Goal: Information Seeking & Learning: Learn about a topic

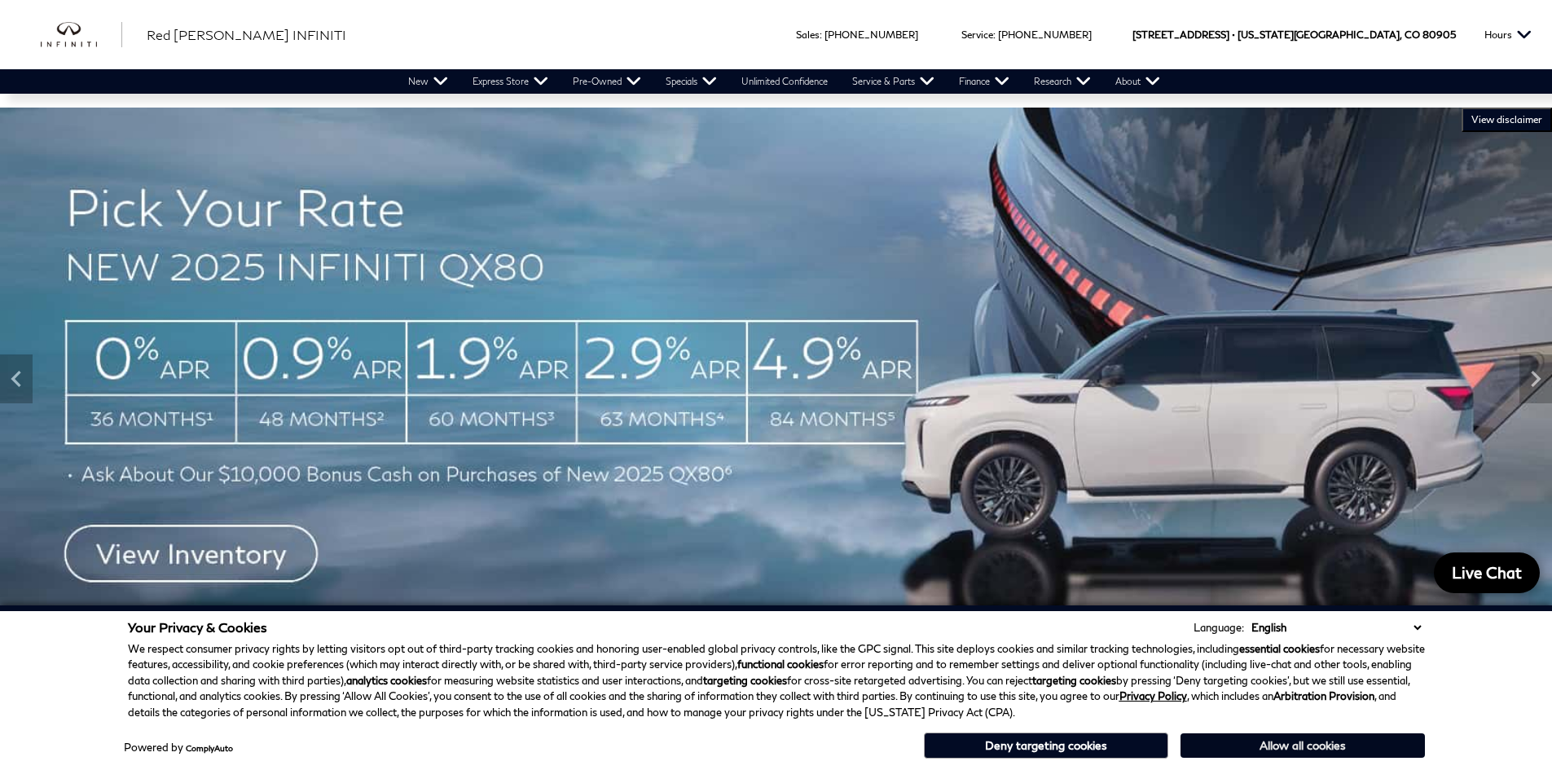
click at [1256, 742] on button "Allow all cookies" at bounding box center [1302, 745] width 244 height 24
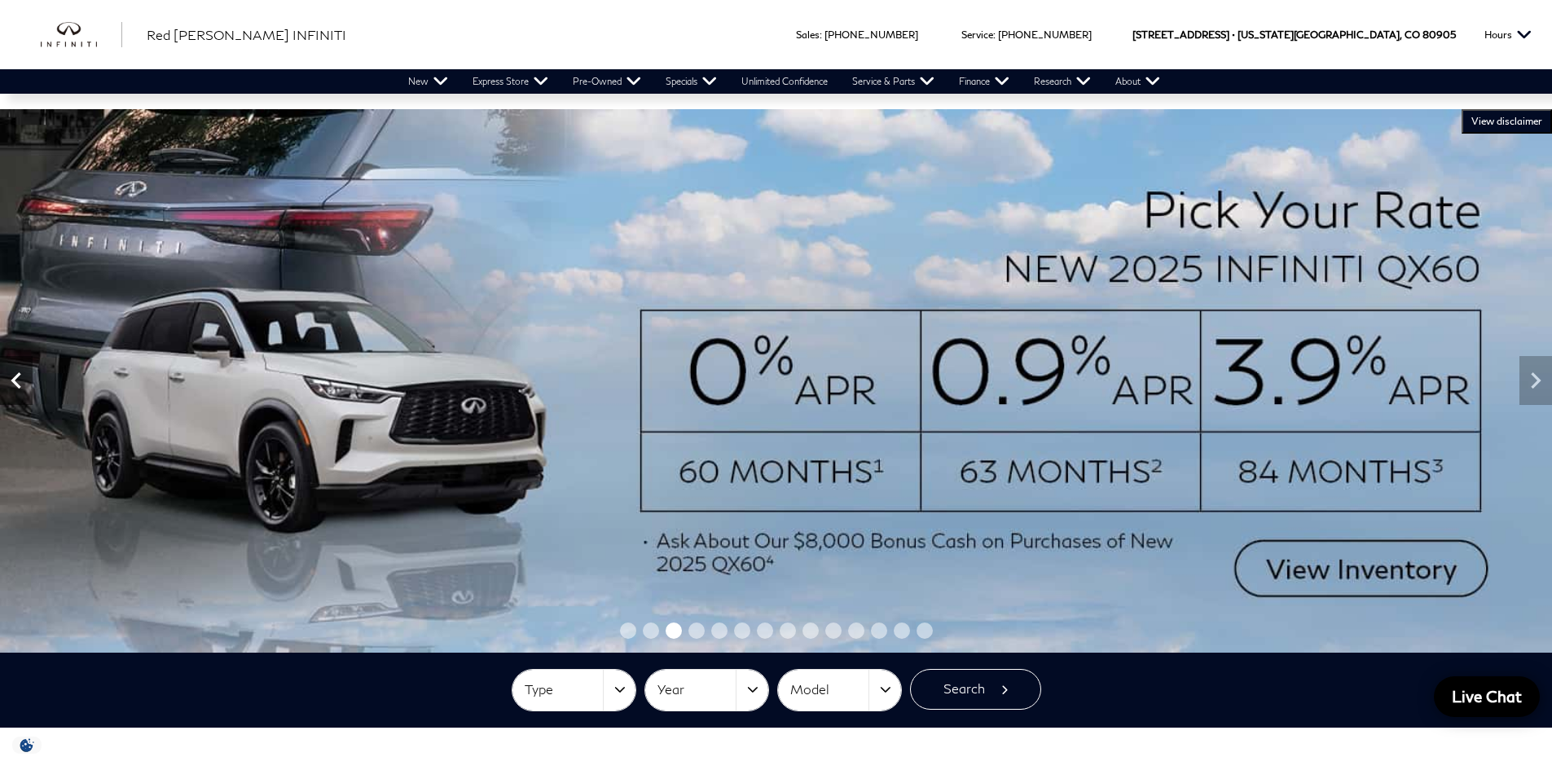
click at [15, 376] on icon "Previous" at bounding box center [16, 380] width 10 height 16
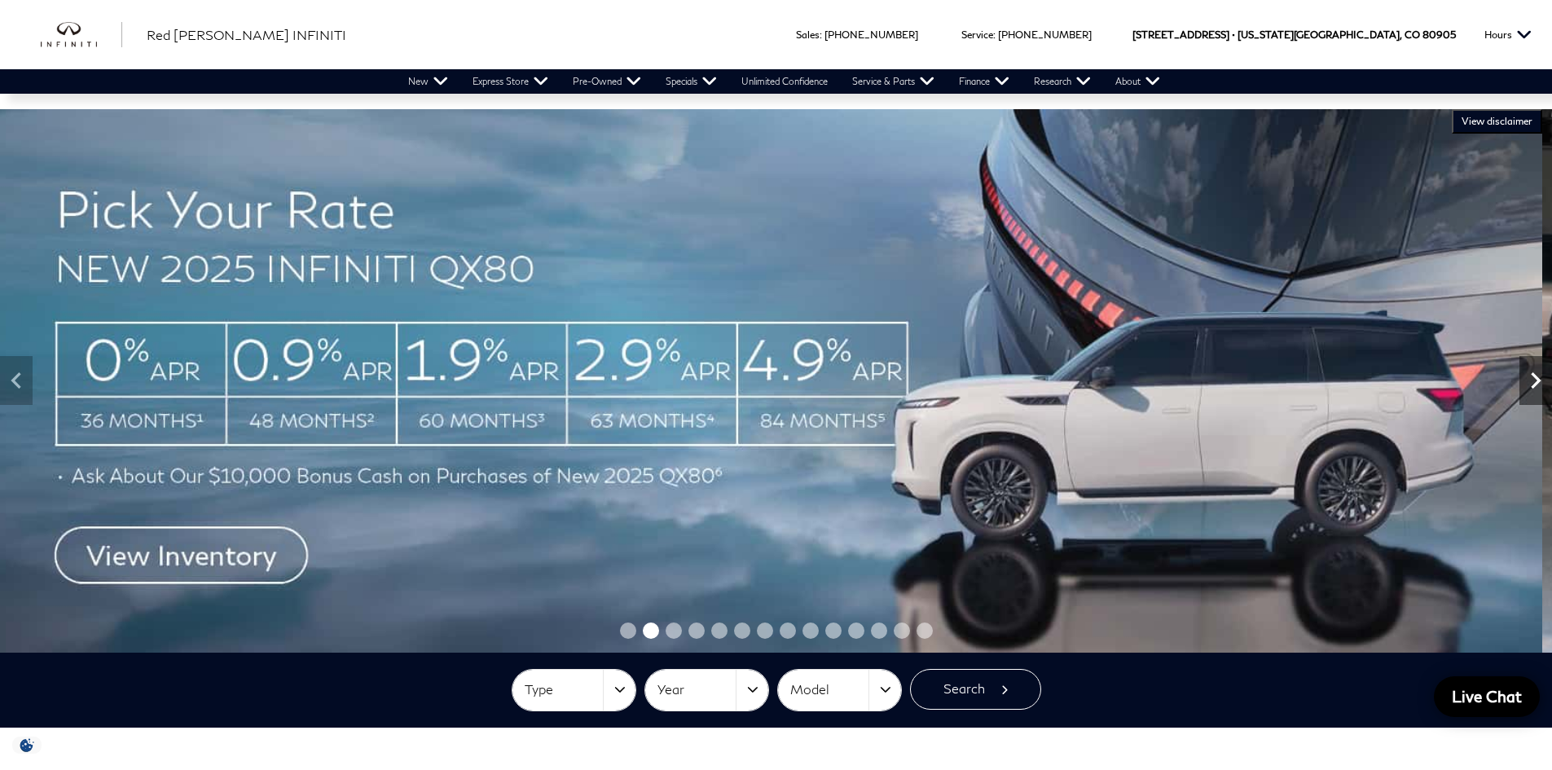
click at [1524, 545] on div "VIEW DISCLAIMER HIDE DISCLAIMER" at bounding box center [776, 380] width 1552 height 543
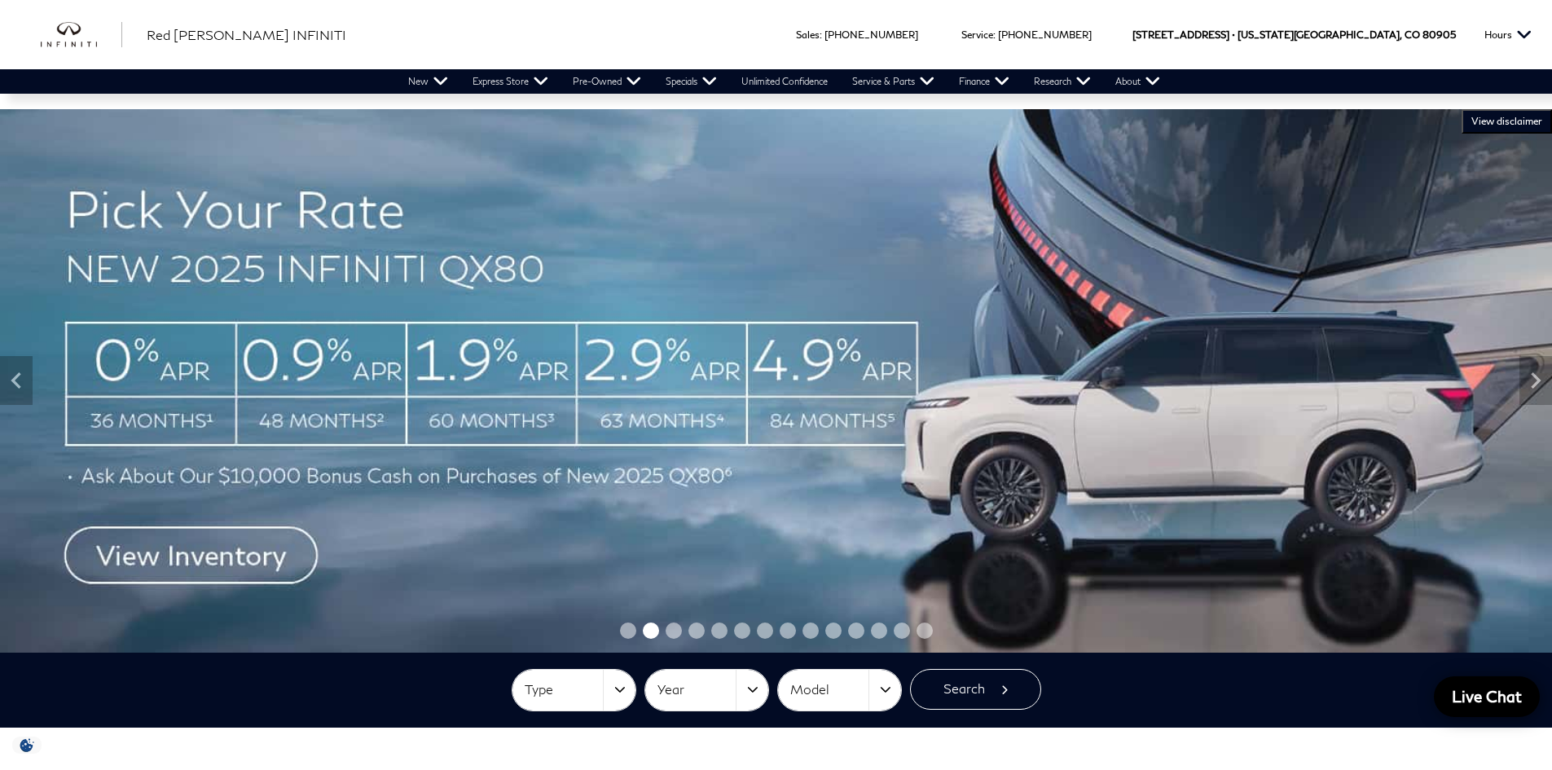
click at [1503, 118] on span "VIEW DISCLAIMER" at bounding box center [1506, 121] width 71 height 13
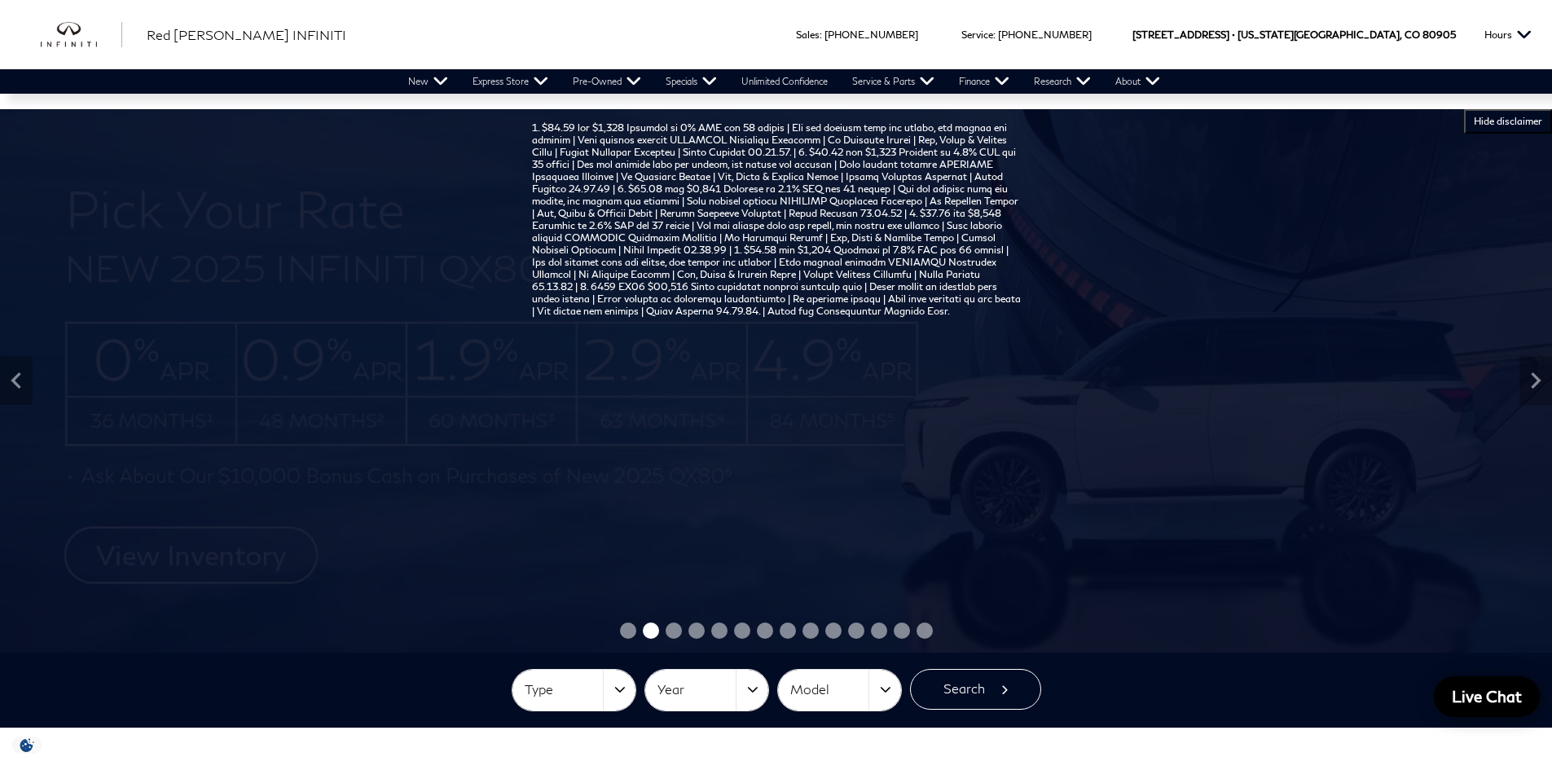
click at [1503, 118] on span "HIDE DISCLAIMER" at bounding box center [1507, 121] width 68 height 13
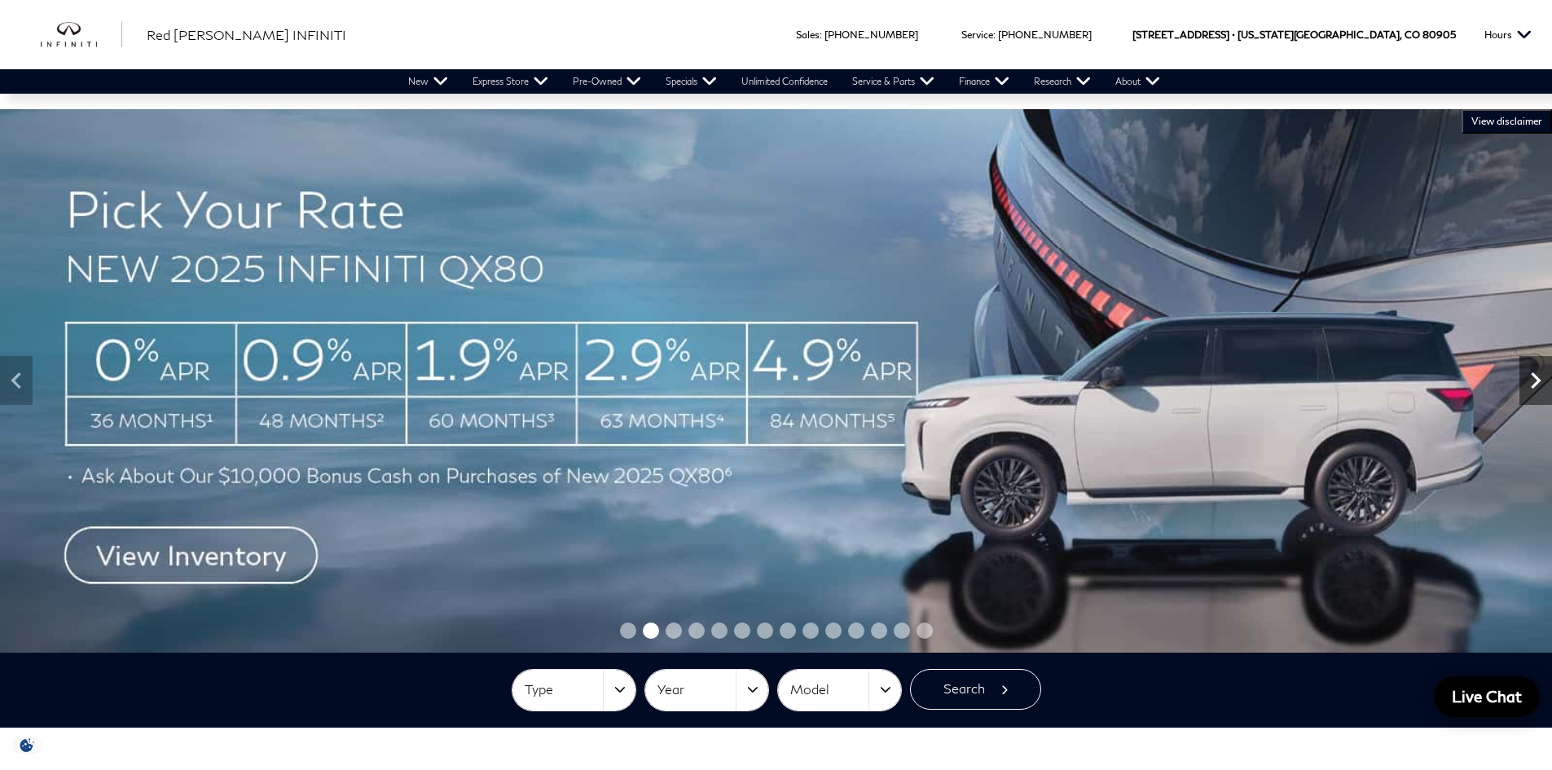
click at [1540, 384] on icon "Next" at bounding box center [1535, 380] width 33 height 33
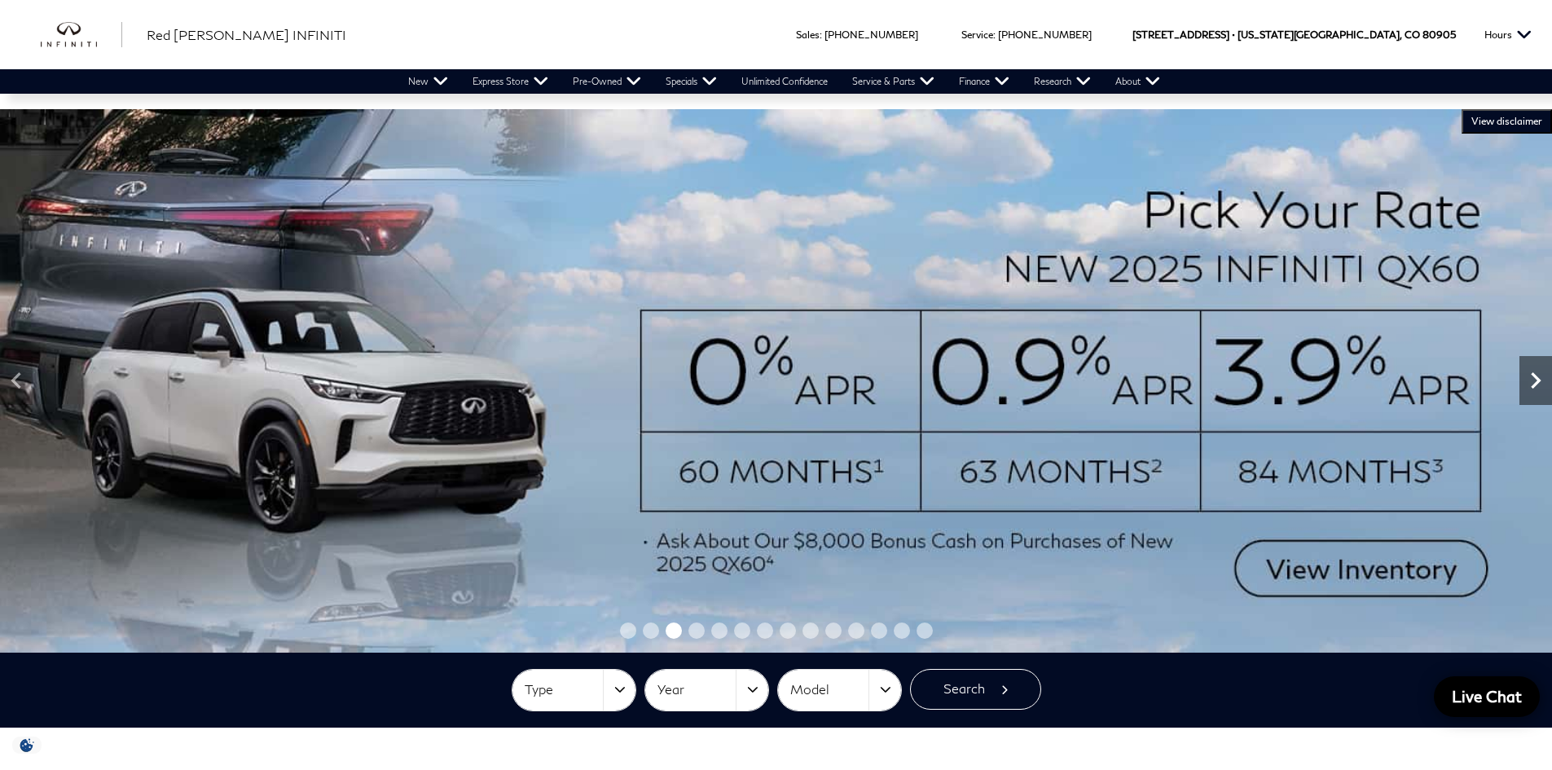
click at [1540, 384] on icon "Next" at bounding box center [1535, 380] width 33 height 33
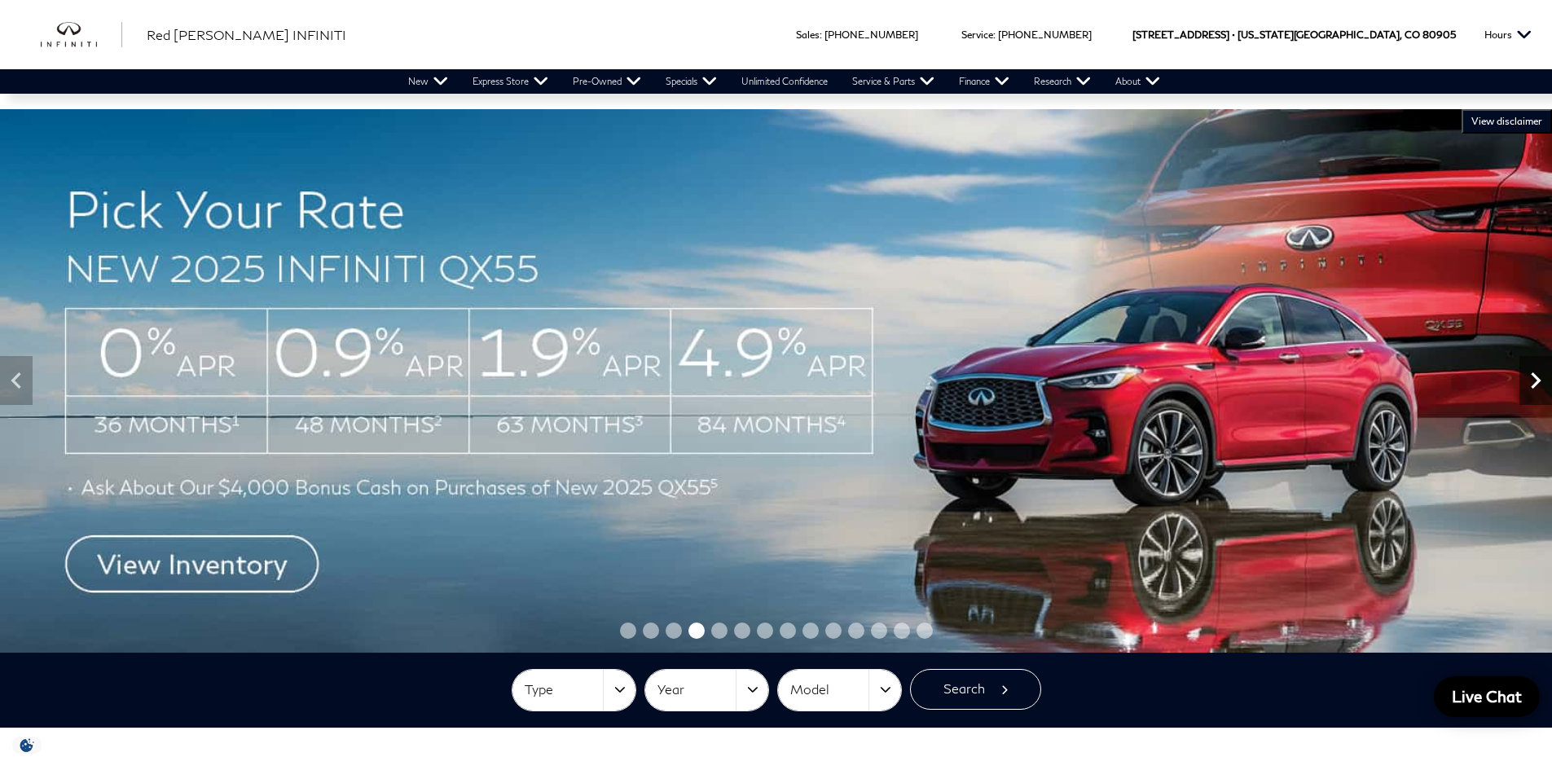
click at [1524, 451] on div "VIEW DISCLAIMER HIDE DISCLAIMER" at bounding box center [776, 380] width 1552 height 543
click at [1512, 116] on span "VIEW DISCLAIMER" at bounding box center [1506, 121] width 71 height 13
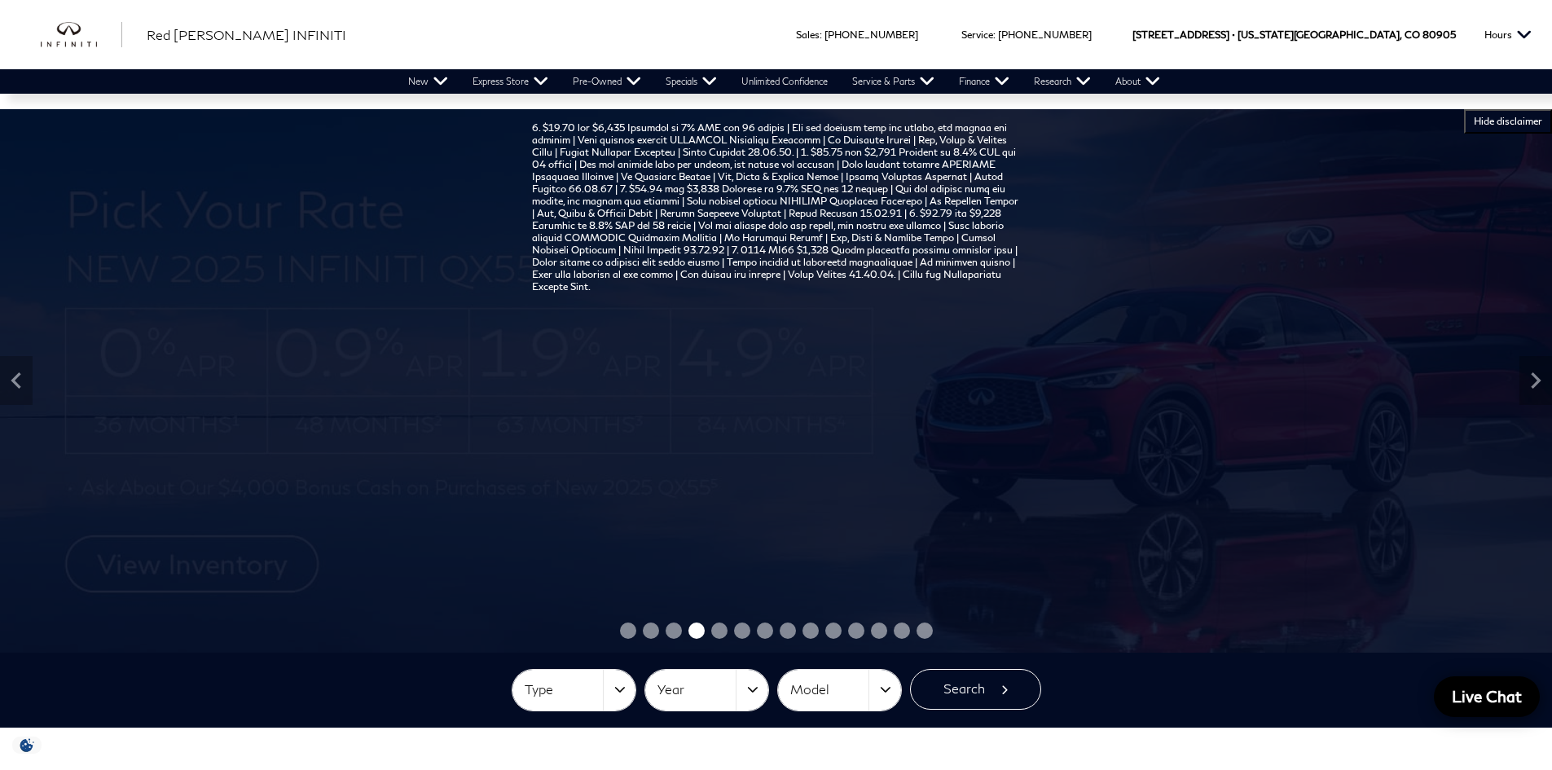
click at [1512, 116] on span "HIDE DISCLAIMER" at bounding box center [1507, 121] width 68 height 13
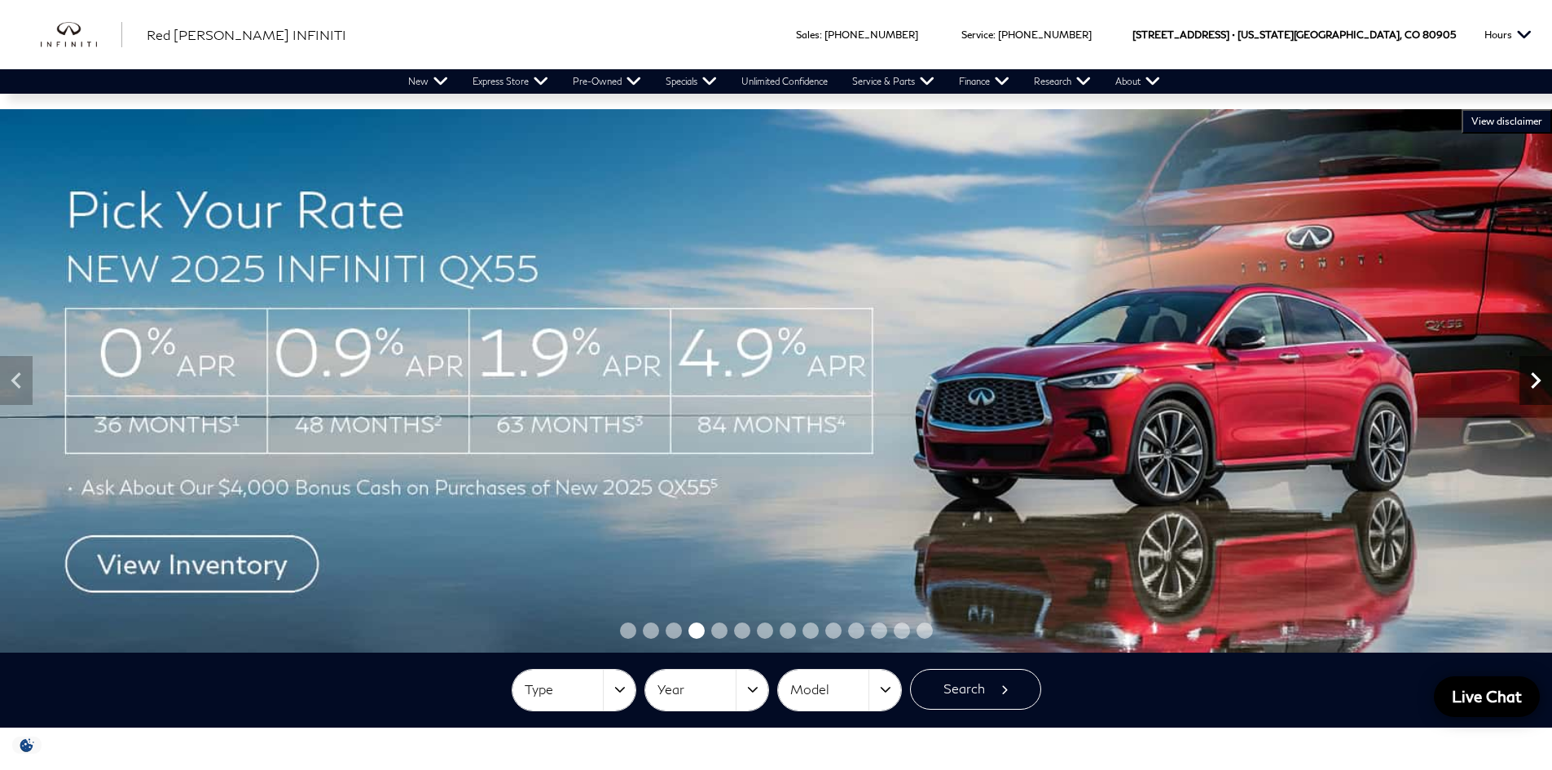
click at [1539, 384] on icon "Next" at bounding box center [1535, 380] width 33 height 33
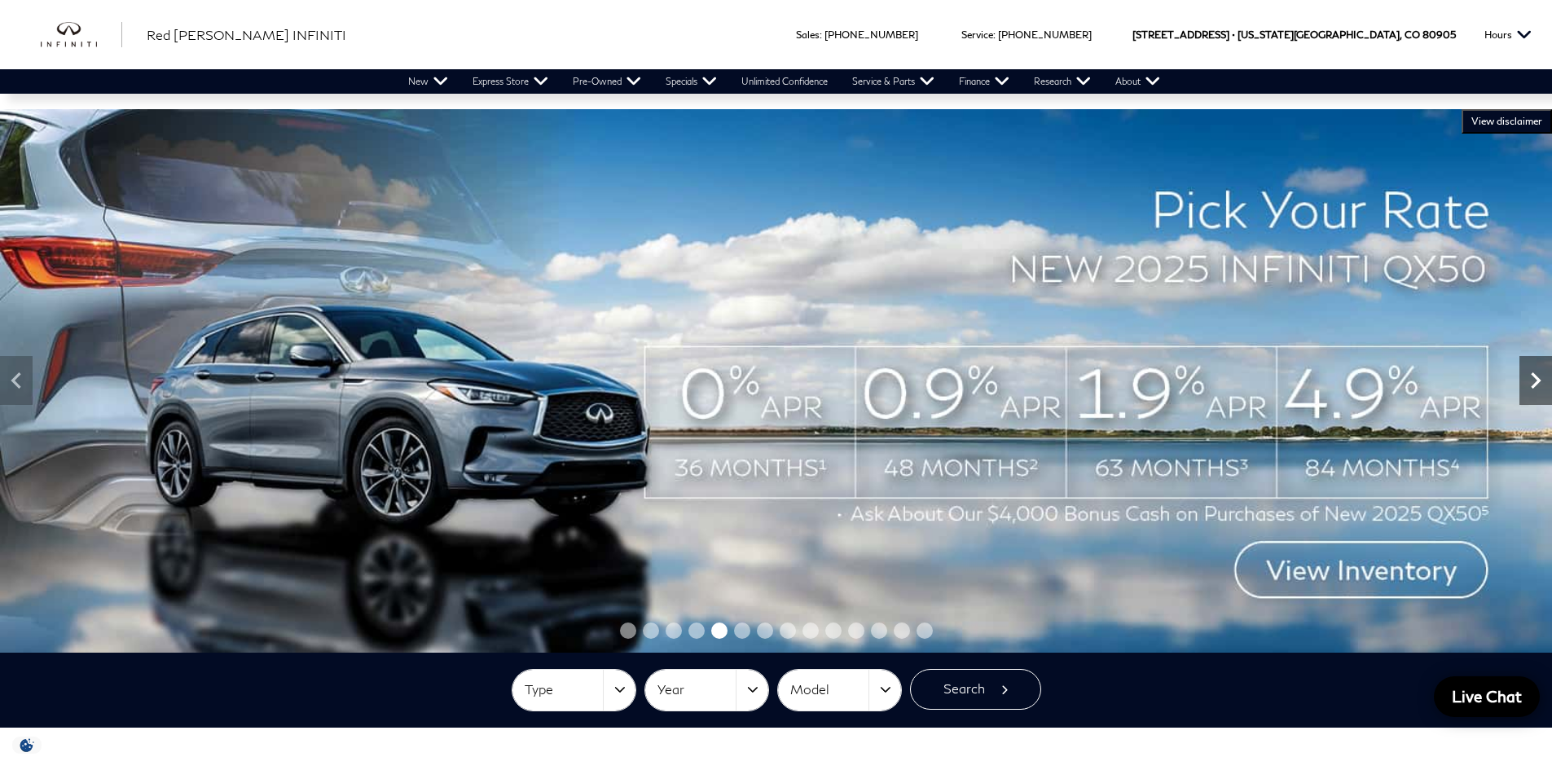
click at [1539, 384] on icon "Next" at bounding box center [1535, 380] width 33 height 33
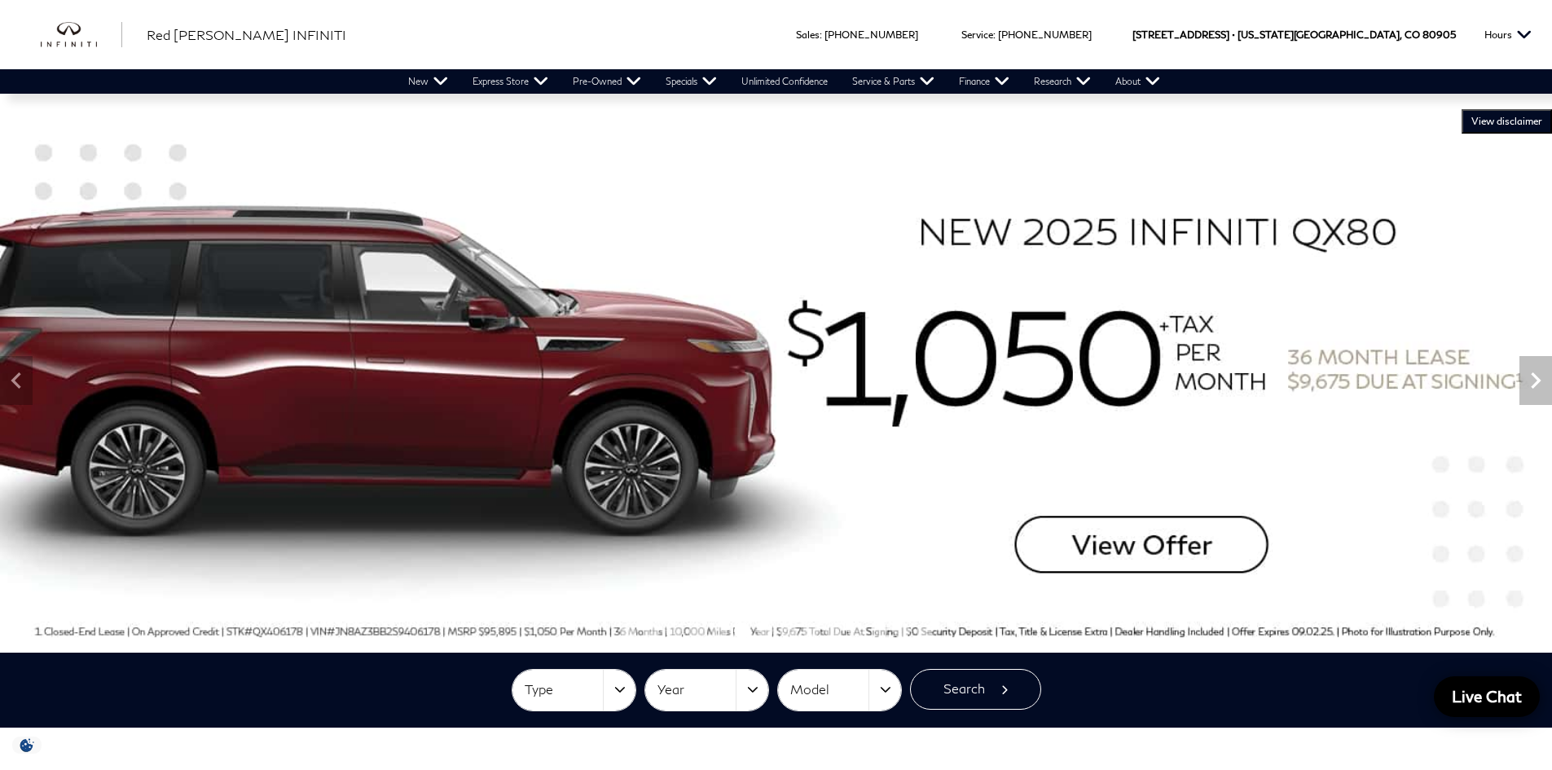
click at [920, 586] on img at bounding box center [776, 380] width 1552 height 543
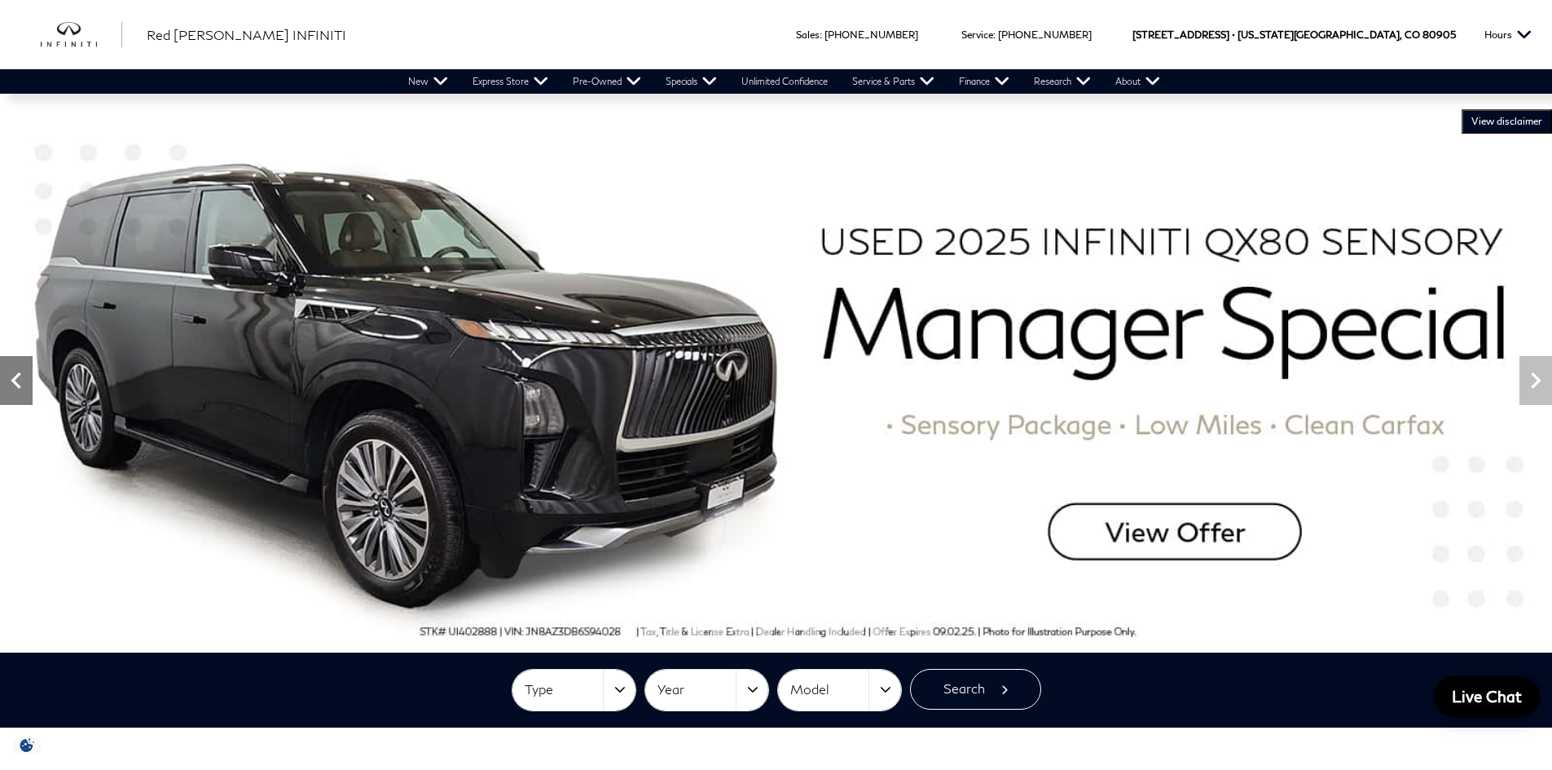
click at [13, 382] on icon "Previous" at bounding box center [16, 380] width 33 height 33
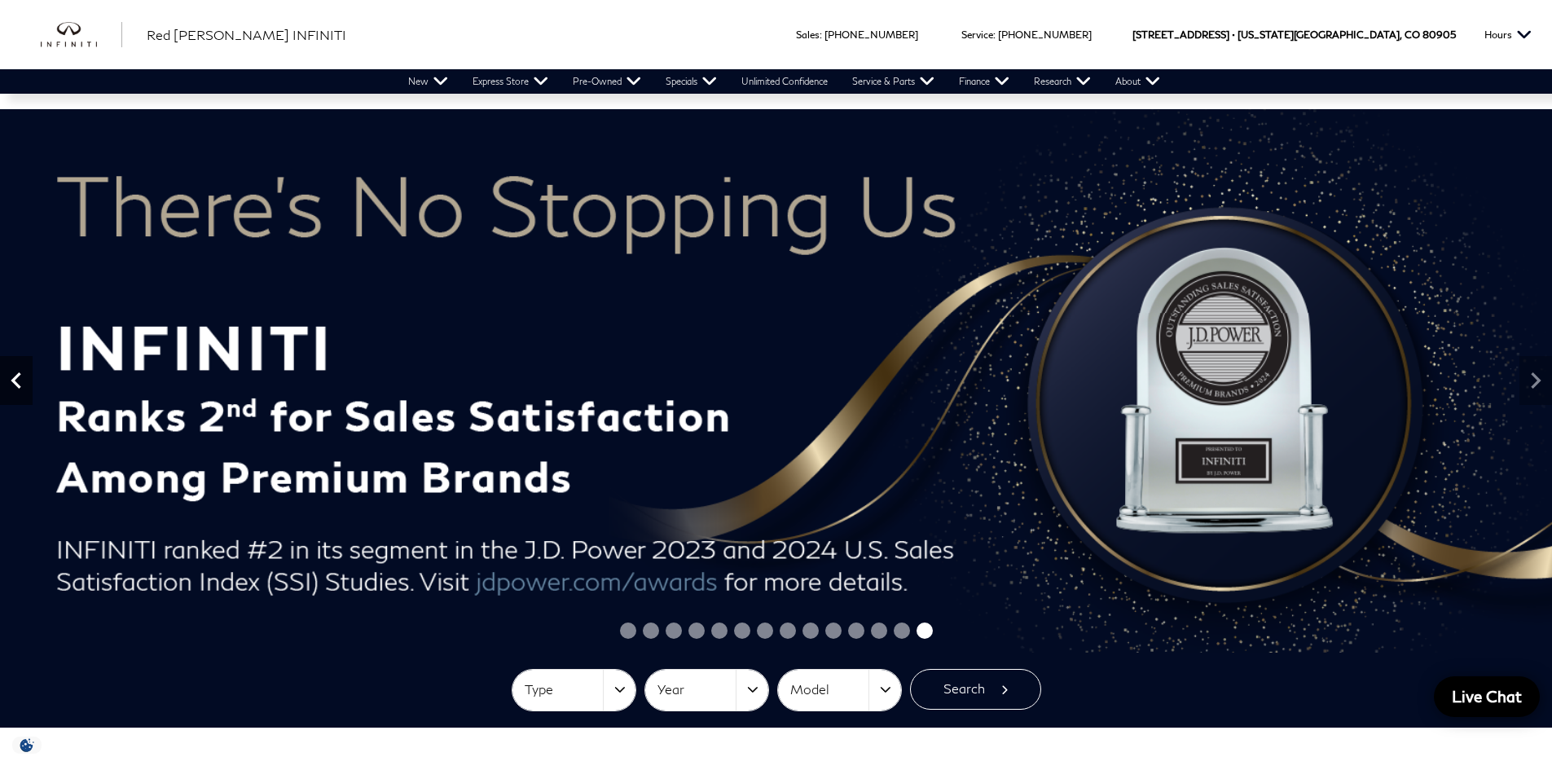
click at [15, 381] on icon "Previous" at bounding box center [16, 380] width 10 height 16
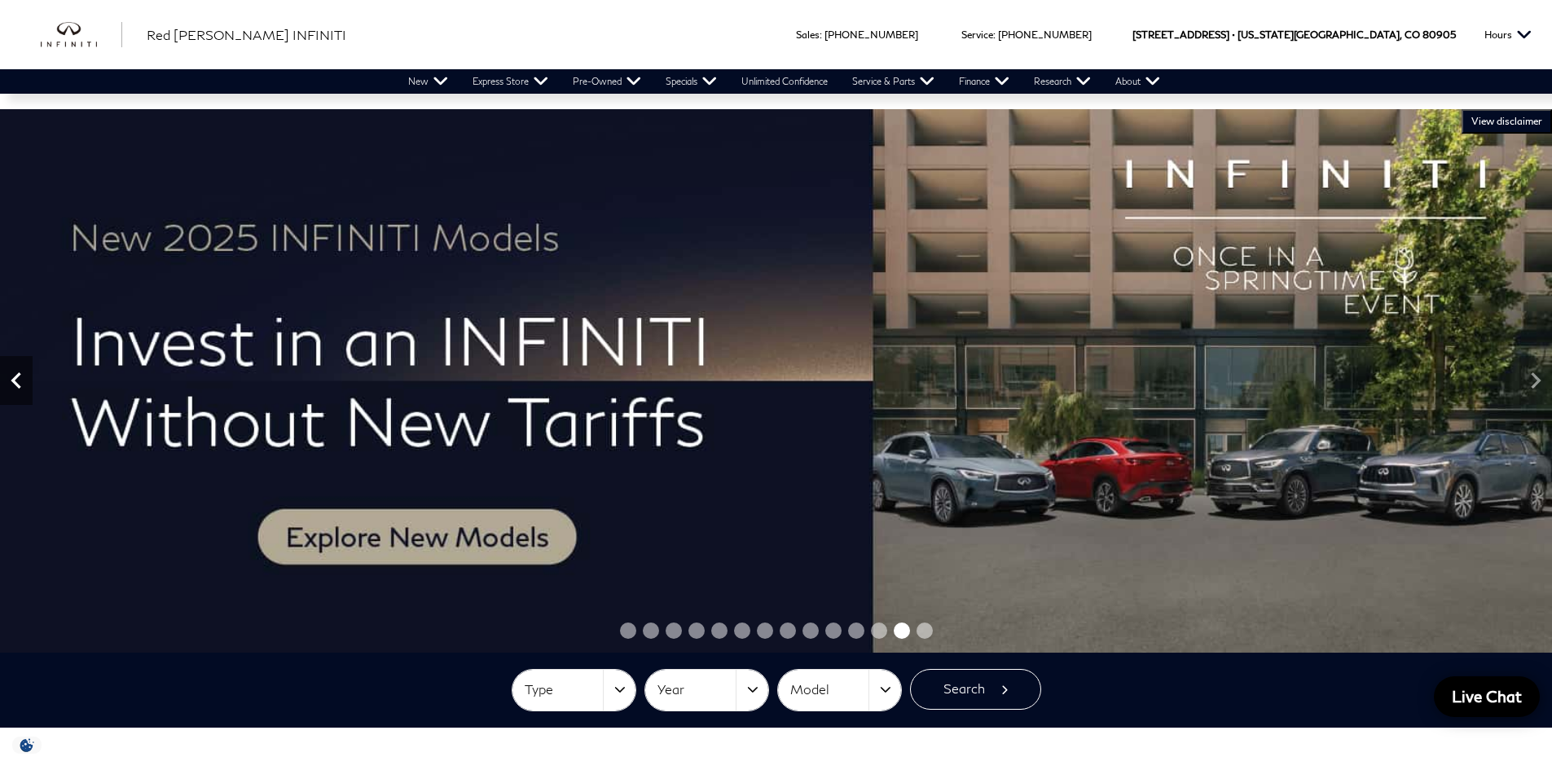
click at [15, 381] on icon "Previous" at bounding box center [16, 380] width 10 height 16
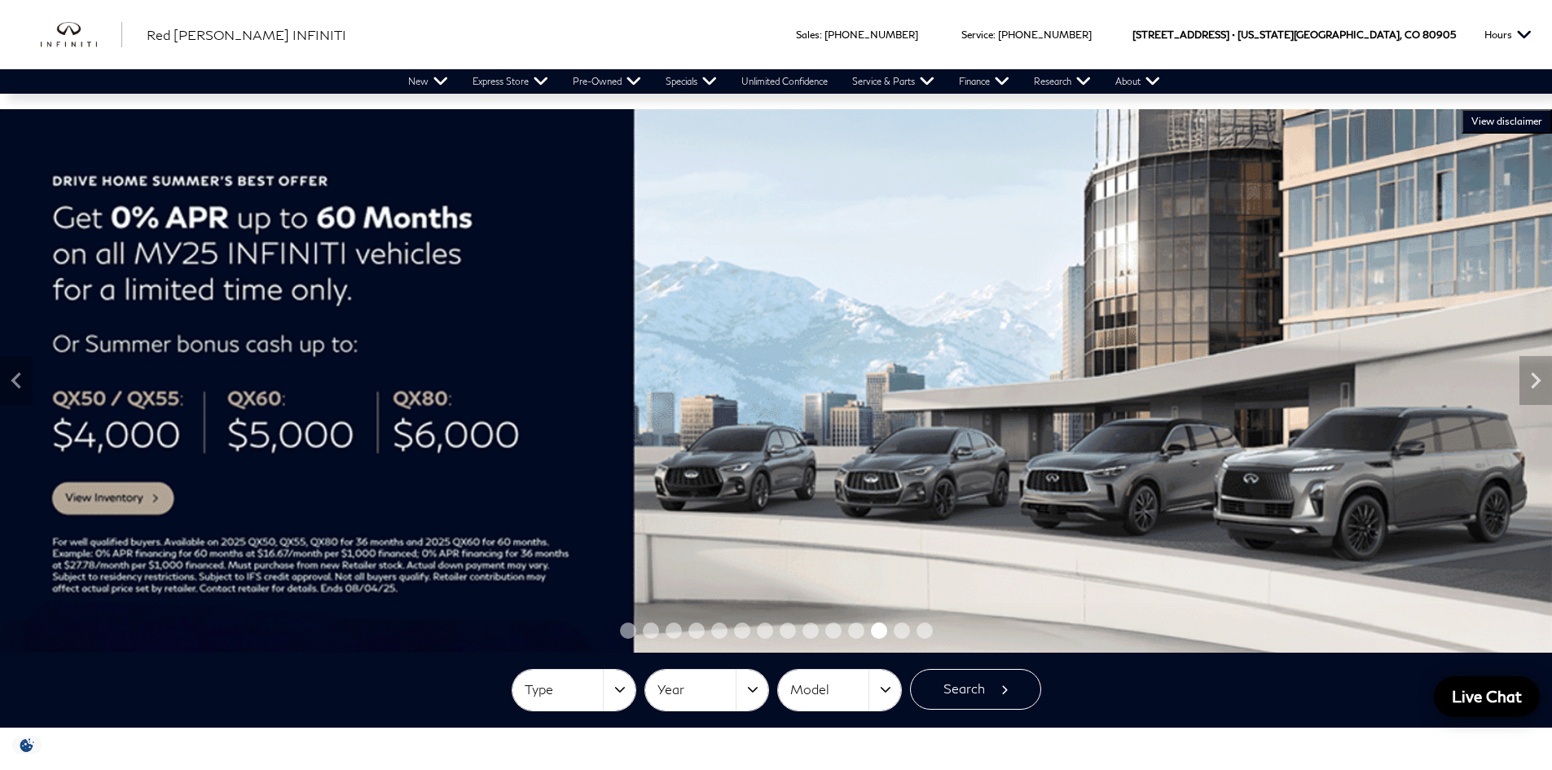
click at [395, 694] on div "Type Type Type Year Year Year Model Model Model Search" at bounding box center [776, 690] width 1140 height 42
click at [14, 379] on icon "Previous" at bounding box center [16, 380] width 10 height 16
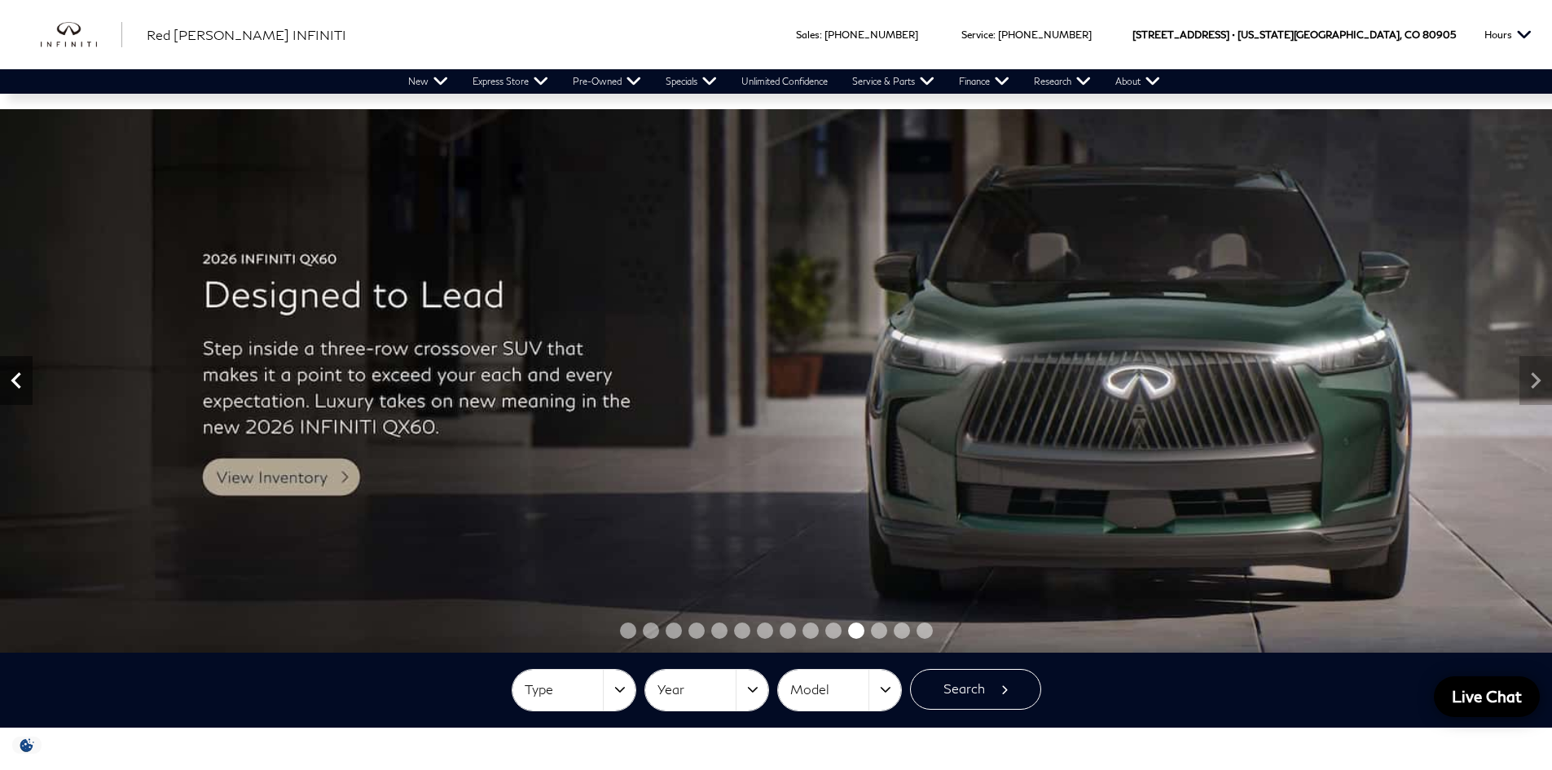
click at [15, 377] on icon "Previous" at bounding box center [16, 380] width 10 height 16
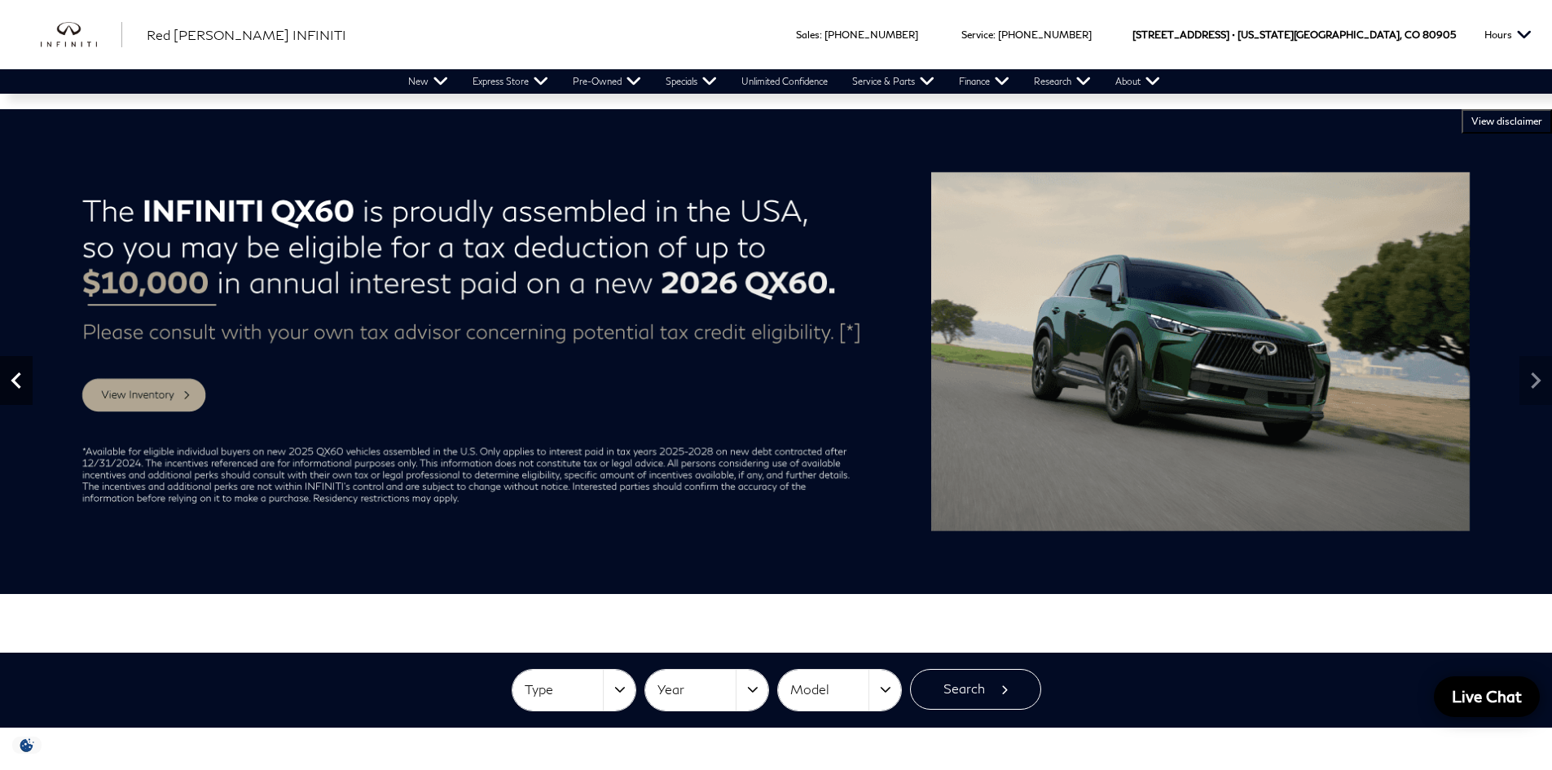
click at [15, 377] on icon "Previous" at bounding box center [16, 380] width 10 height 16
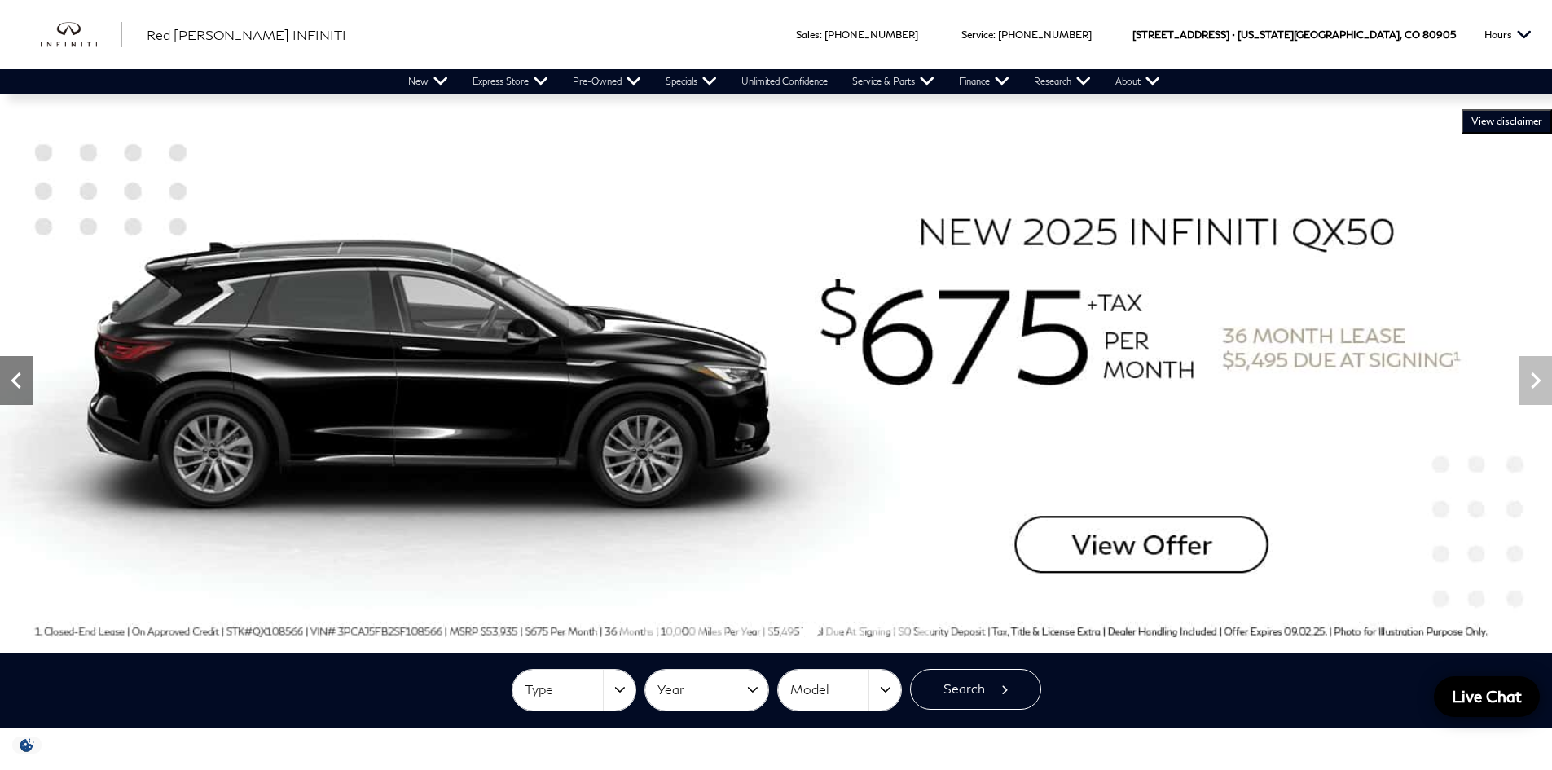
click at [15, 377] on icon "Previous" at bounding box center [16, 380] width 10 height 16
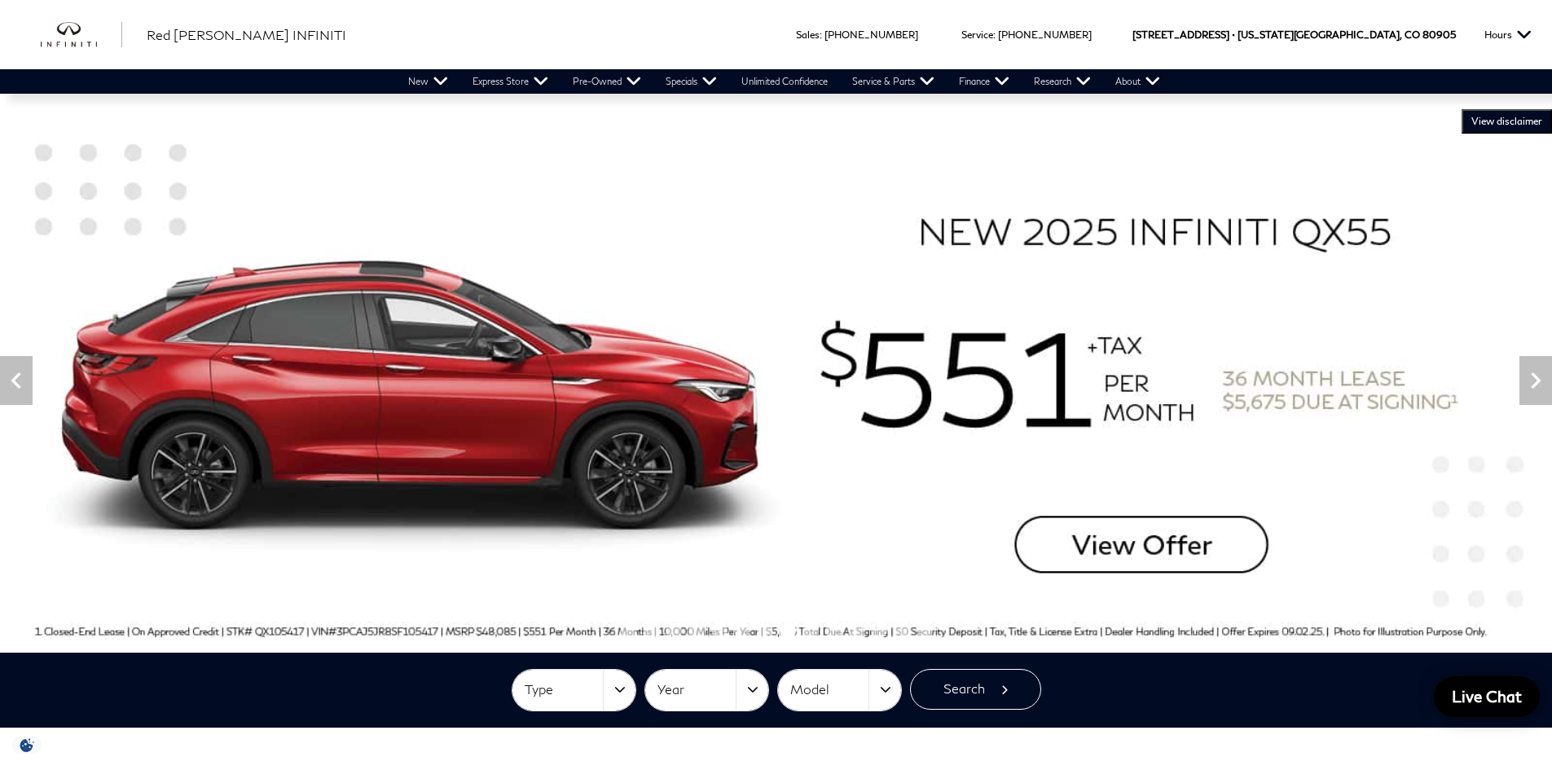
click at [1487, 119] on span "VIEW DISCLAIMER" at bounding box center [1506, 121] width 71 height 13
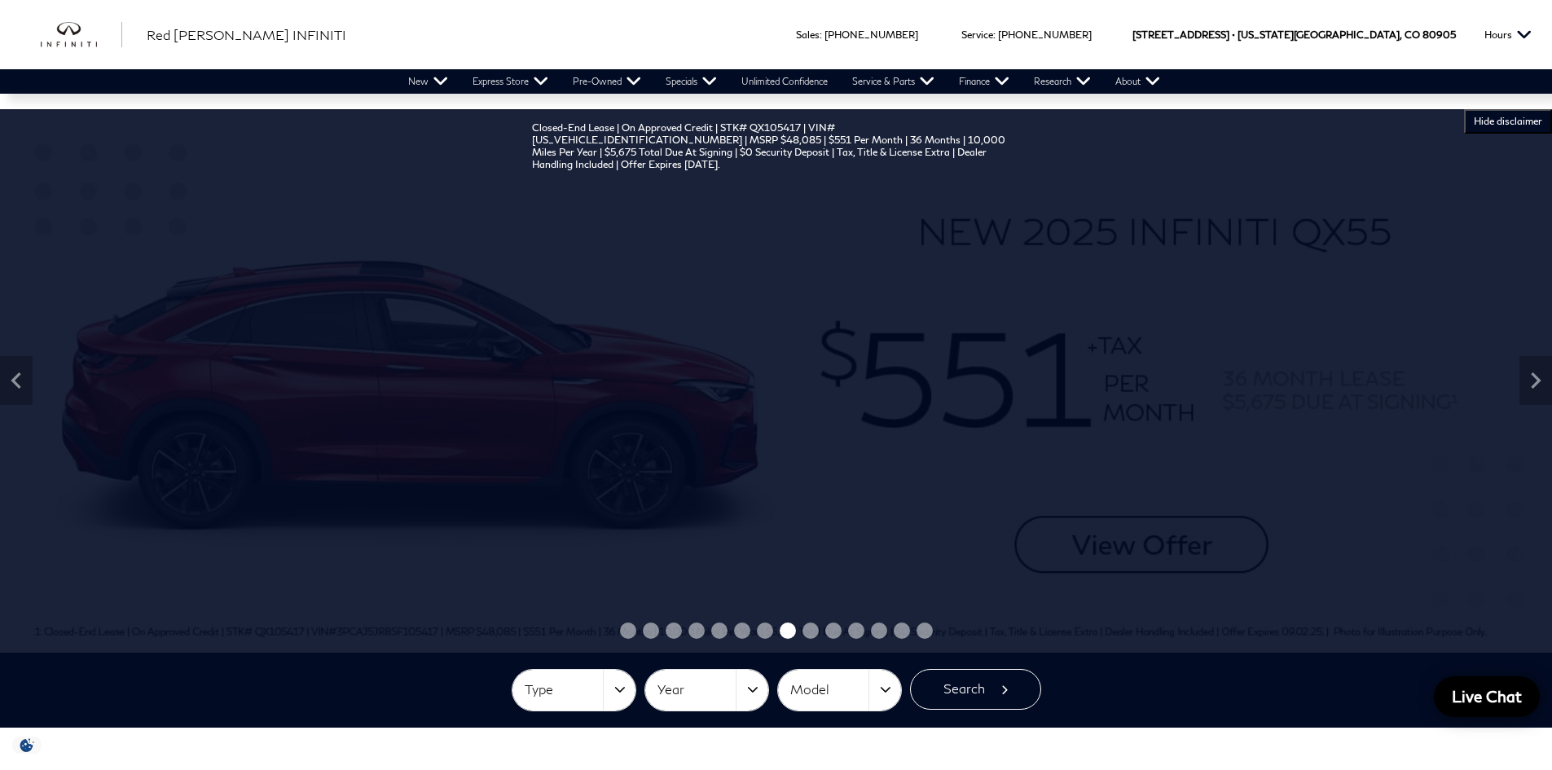
click at [1487, 119] on span "HIDE DISCLAIMER" at bounding box center [1507, 121] width 68 height 13
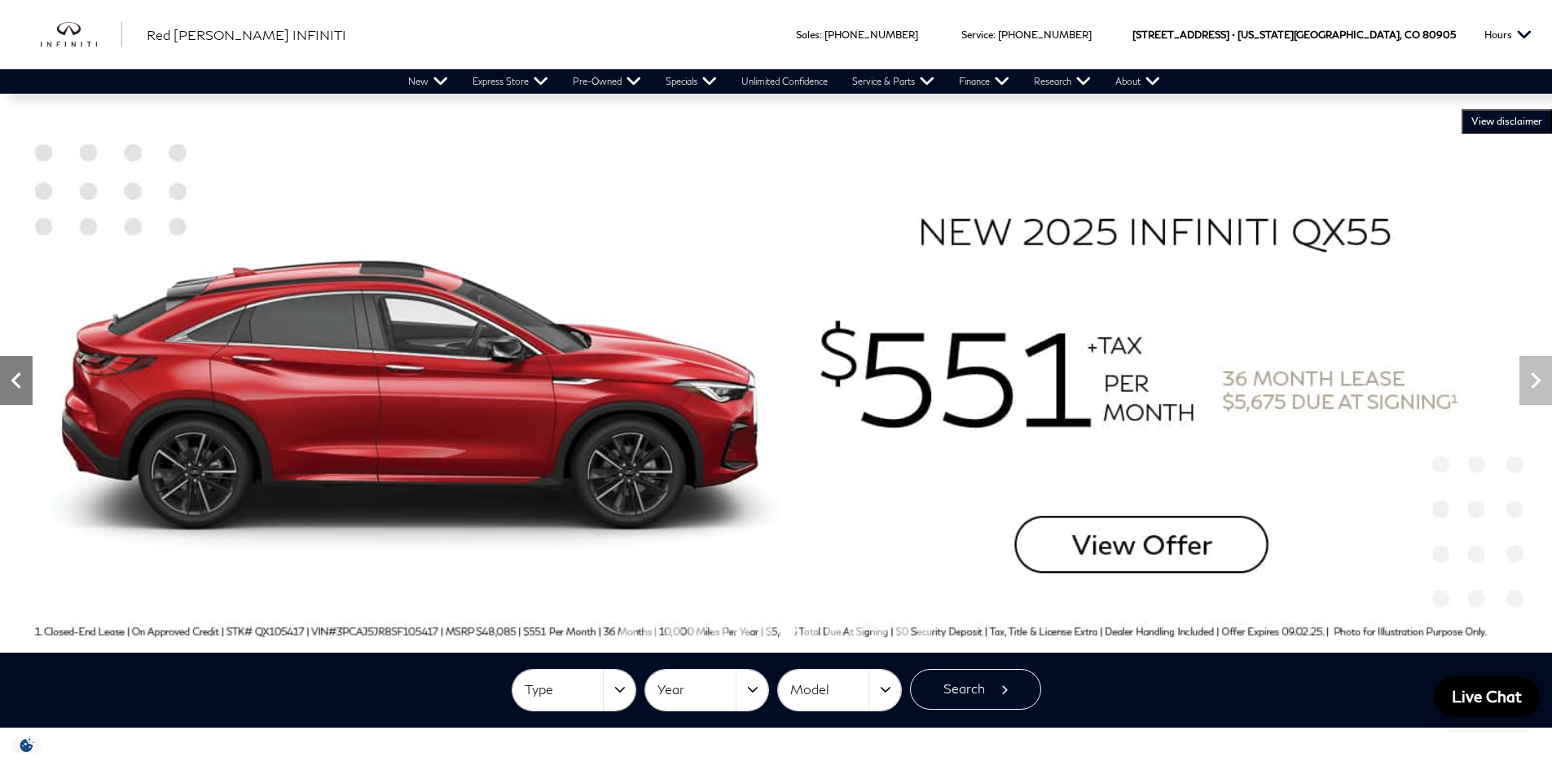
click at [15, 388] on icon "Previous" at bounding box center [16, 380] width 33 height 33
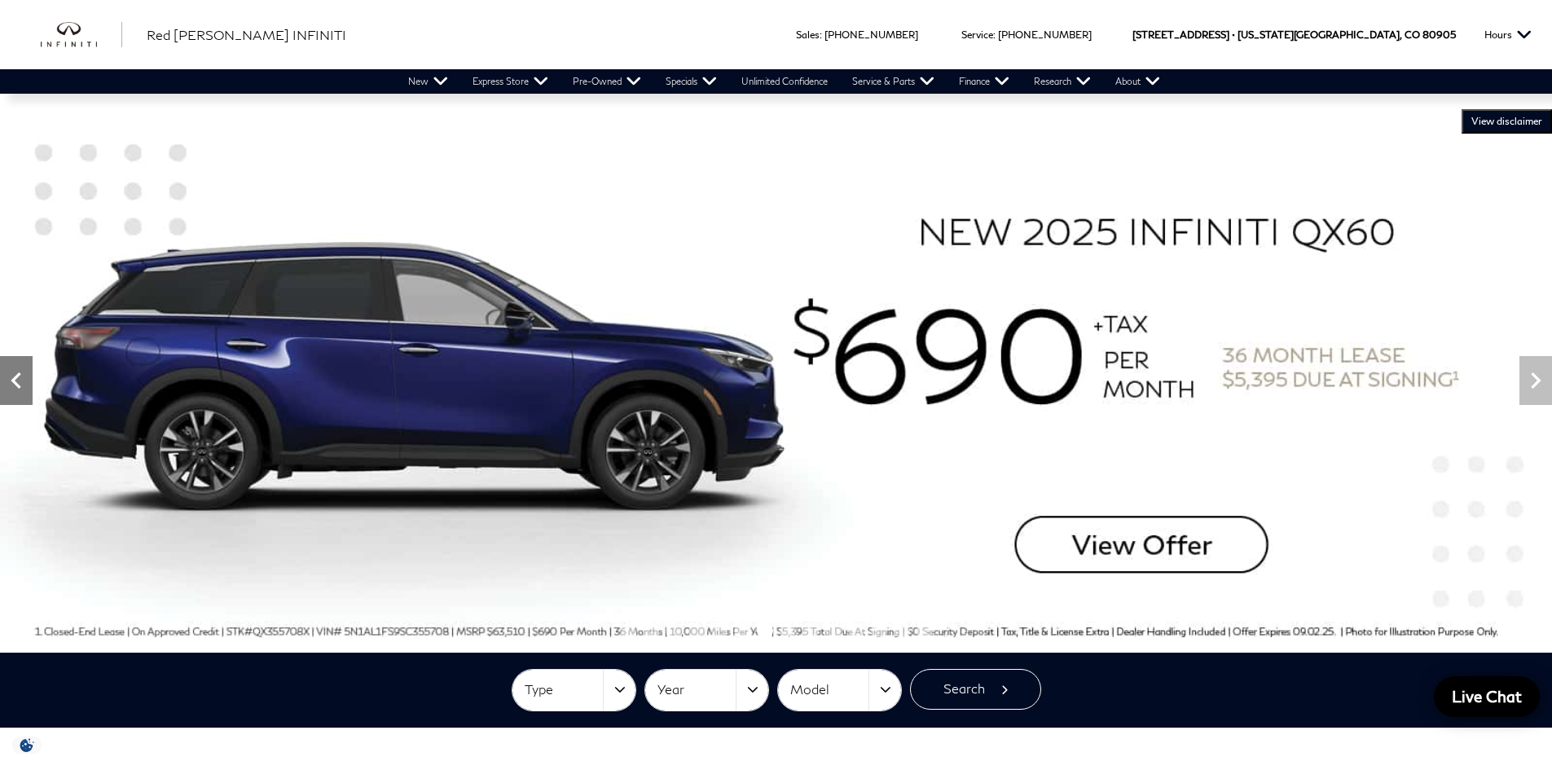
click at [15, 388] on icon "Previous" at bounding box center [16, 380] width 33 height 33
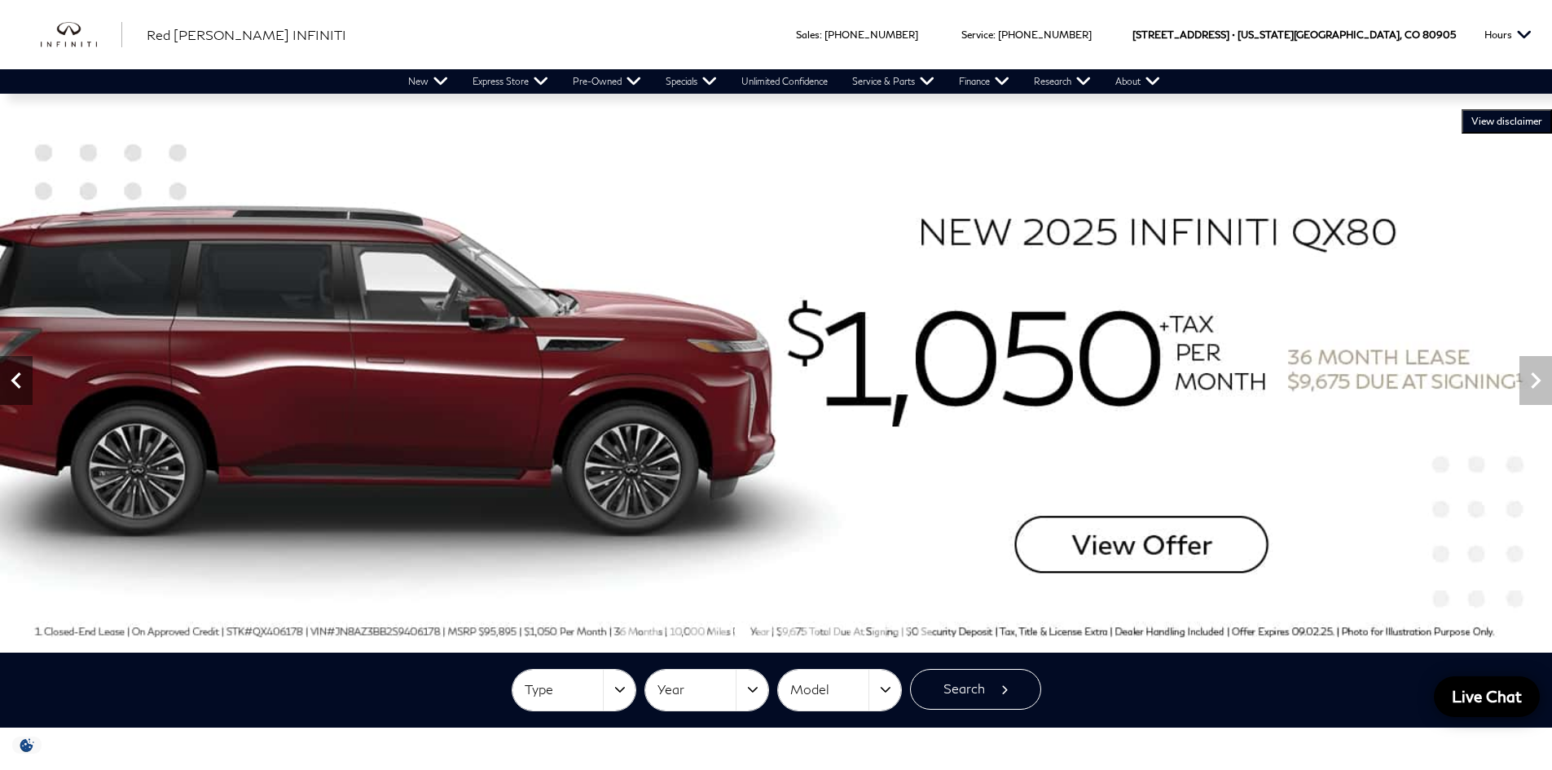
click at [15, 388] on icon "Previous" at bounding box center [16, 380] width 33 height 33
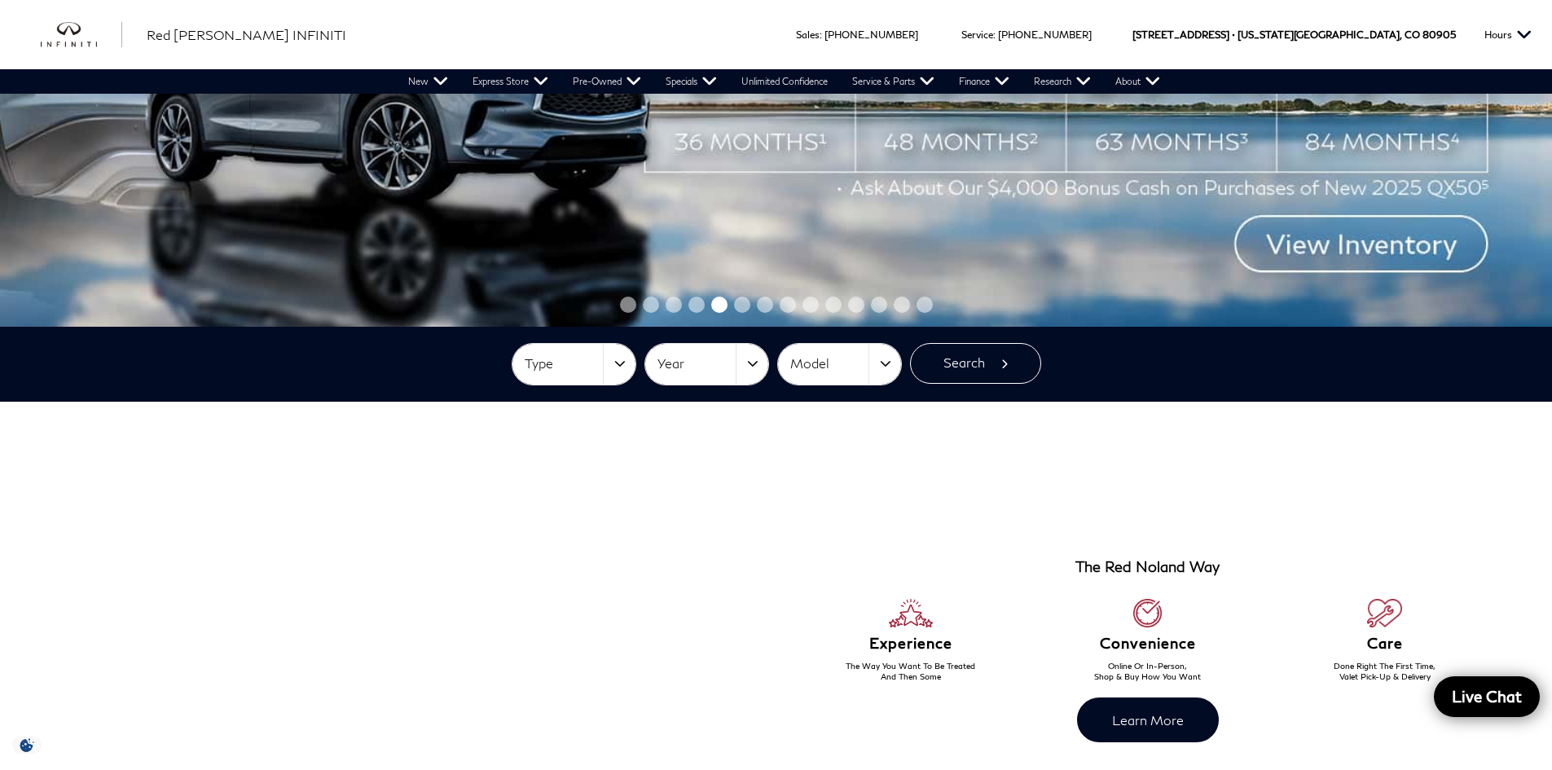
scroll to position [570, 0]
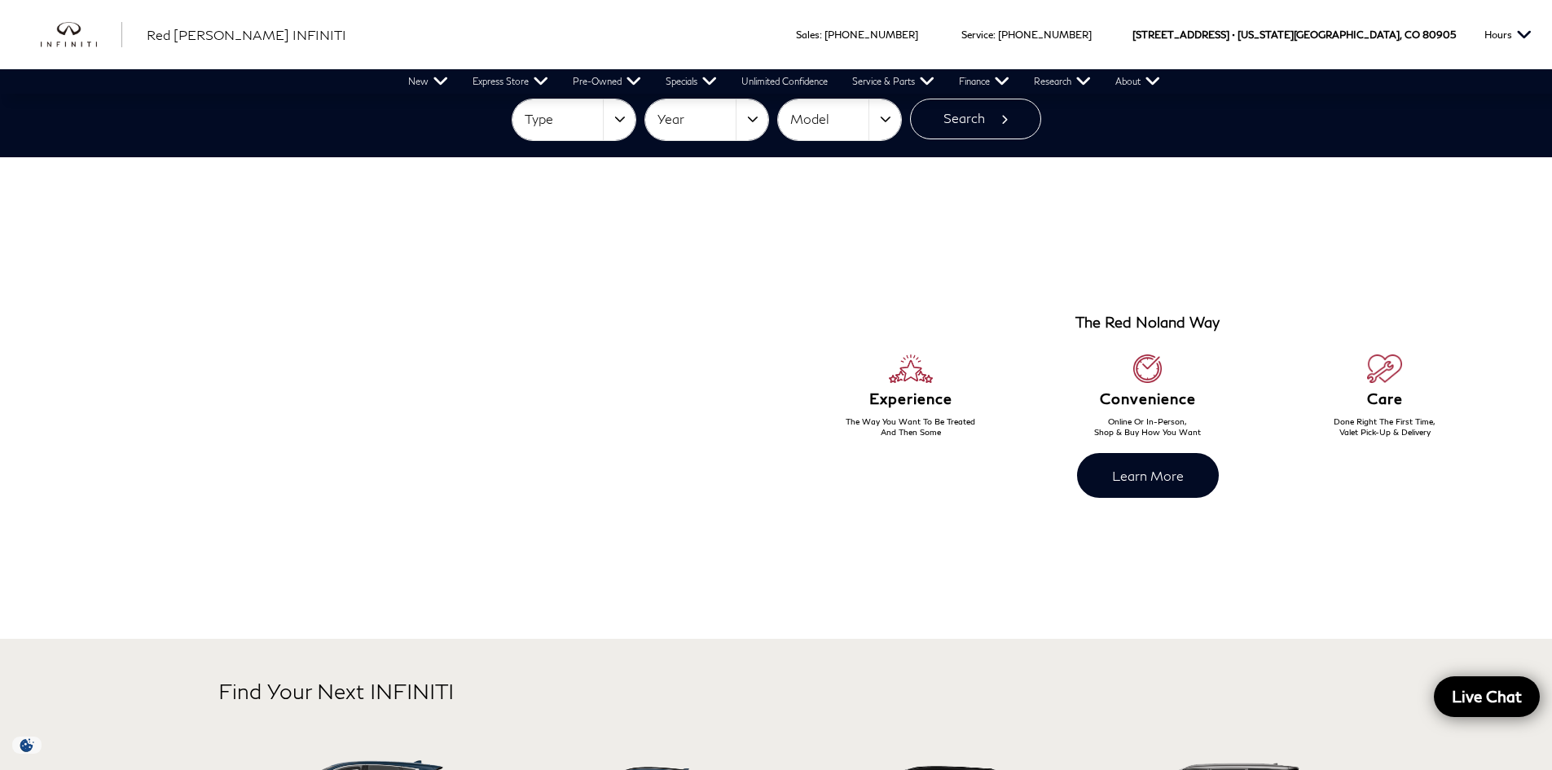
click at [480, 581] on div at bounding box center [404, 398] width 407 height 416
click at [440, 444] on div at bounding box center [404, 398] width 407 height 416
click at [384, 385] on div at bounding box center [404, 398] width 407 height 416
click at [384, 468] on div at bounding box center [404, 398] width 407 height 416
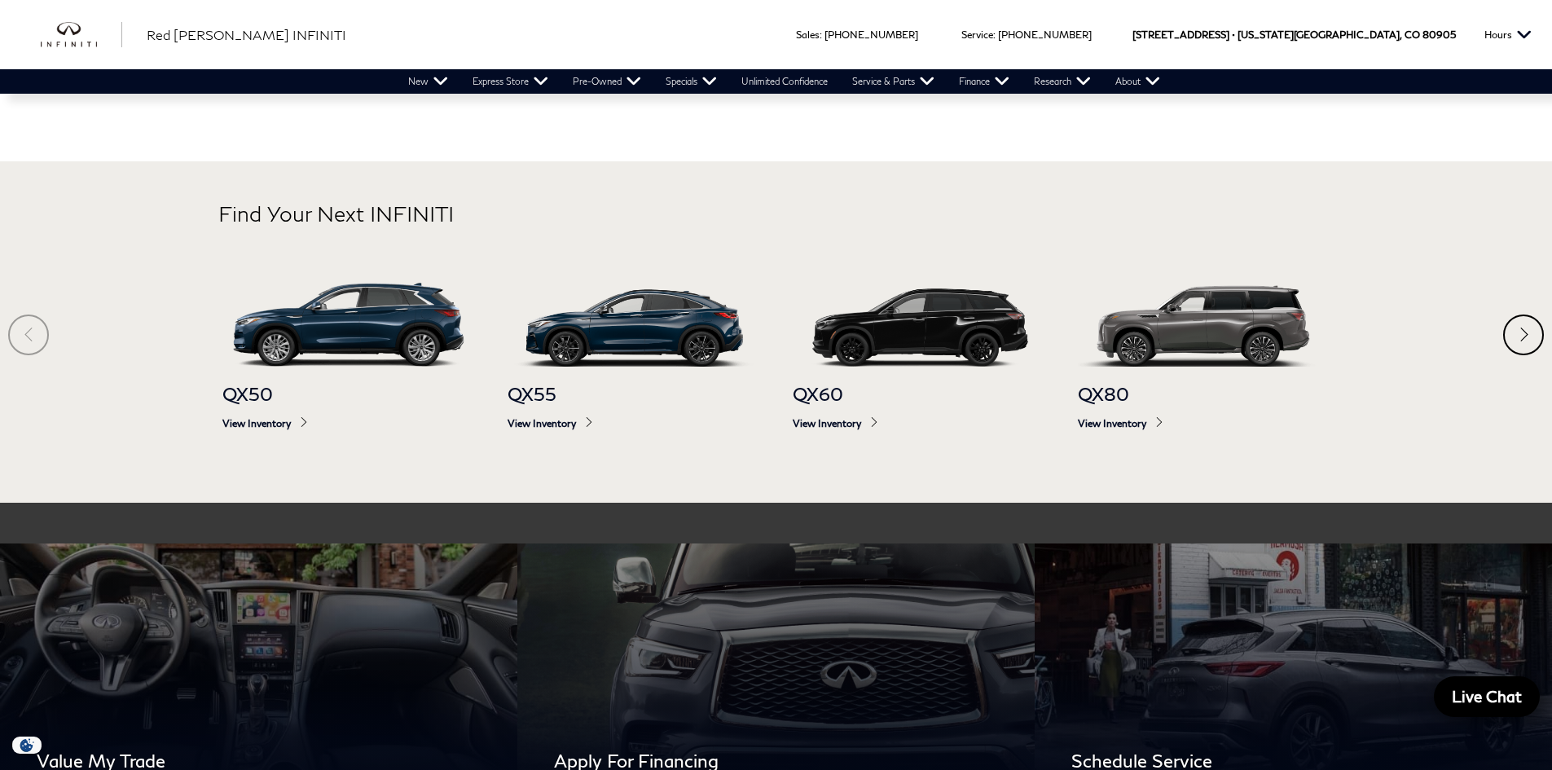
scroll to position [1059, 0]
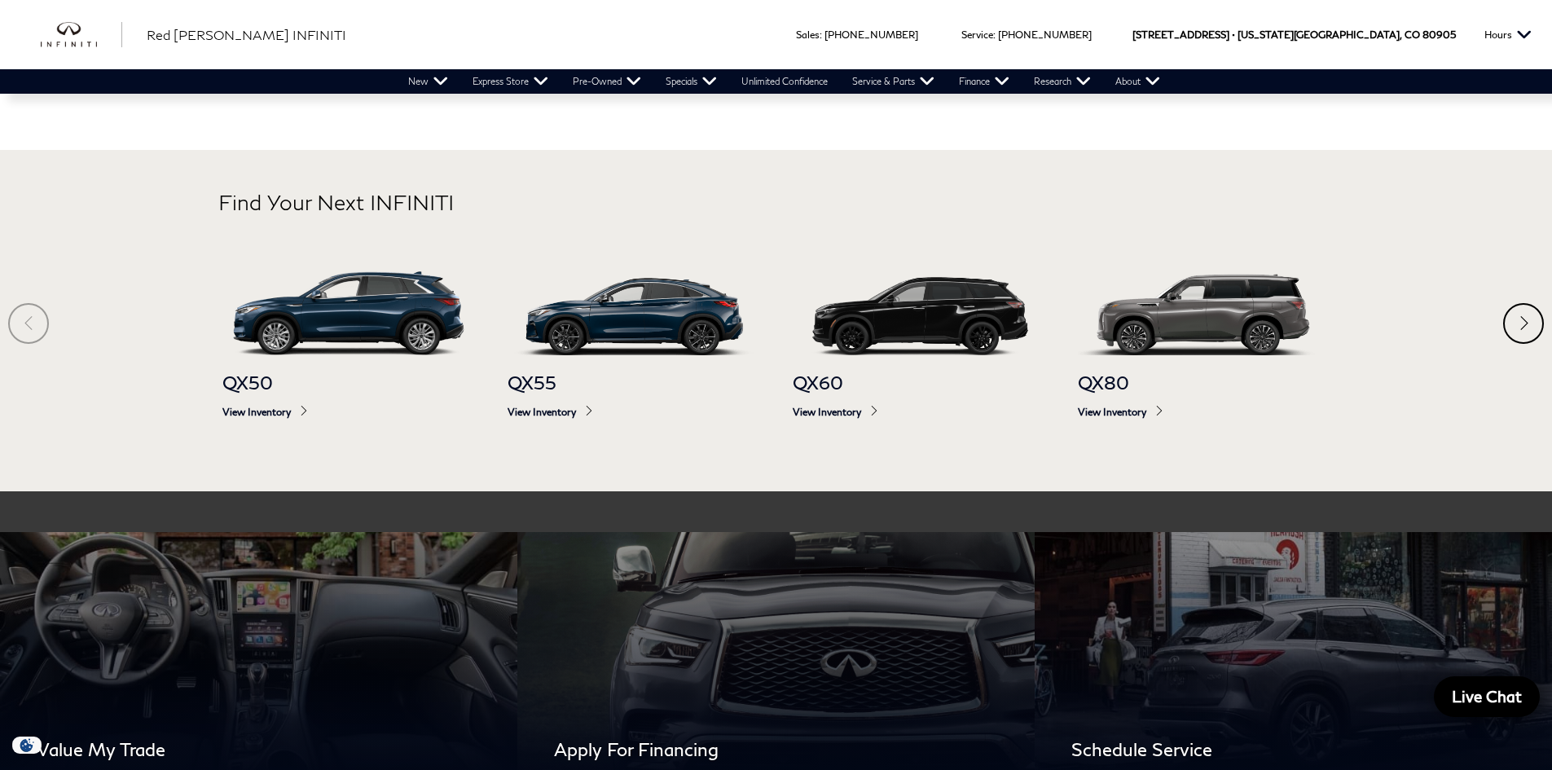
click at [1519, 323] on div "Next" at bounding box center [1523, 323] width 41 height 41
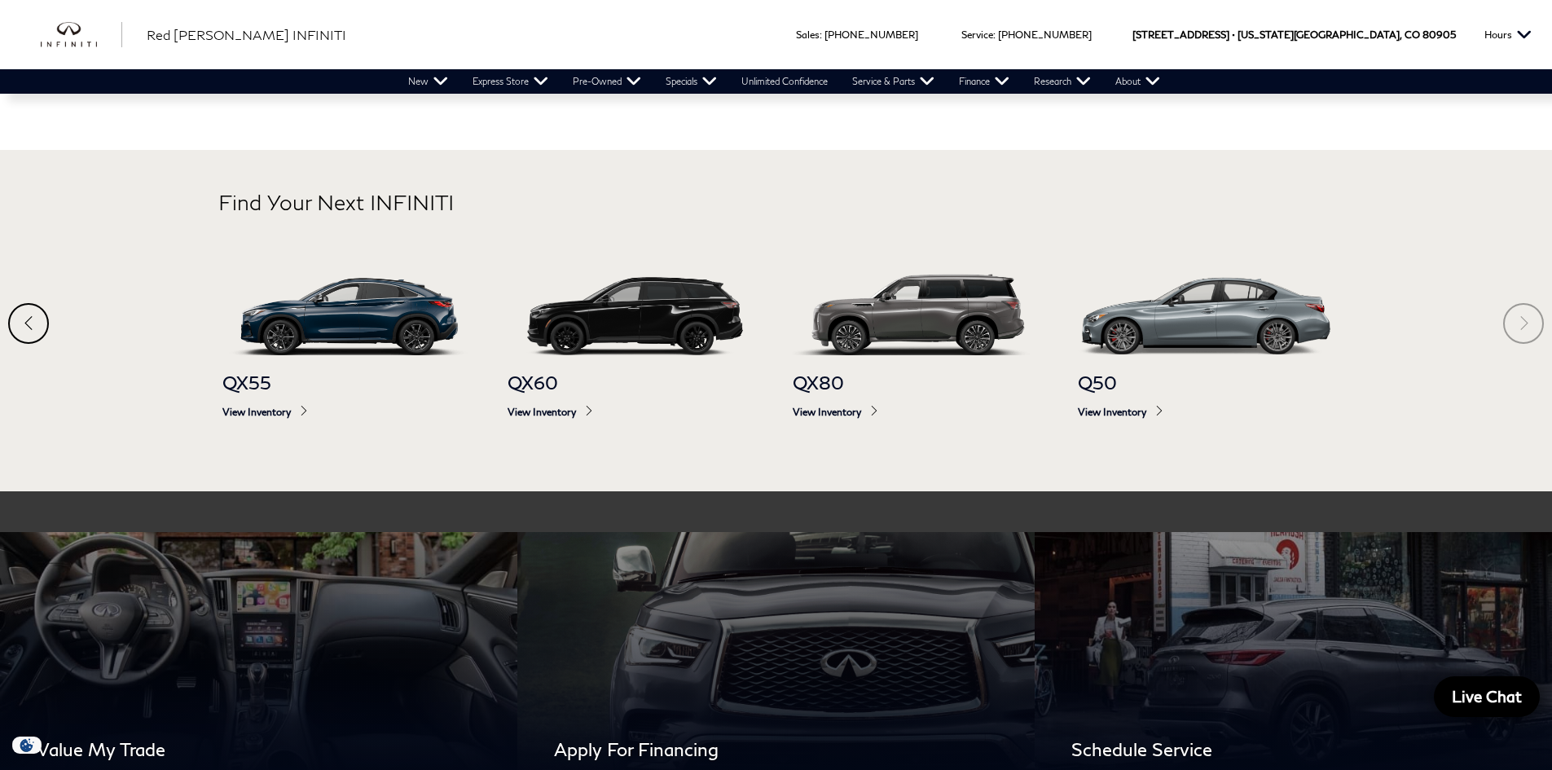
click at [1519, 323] on section "Find Your Next INFINITI QX50 View Inventory QX55 View Inventory QX60 View Inven…" at bounding box center [776, 320] width 1552 height 341
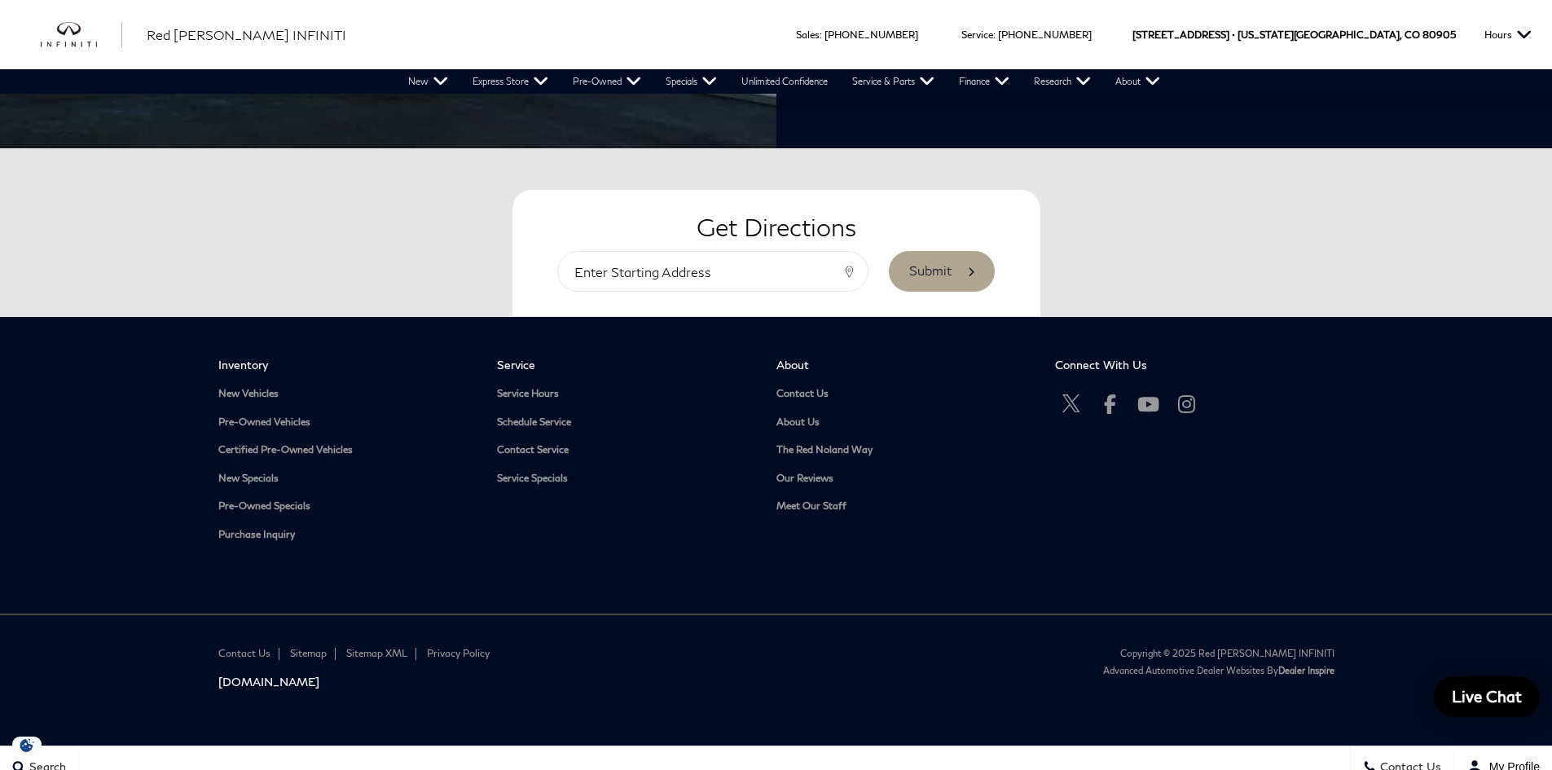
scroll to position [3192, 0]
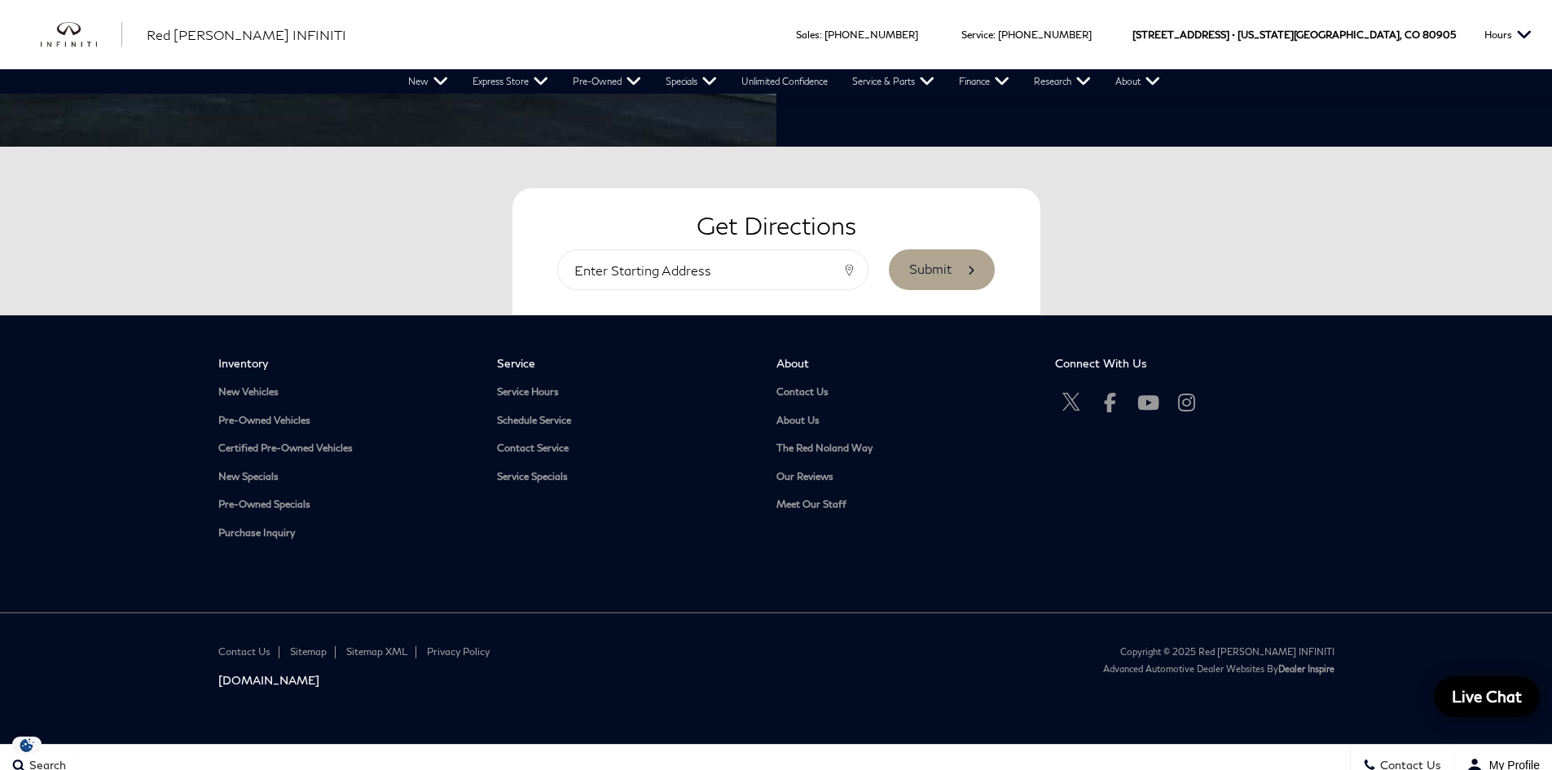
click at [298, 691] on footer "Contact Us Sitemap Sitemap XML Privacy Policy Infinitiusa.com Copyright © 2025 …" at bounding box center [776, 678] width 1552 height 132
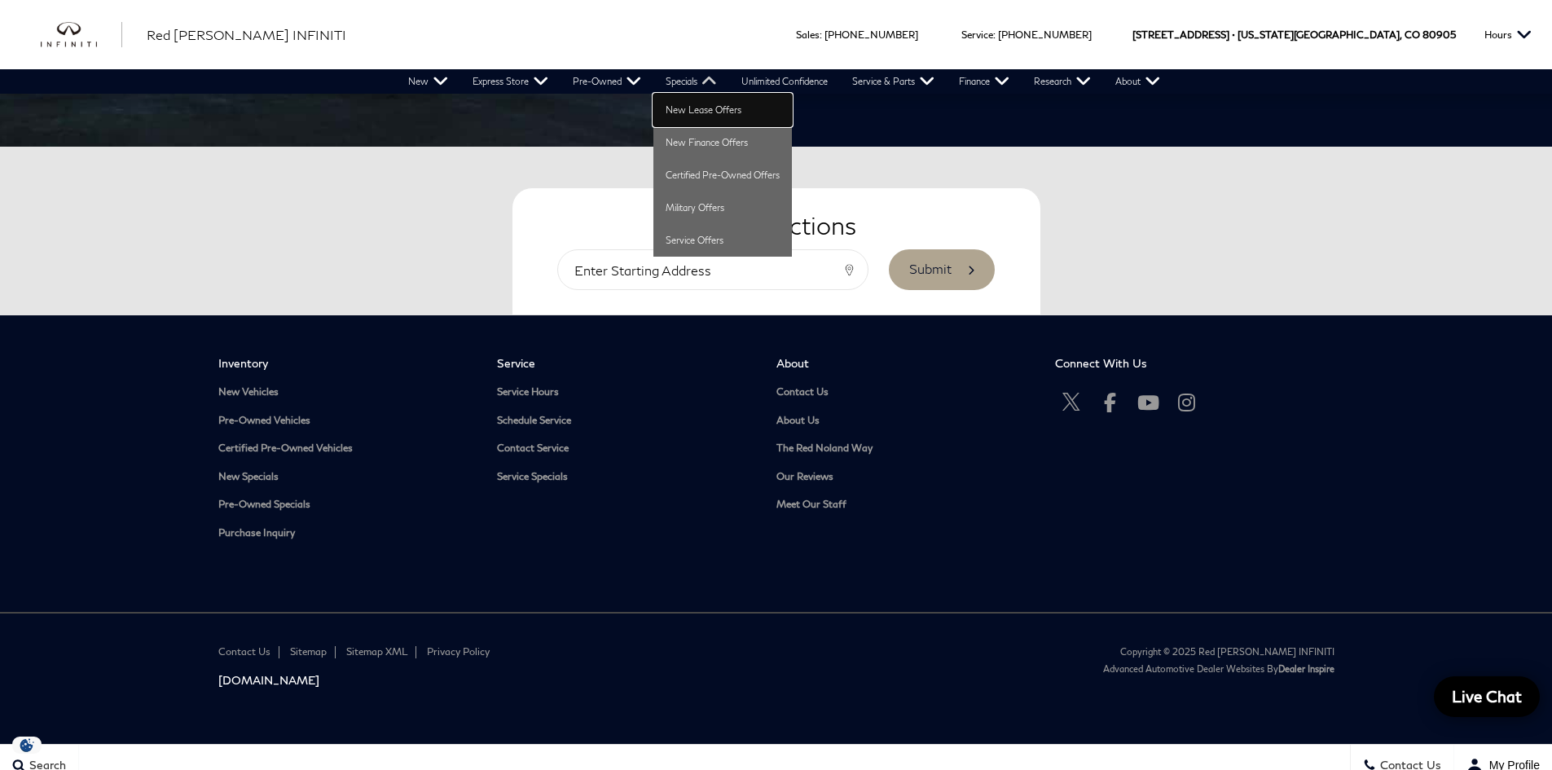
click at [702, 110] on link "New Lease Offers" at bounding box center [722, 110] width 138 height 33
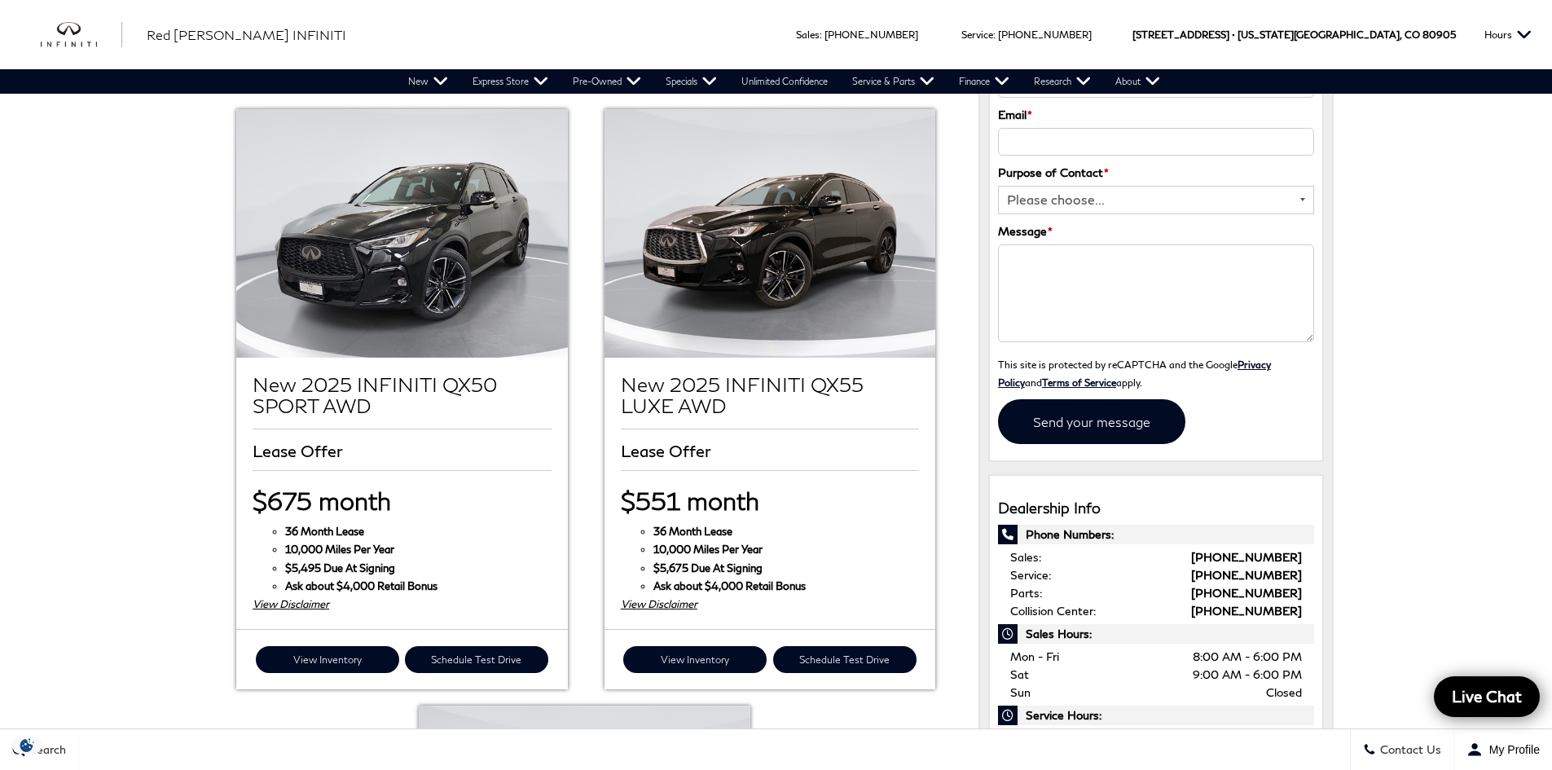
scroll to position [244, 0]
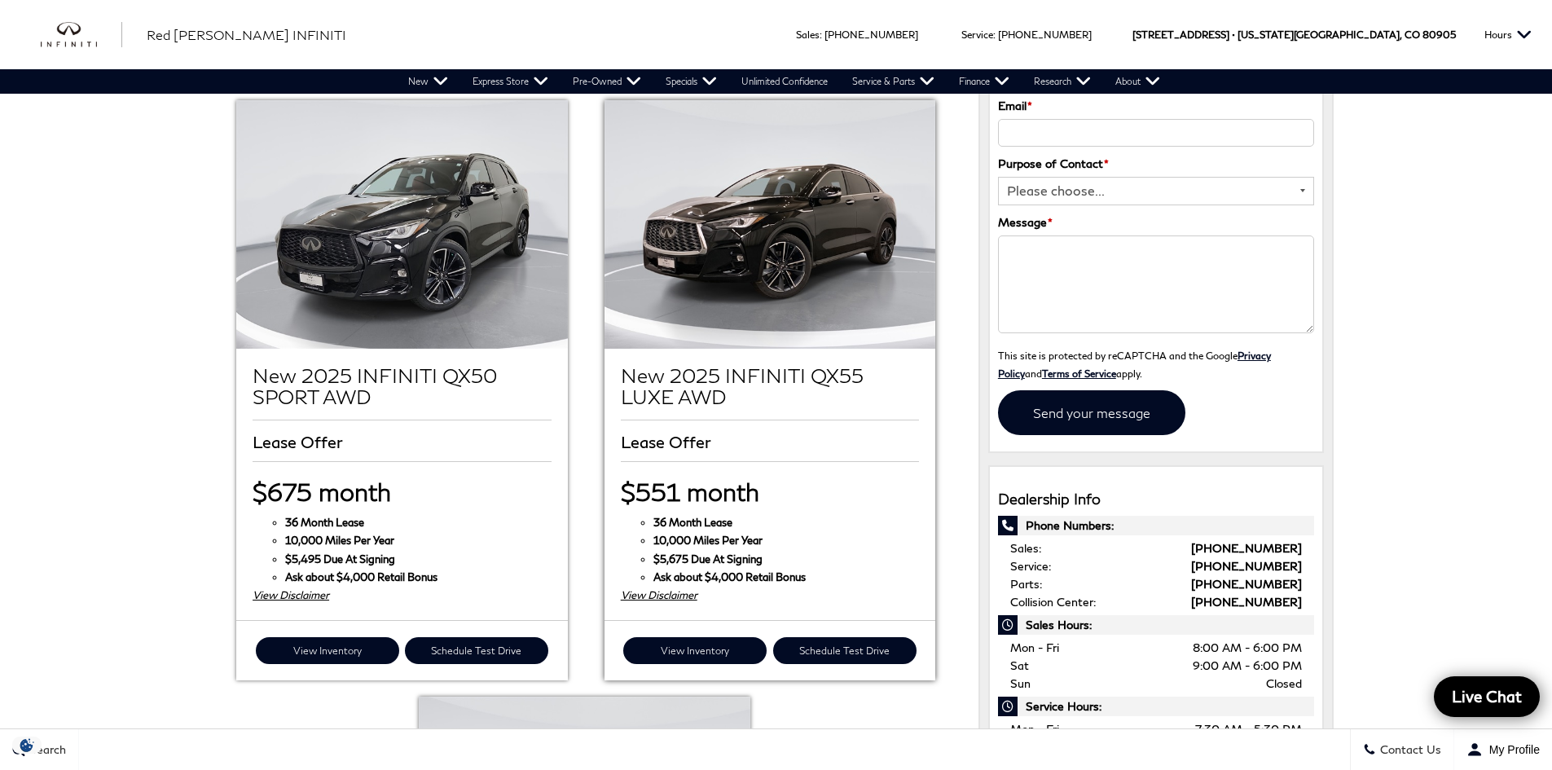
click at [676, 599] on div "View Disclaimer" at bounding box center [770, 595] width 298 height 18
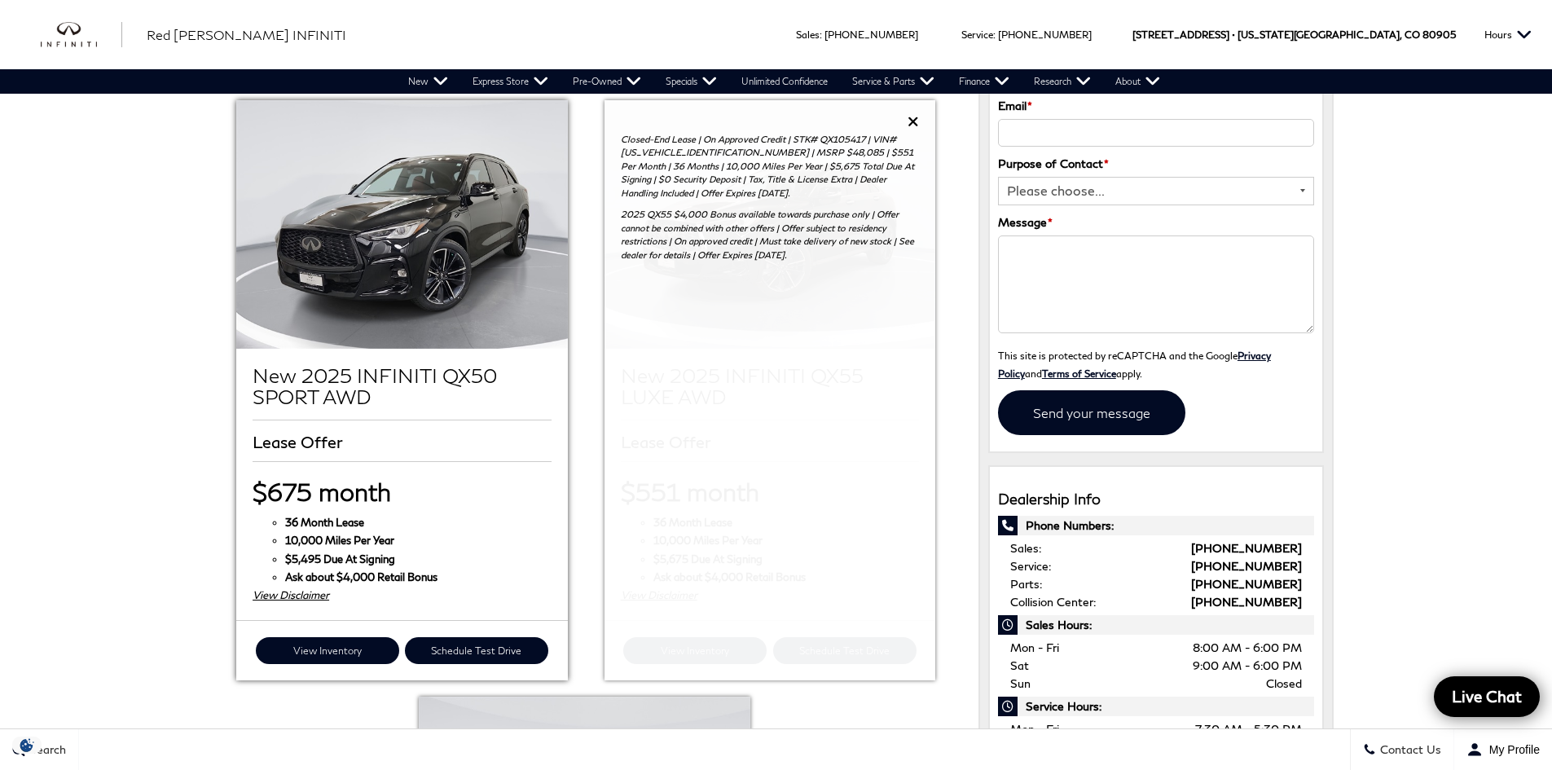
click at [283, 595] on div "View Disclaimer" at bounding box center [401, 595] width 298 height 18
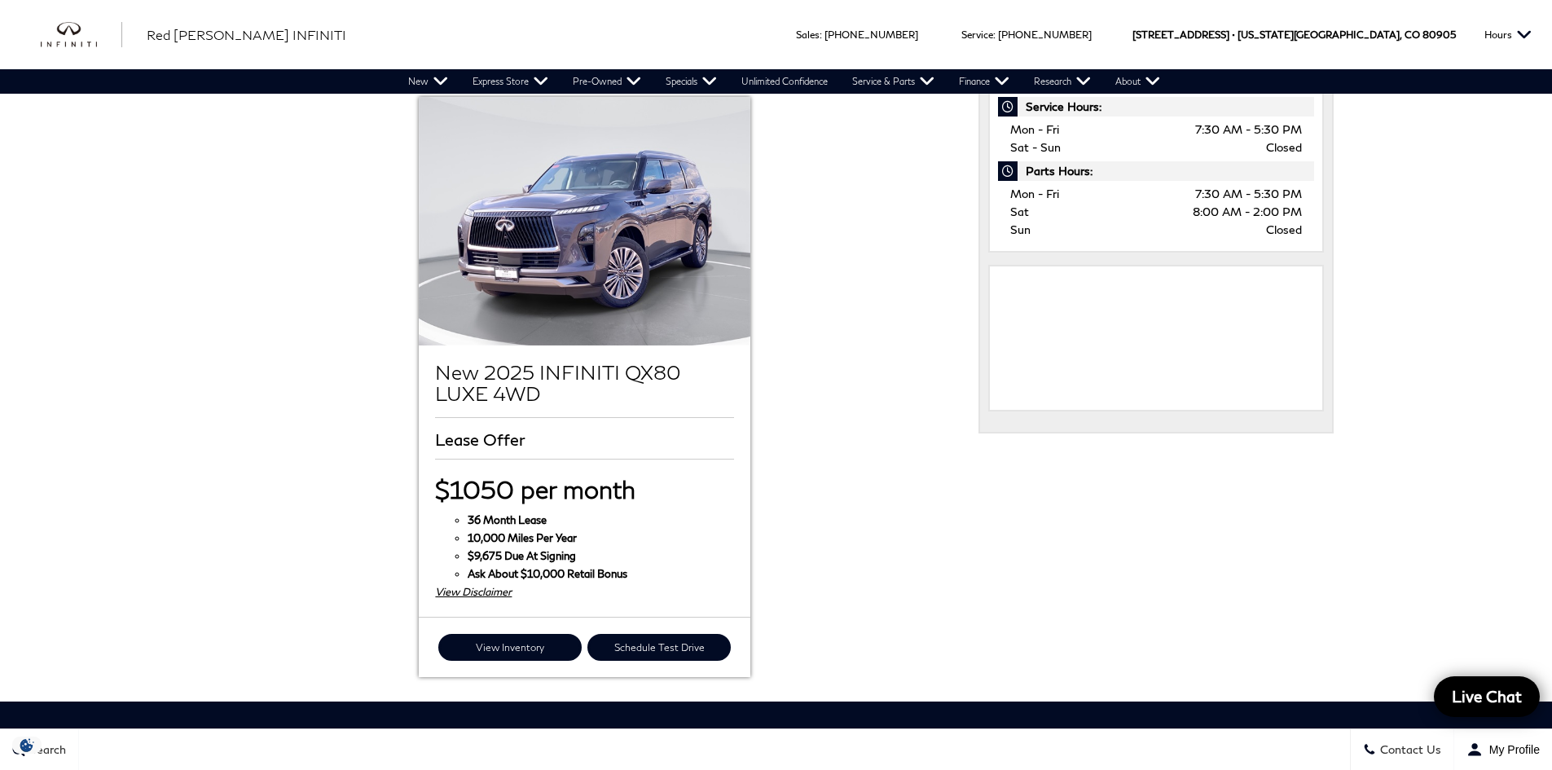
scroll to position [896, 0]
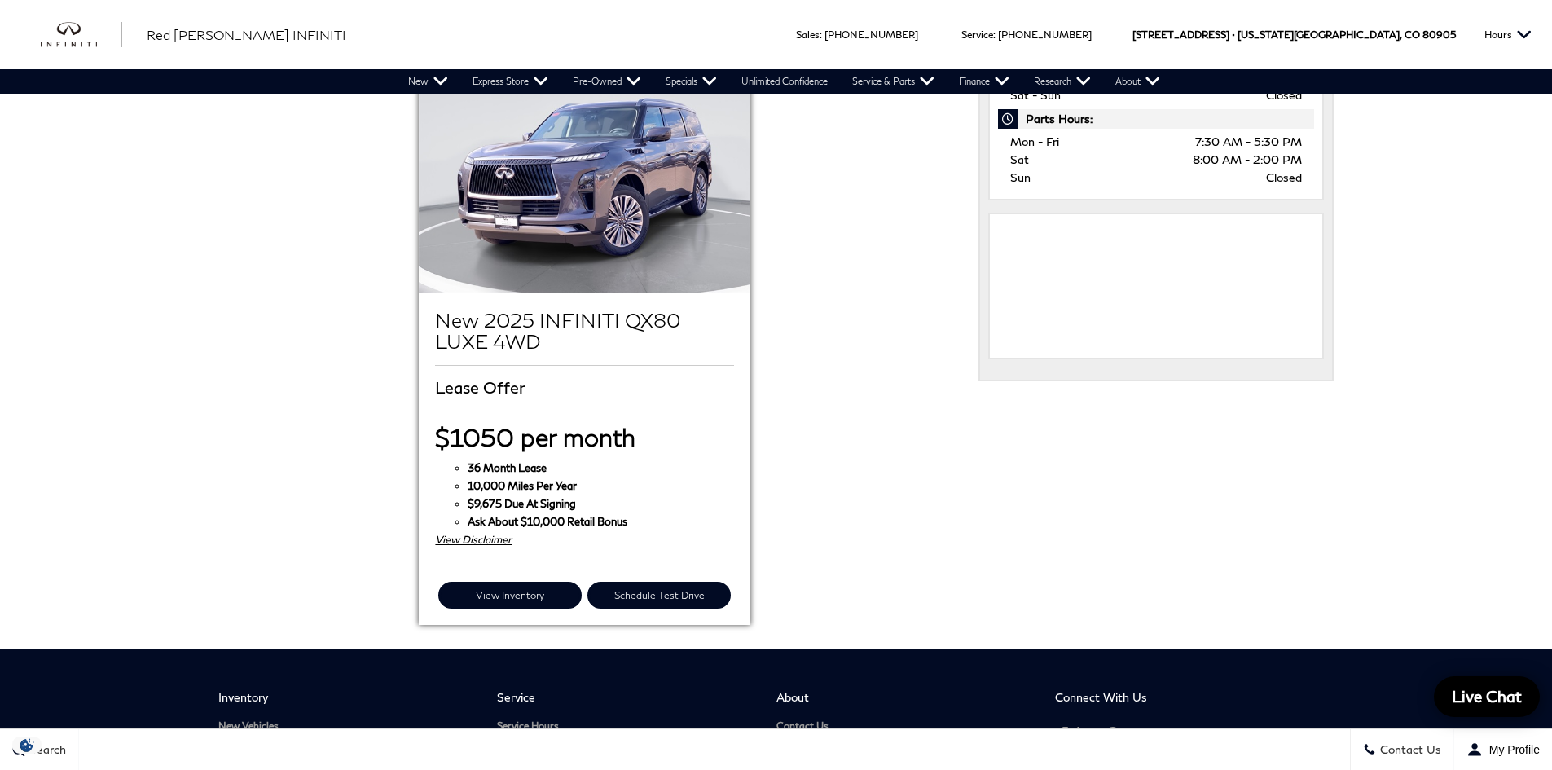
click at [490, 538] on div "View Disclaimer" at bounding box center [584, 539] width 298 height 18
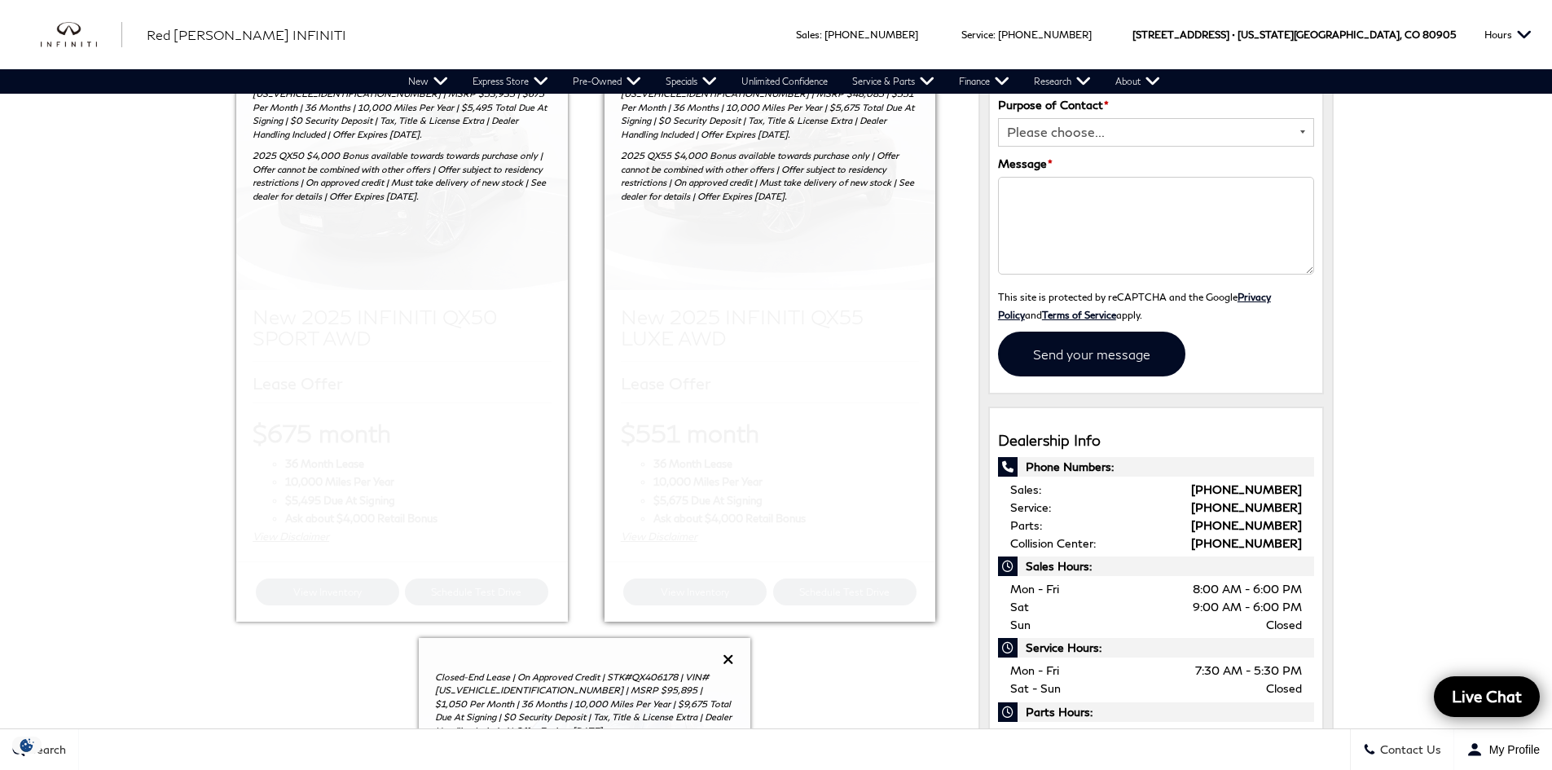
scroll to position [81, 0]
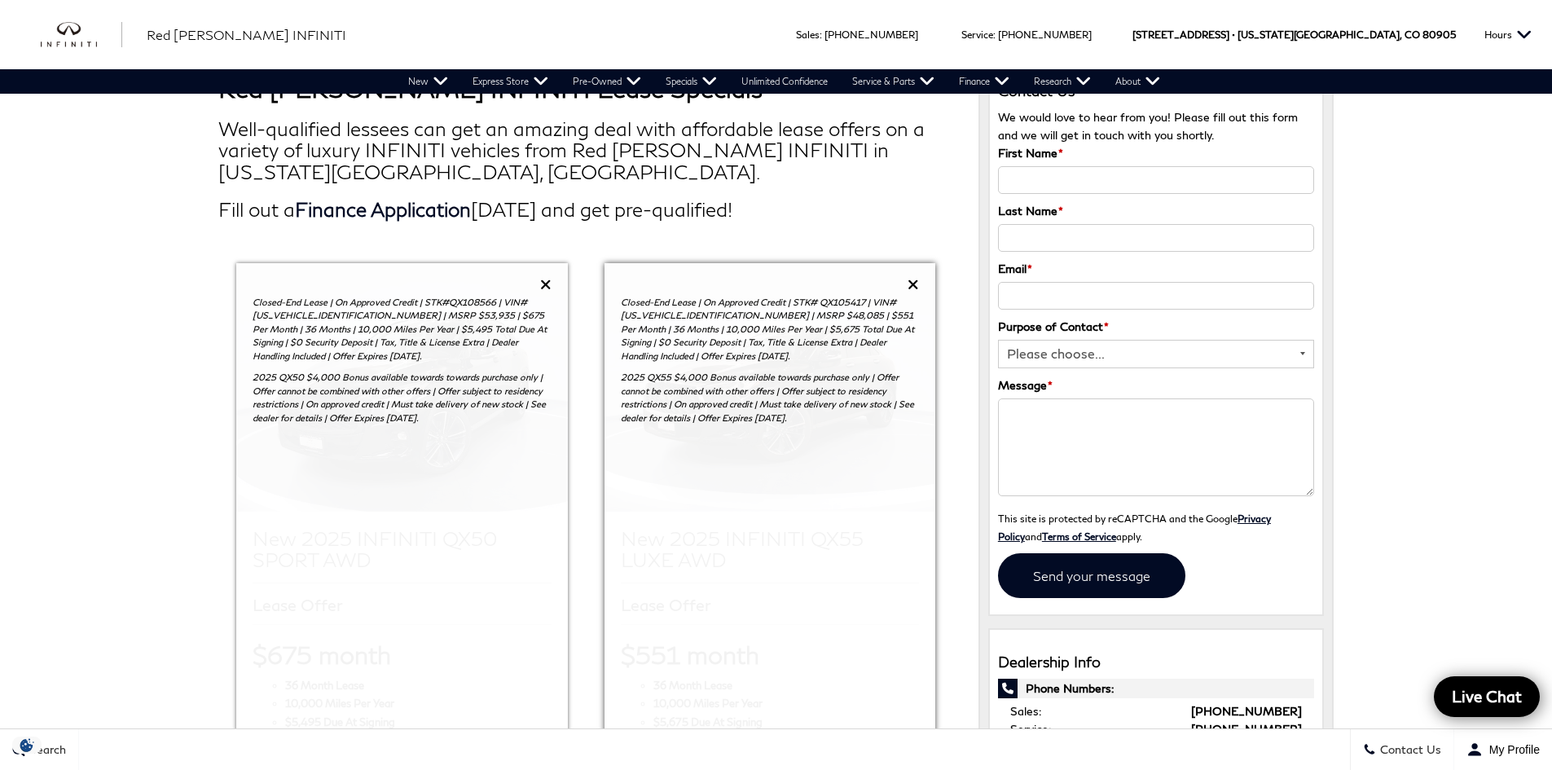
click at [911, 279] on icon at bounding box center [912, 284] width 11 height 15
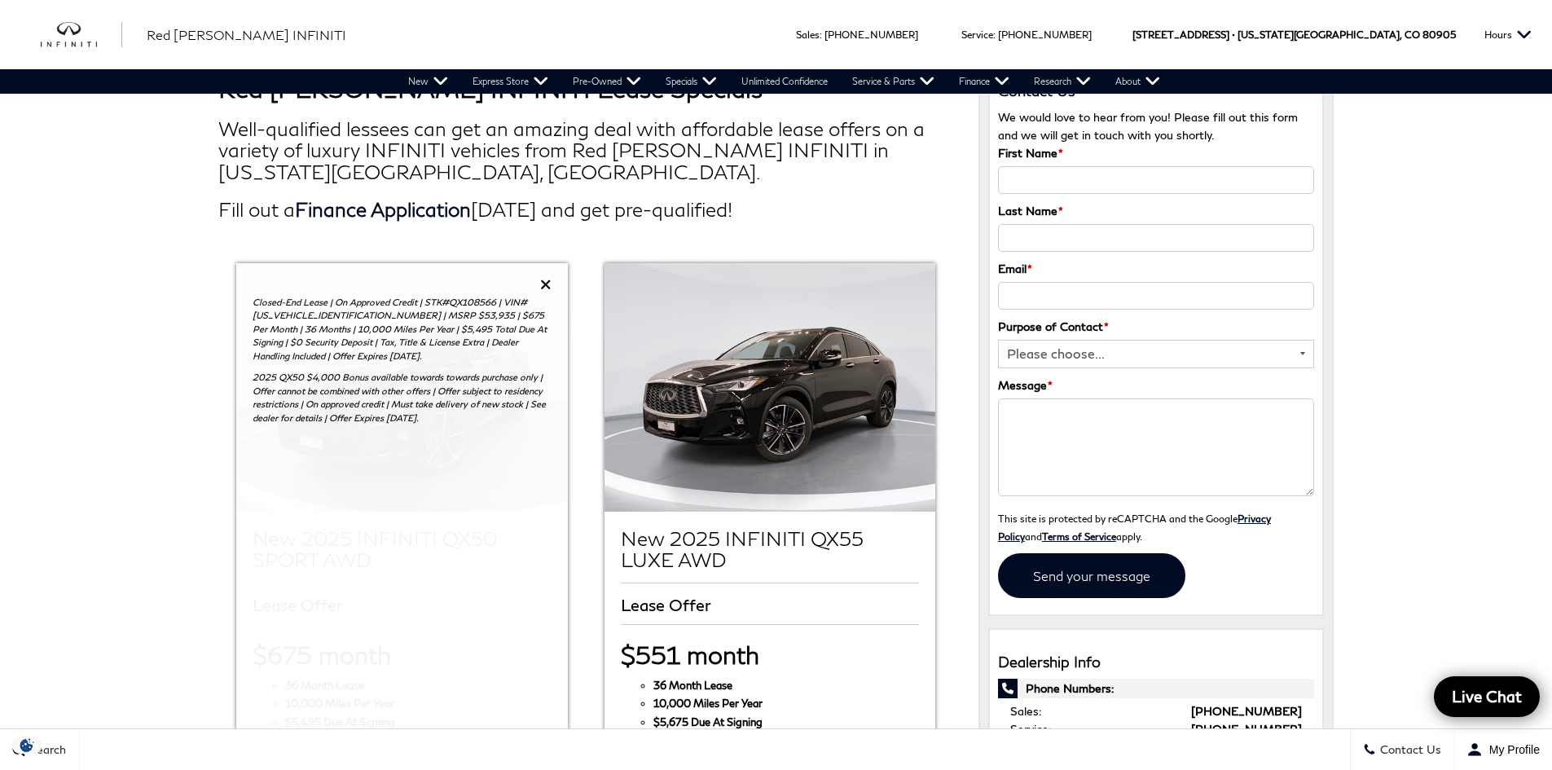
click at [864, 204] on h2 "Fill out a Finance Application today and get pre-qualified!" at bounding box center [585, 209] width 735 height 21
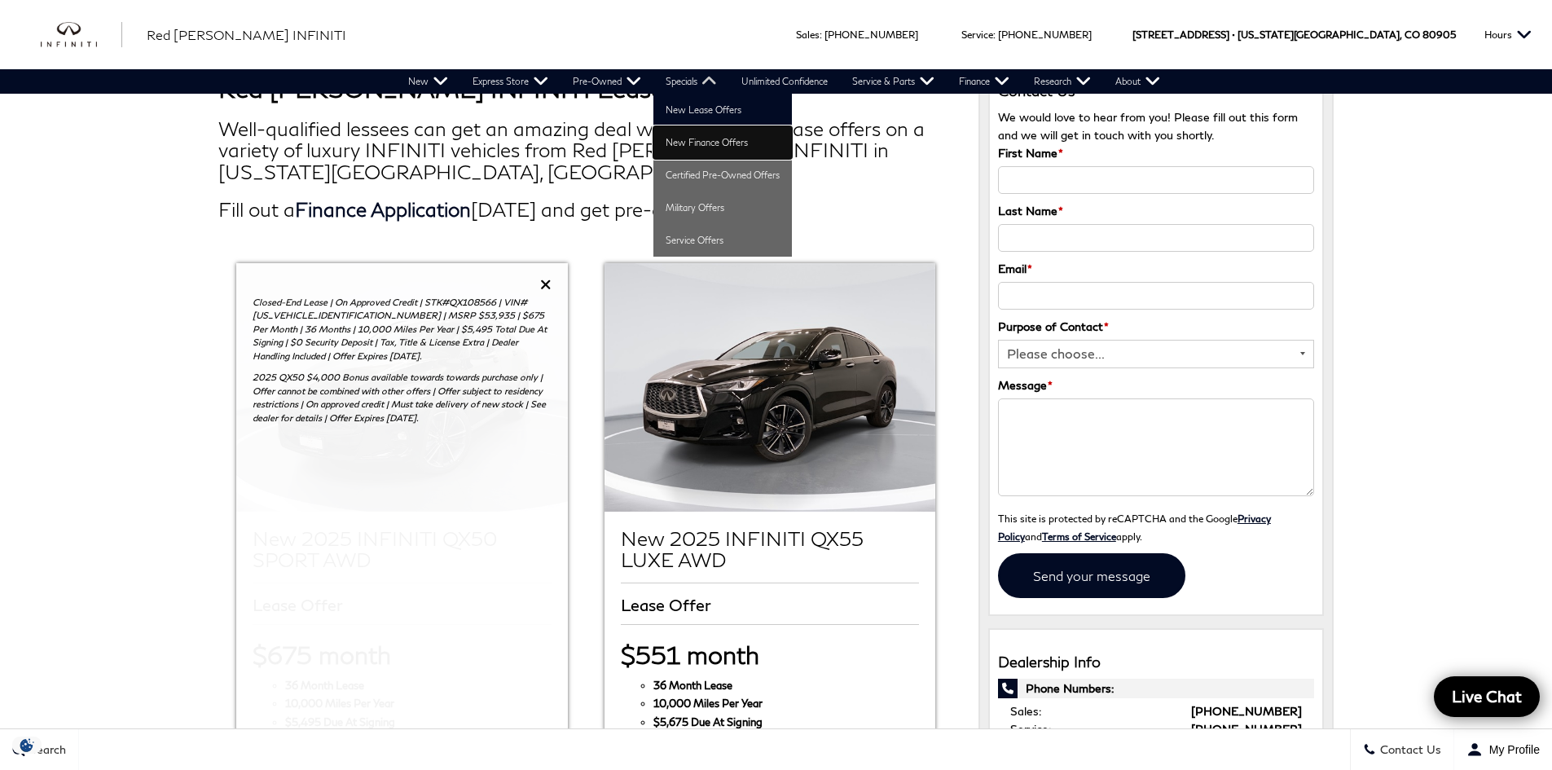
click at [693, 138] on link "New Finance Offers" at bounding box center [722, 142] width 138 height 33
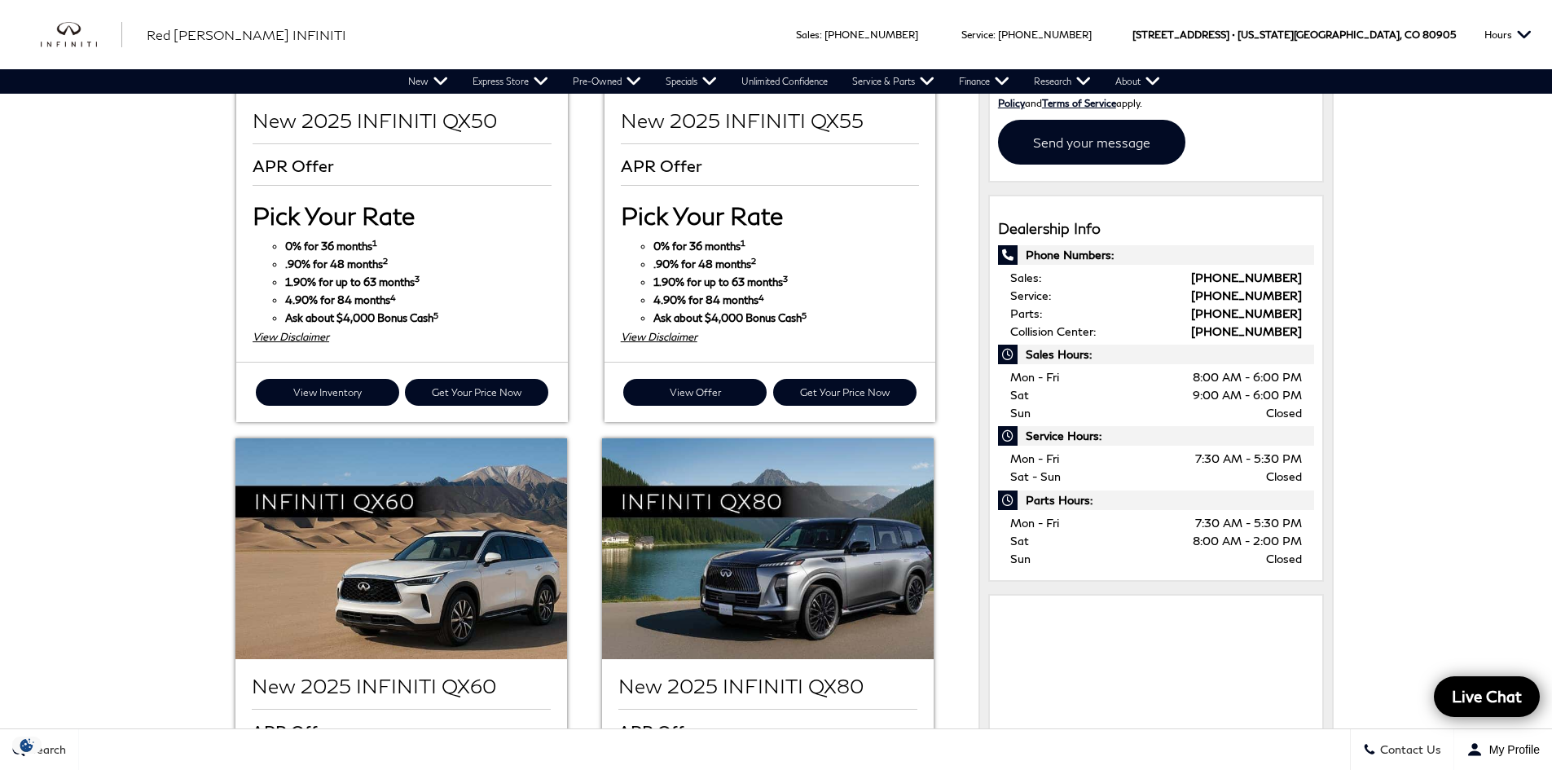
scroll to position [326, 0]
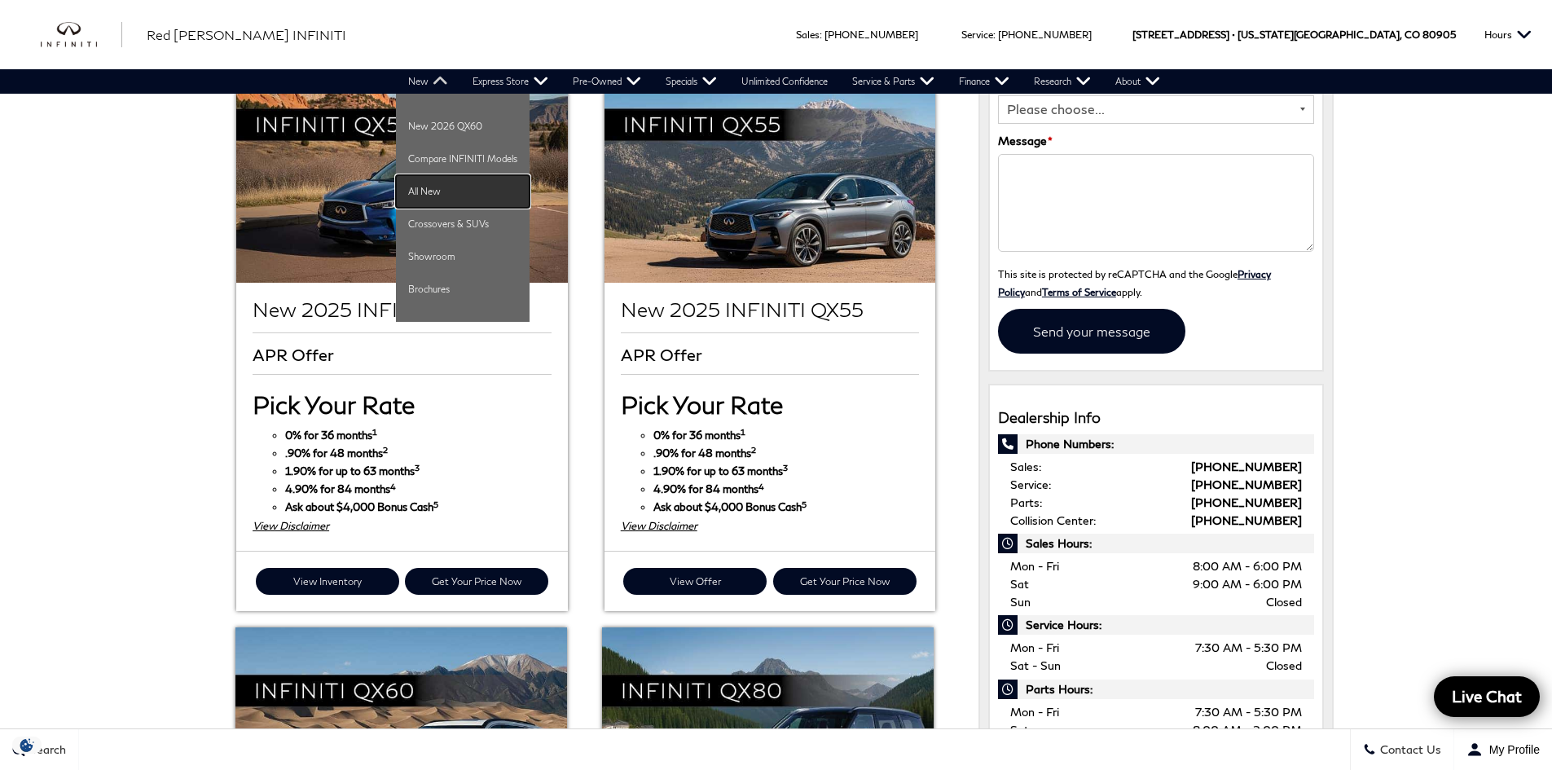
click at [425, 195] on link "All New" at bounding box center [463, 191] width 134 height 33
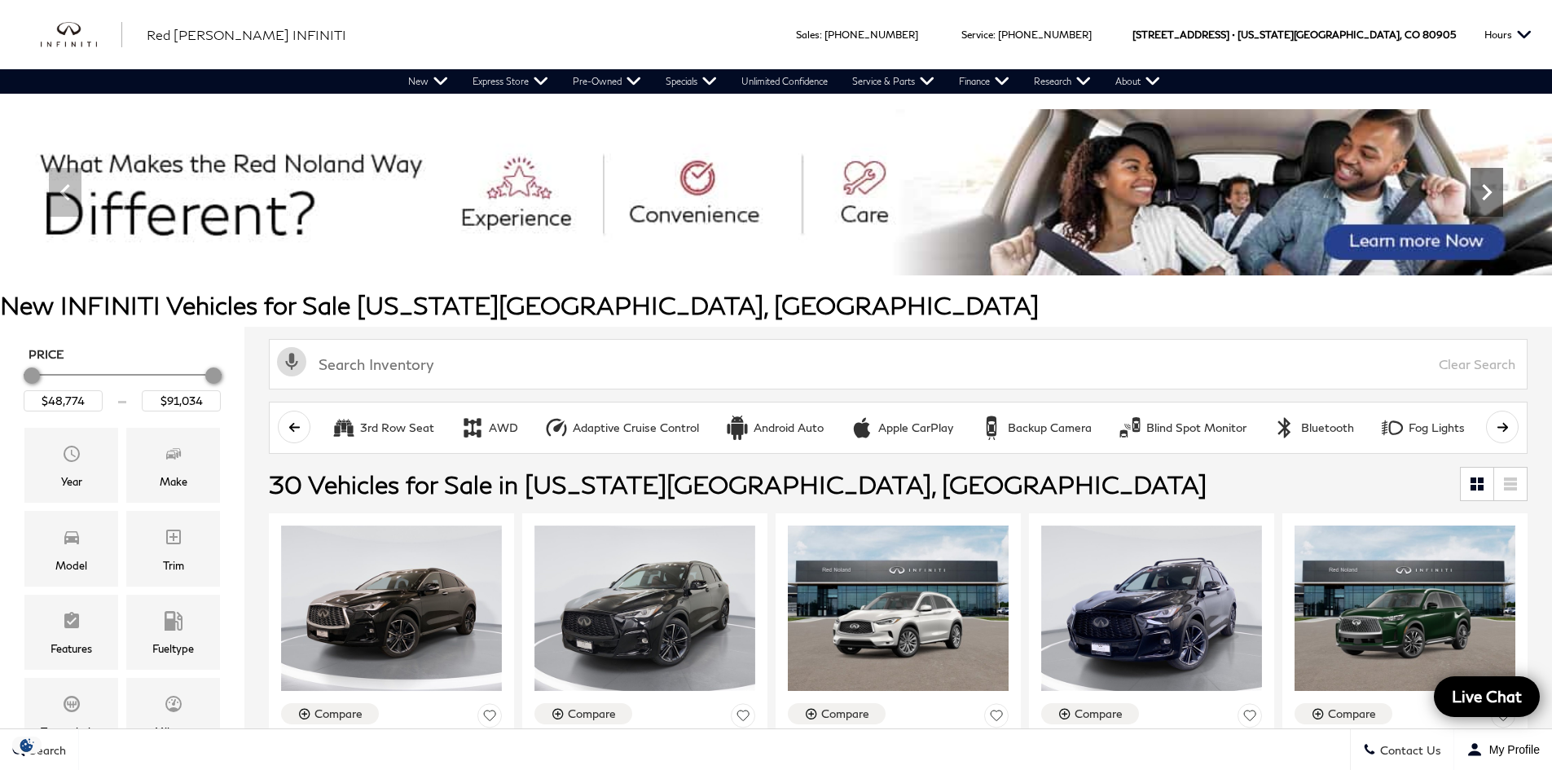
click at [1483, 195] on icon "Next" at bounding box center [1486, 192] width 10 height 16
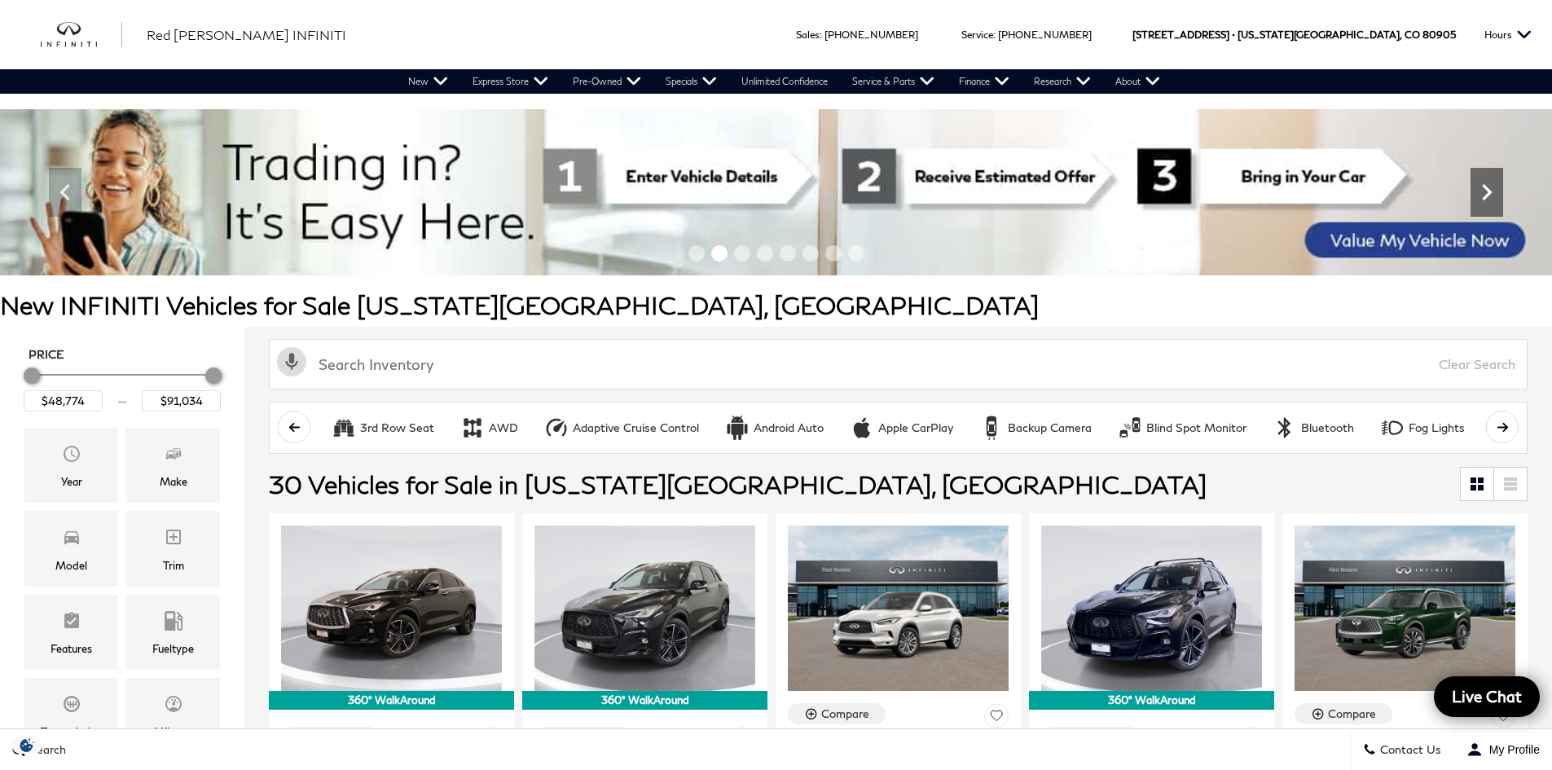
click at [1483, 195] on icon "Next" at bounding box center [1486, 192] width 10 height 16
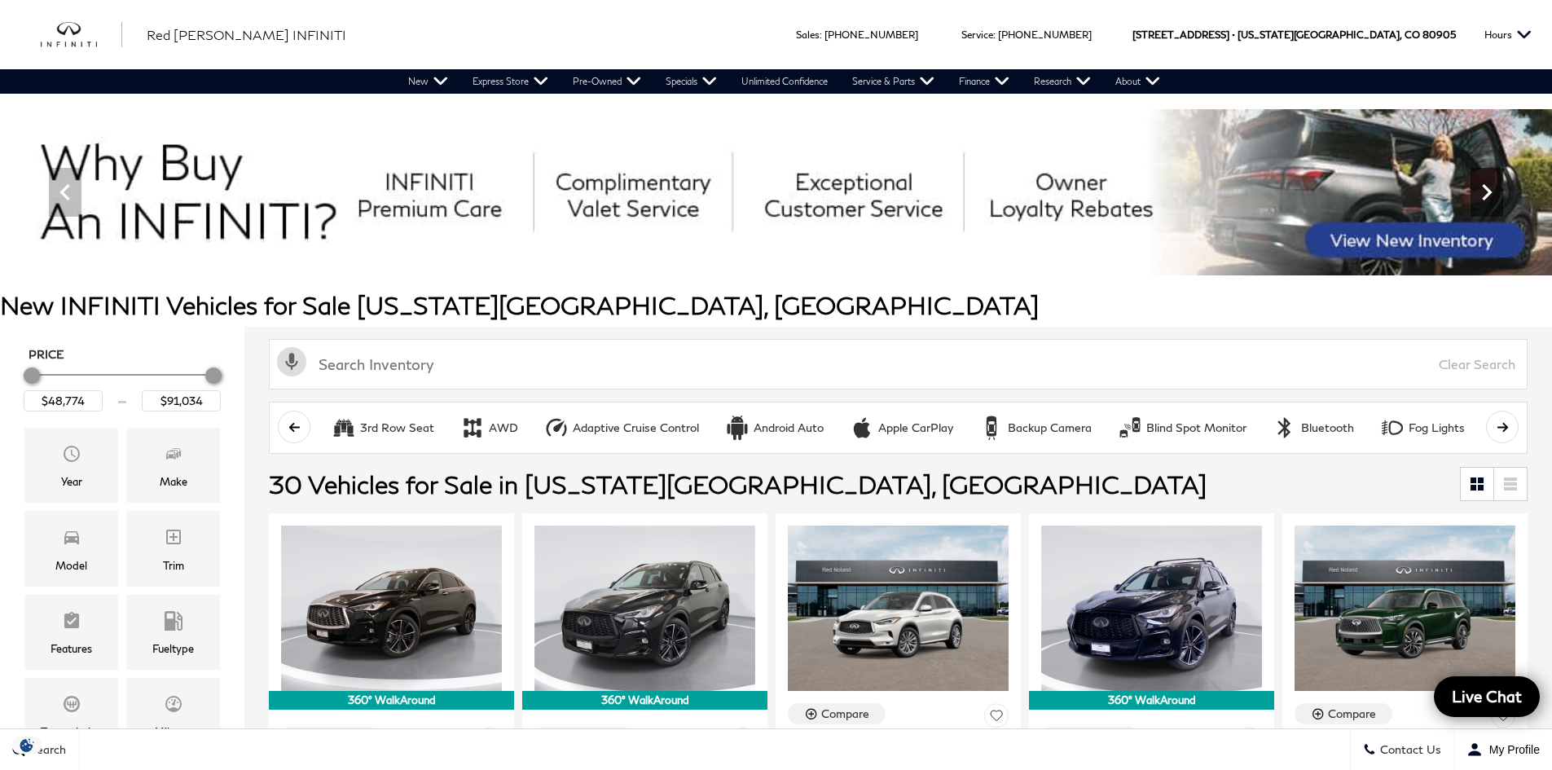
click at [1483, 195] on icon "Next" at bounding box center [1486, 192] width 10 height 16
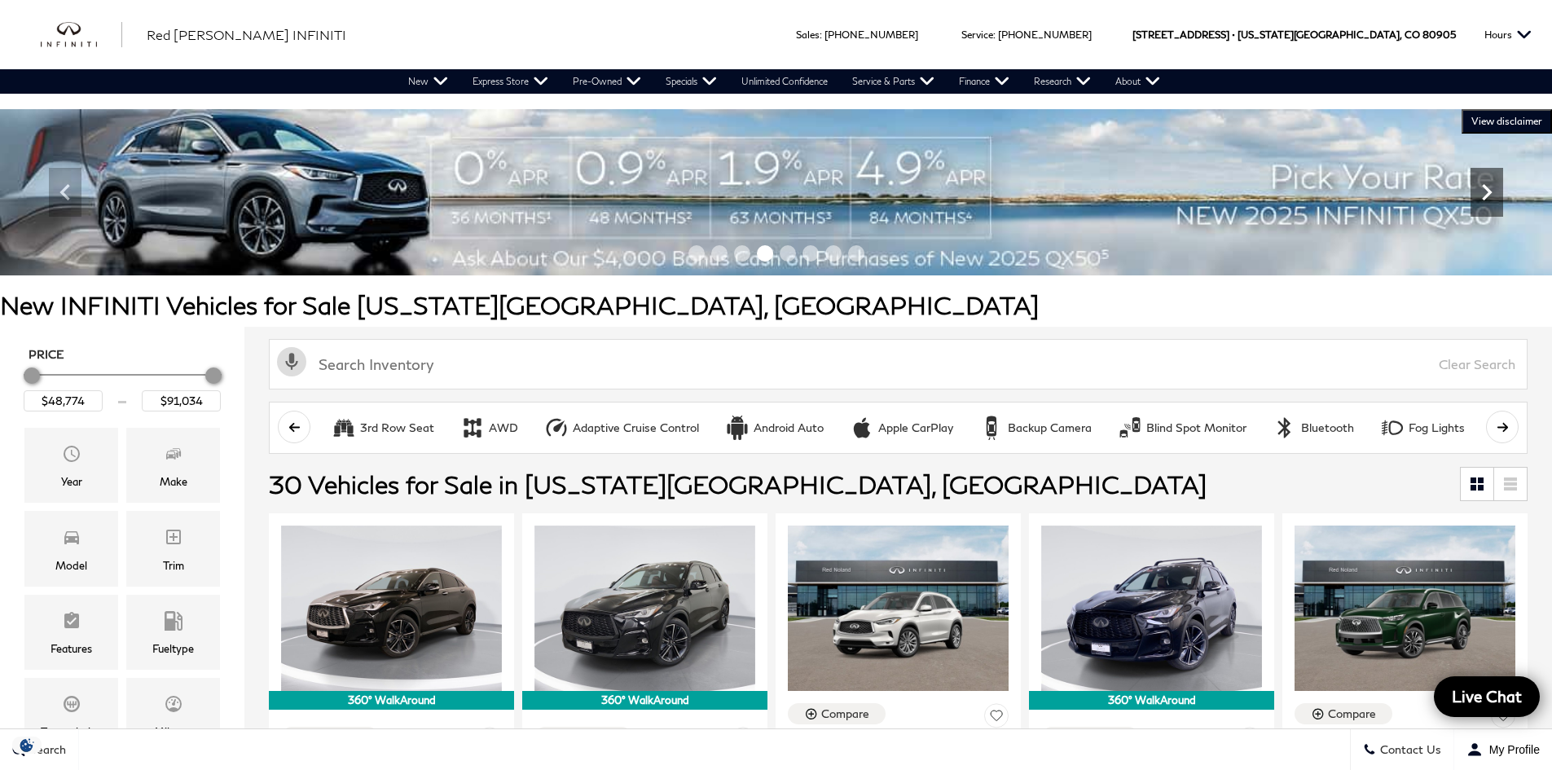
click at [1483, 195] on icon "Next" at bounding box center [1486, 192] width 10 height 16
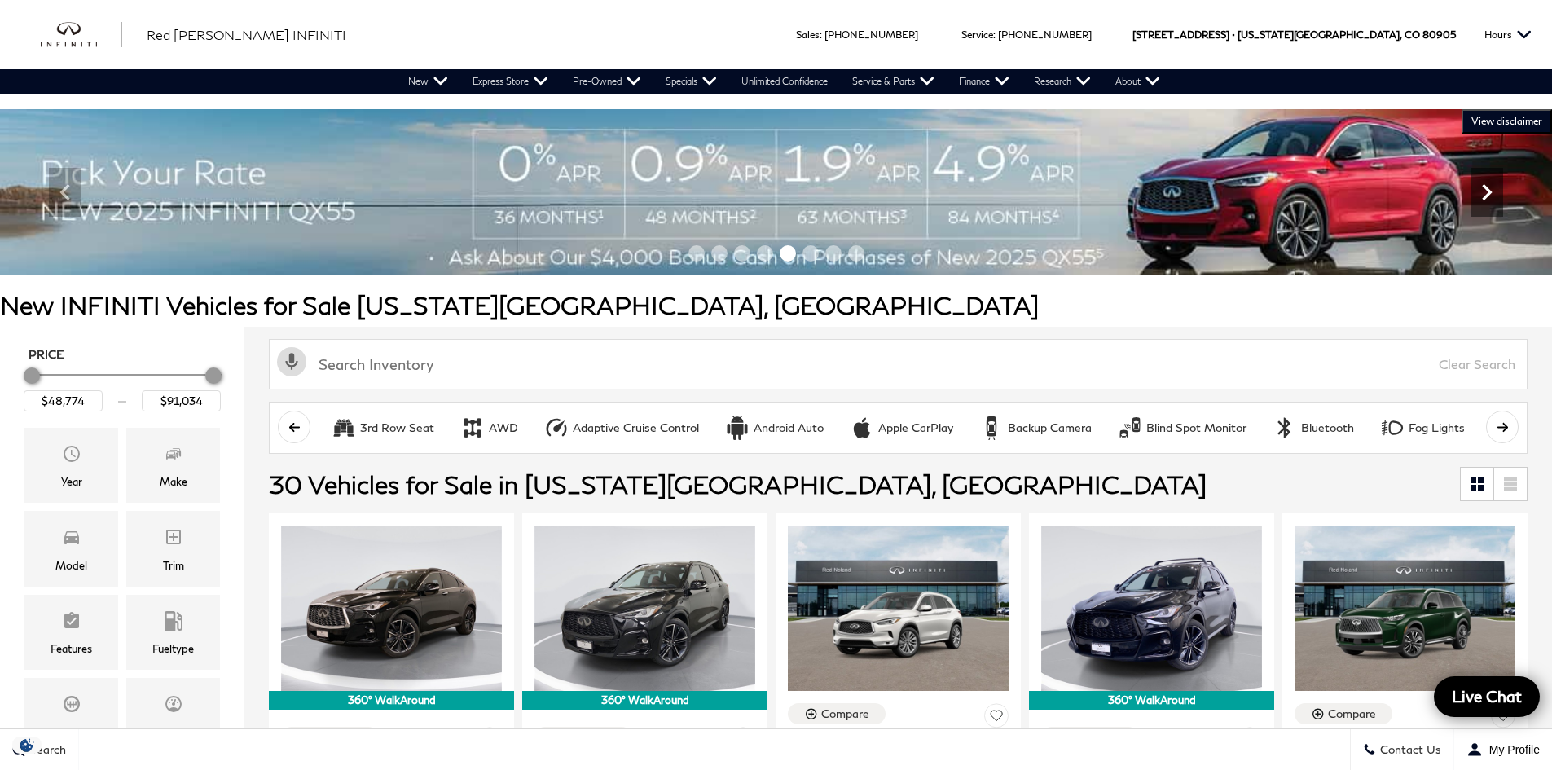
click at [1483, 195] on icon "Next" at bounding box center [1486, 192] width 10 height 16
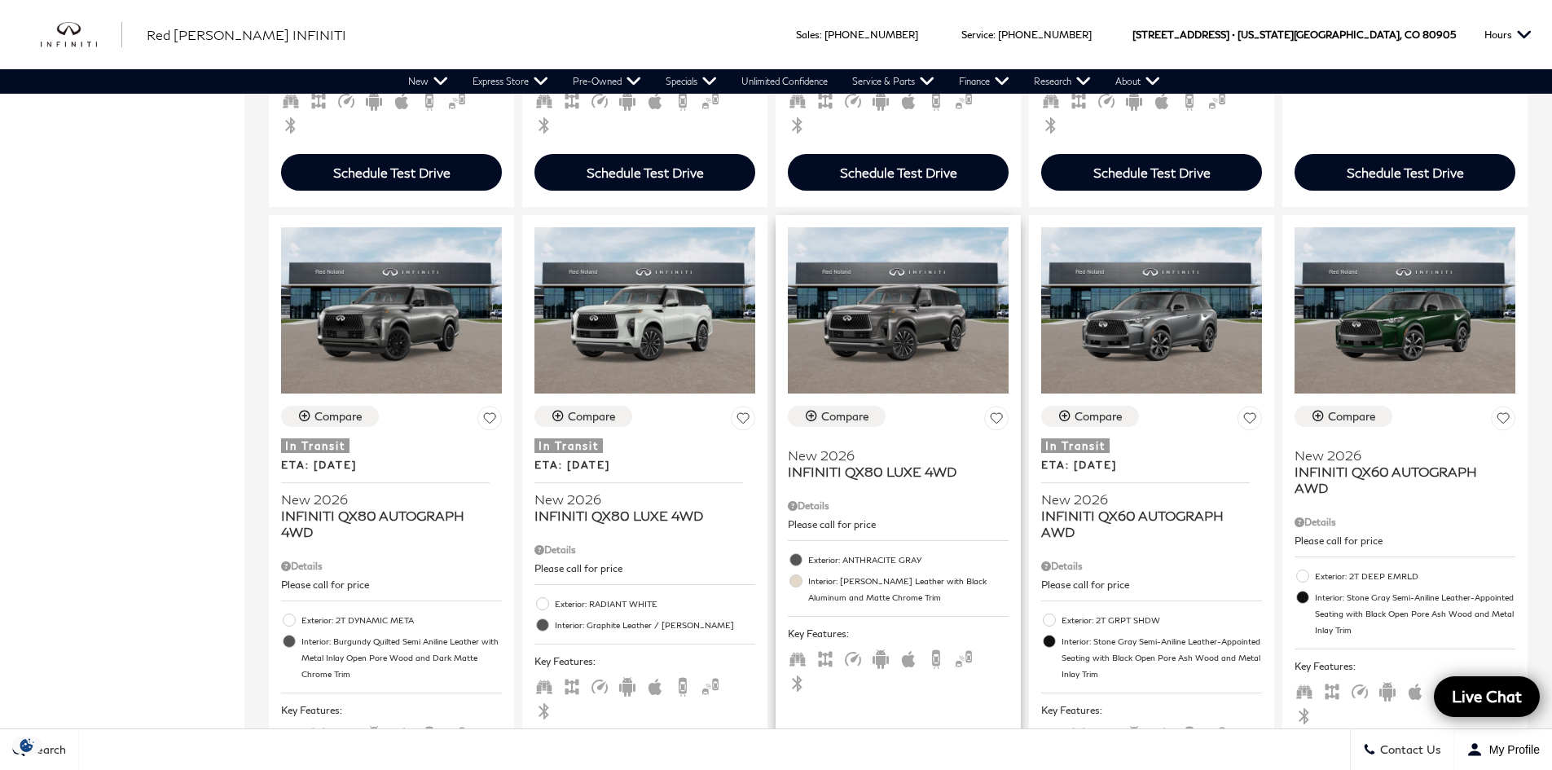
scroll to position [2199, 0]
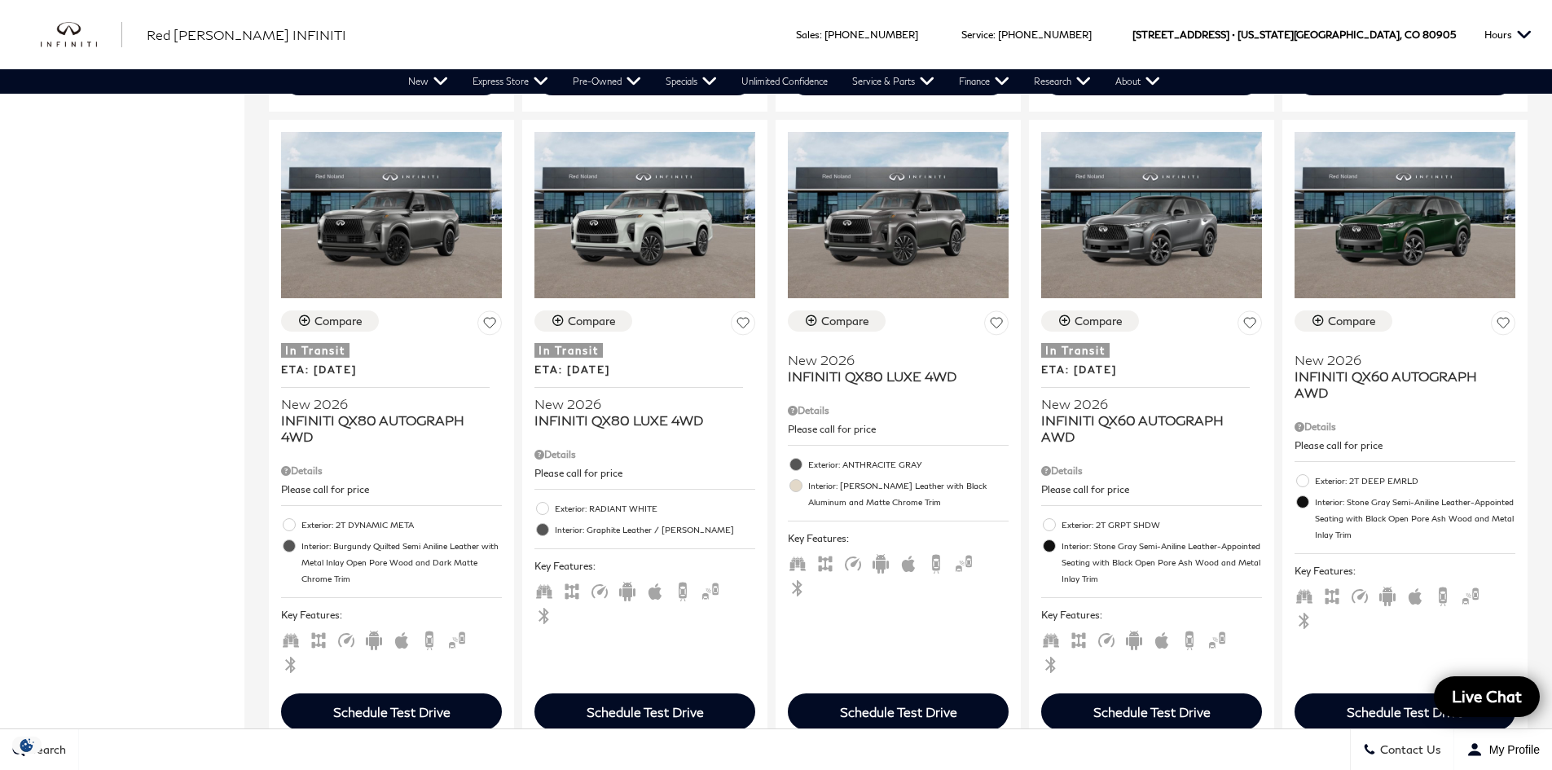
scroll to position [2525, 0]
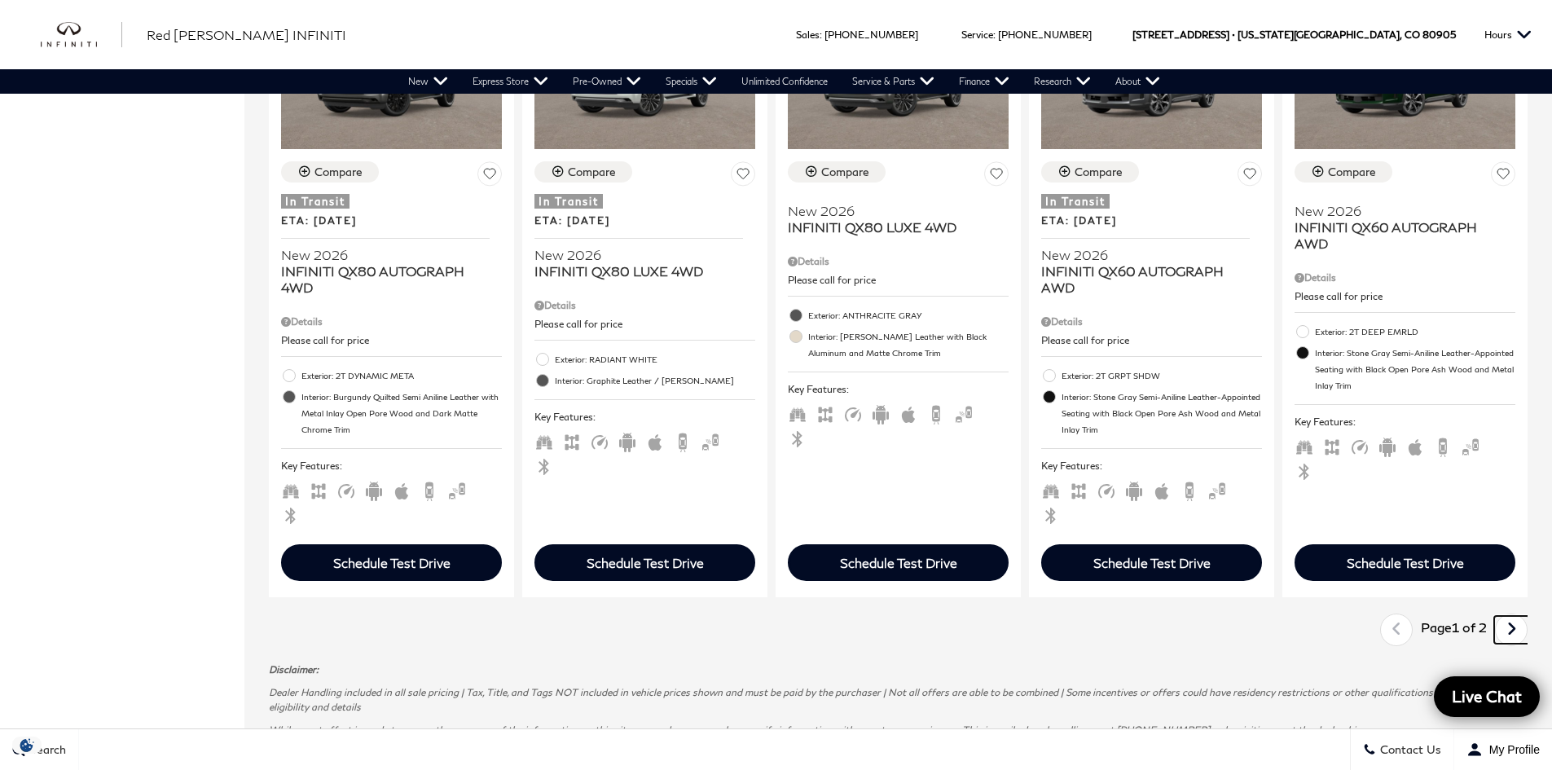
click at [1517, 616] on link "Next" at bounding box center [1511, 630] width 35 height 28
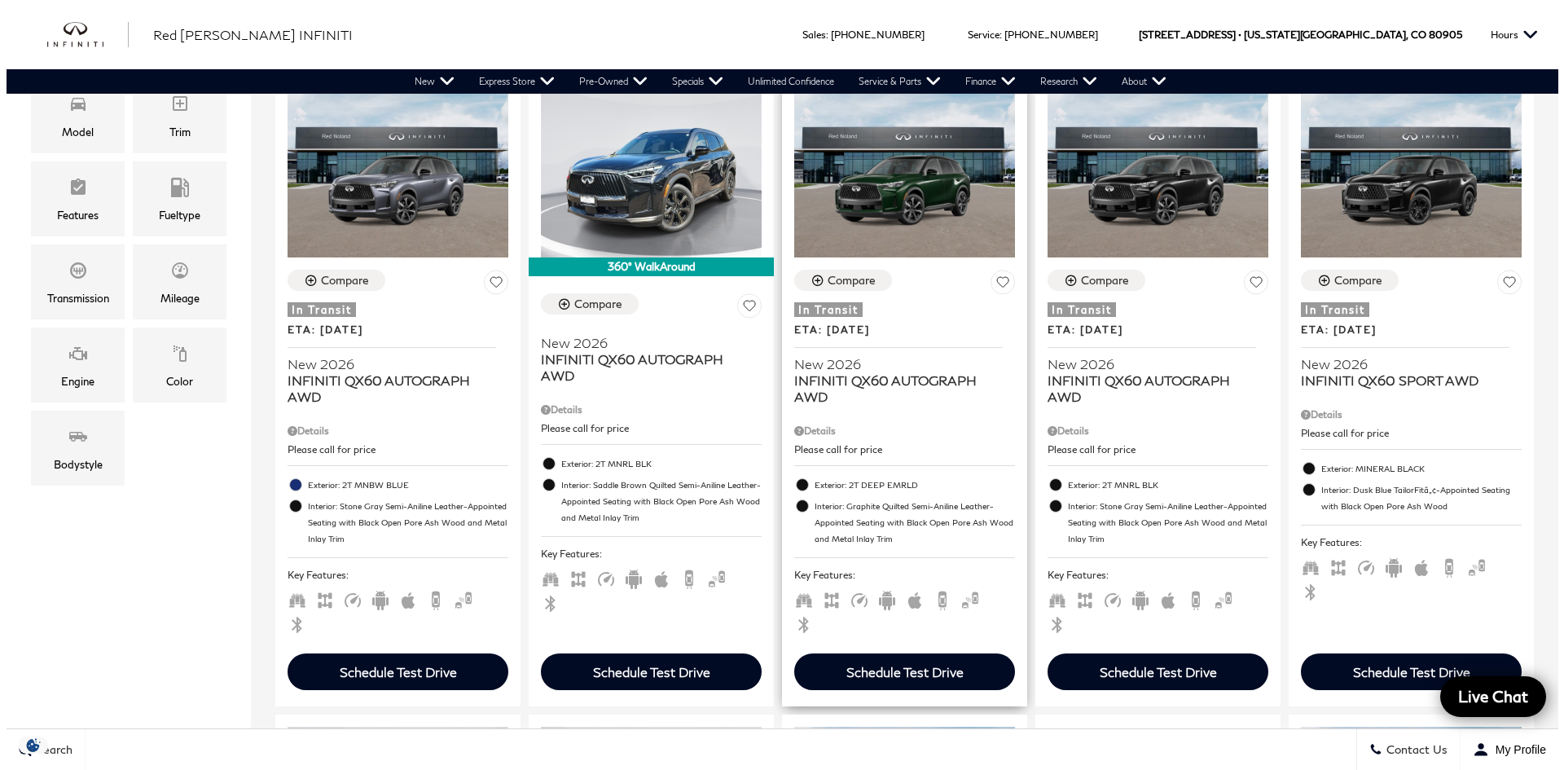
scroll to position [244, 0]
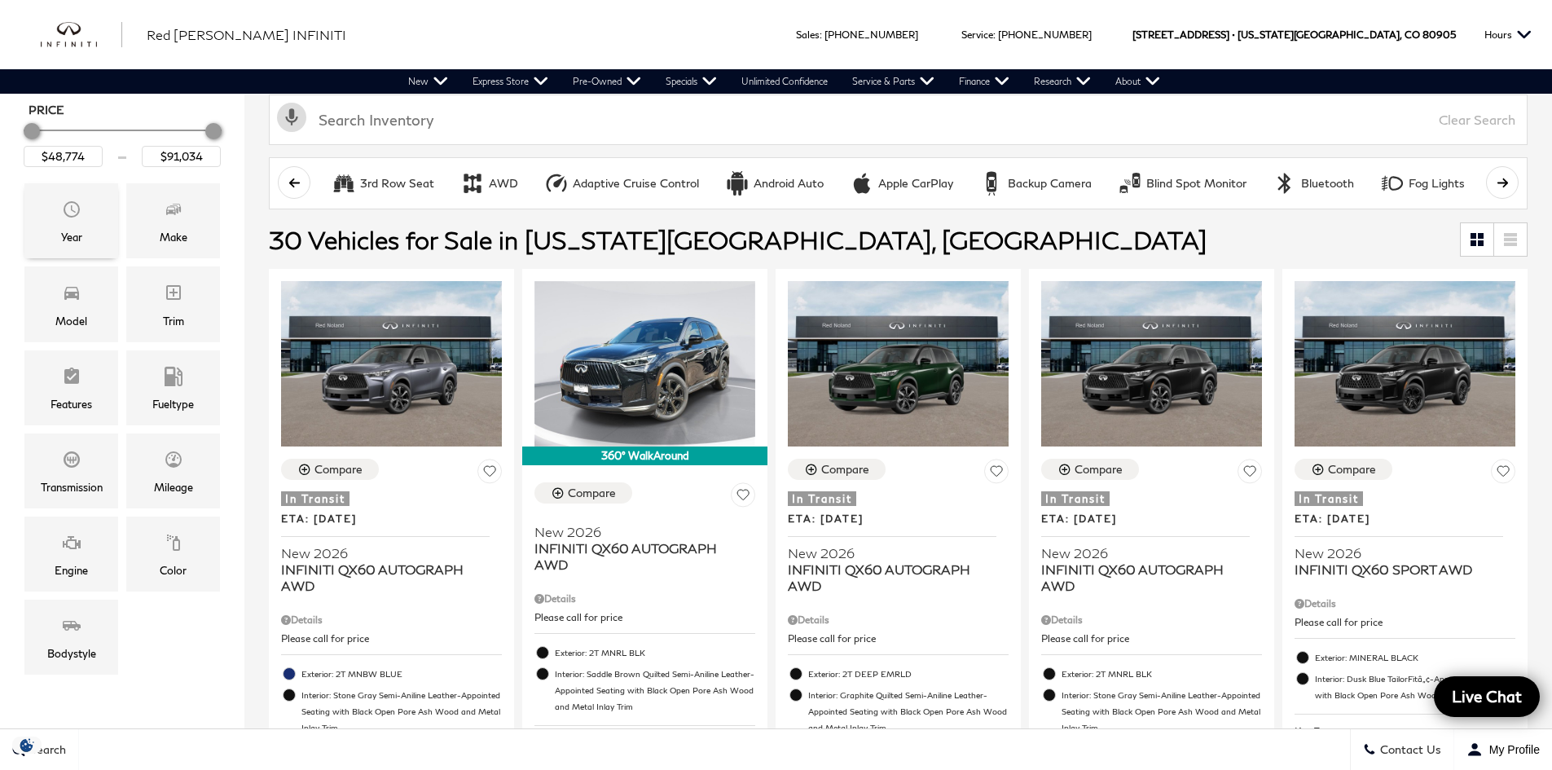
click at [75, 207] on icon "Year" at bounding box center [72, 210] width 20 height 20
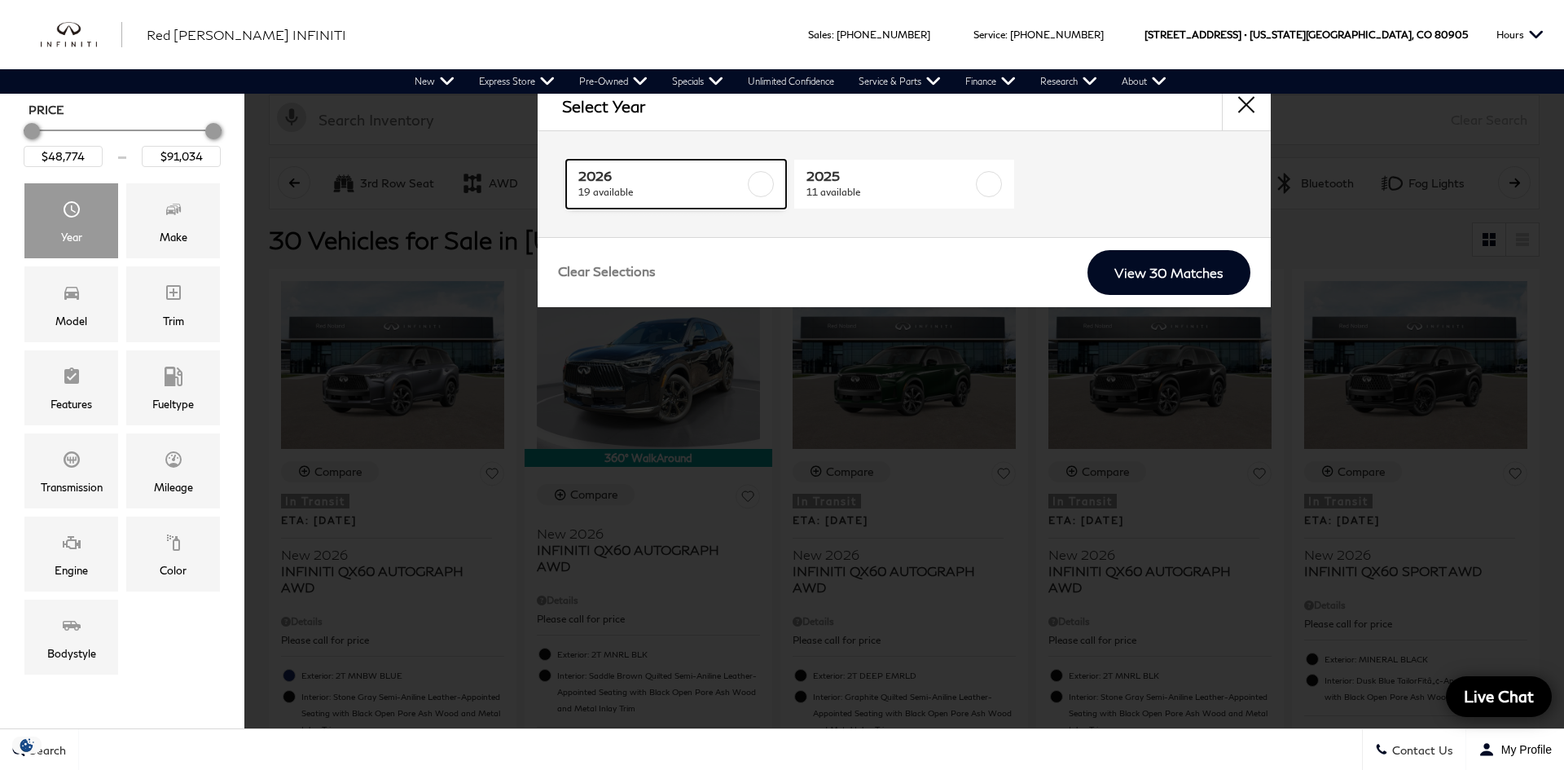
click at [764, 178] on label at bounding box center [761, 184] width 26 height 26
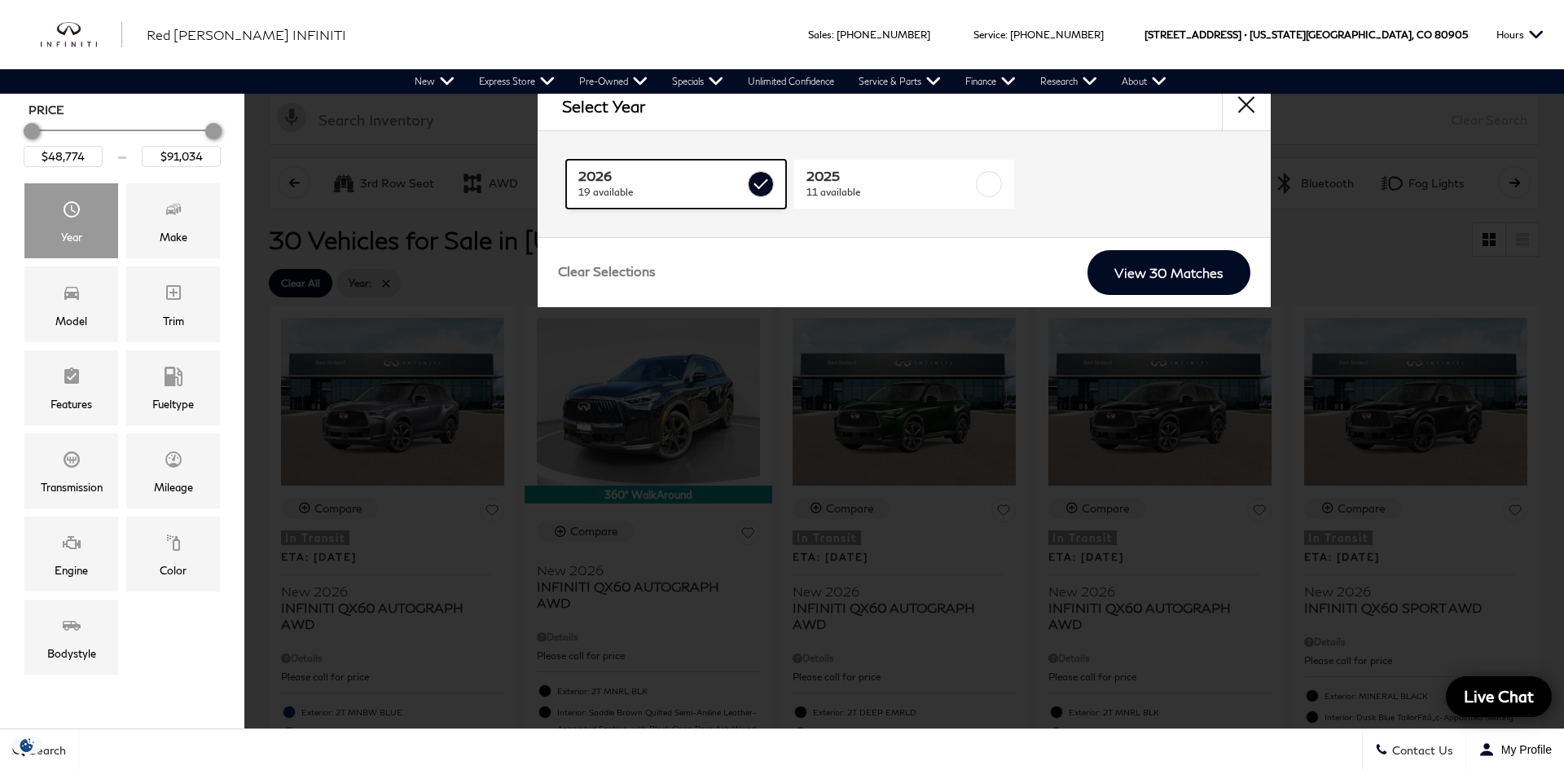
type input "$62,379"
type input "$71,284"
checkbox input "true"
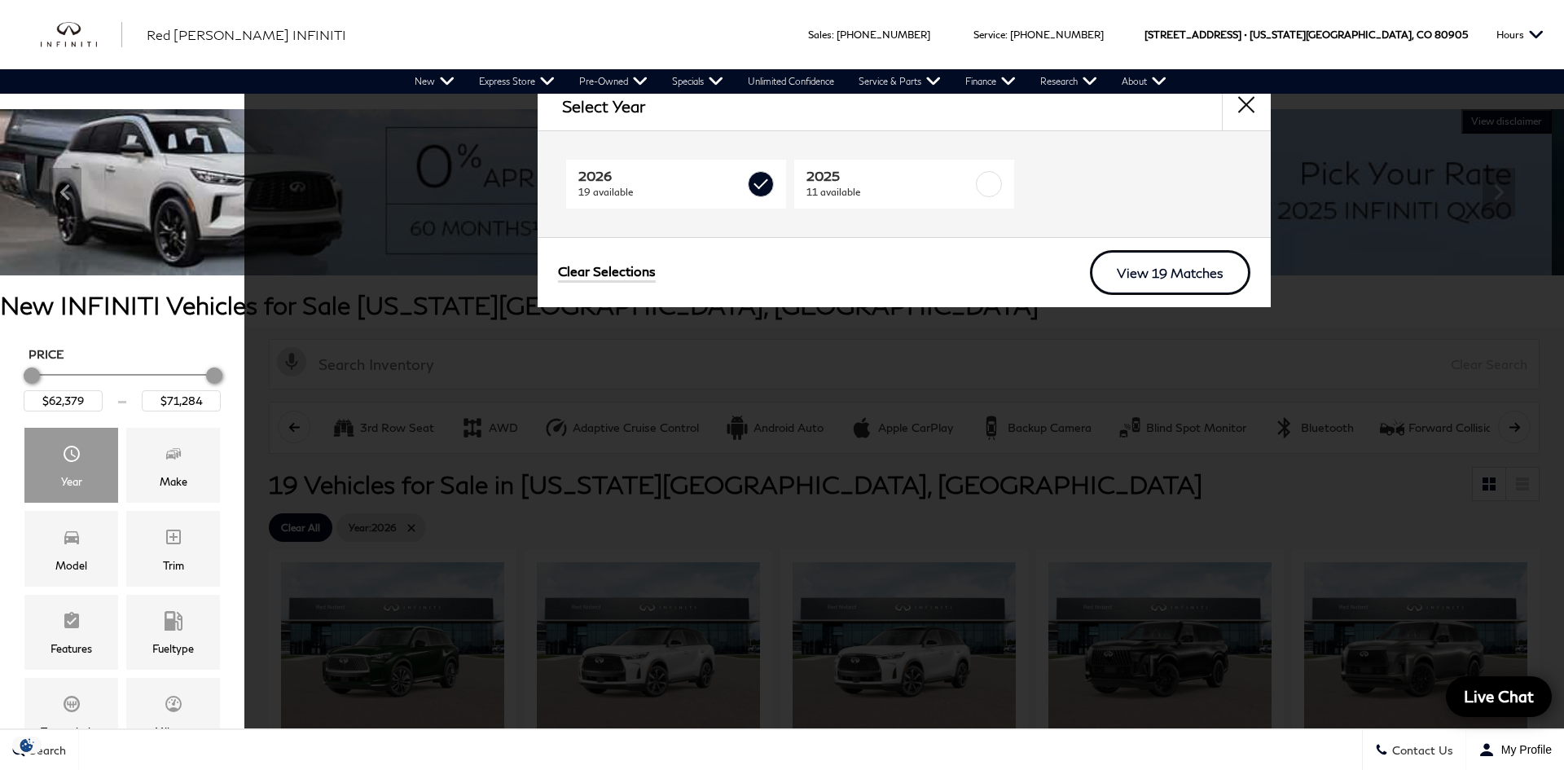
click at [1168, 264] on link "View 19 Matches" at bounding box center [1170, 272] width 160 height 45
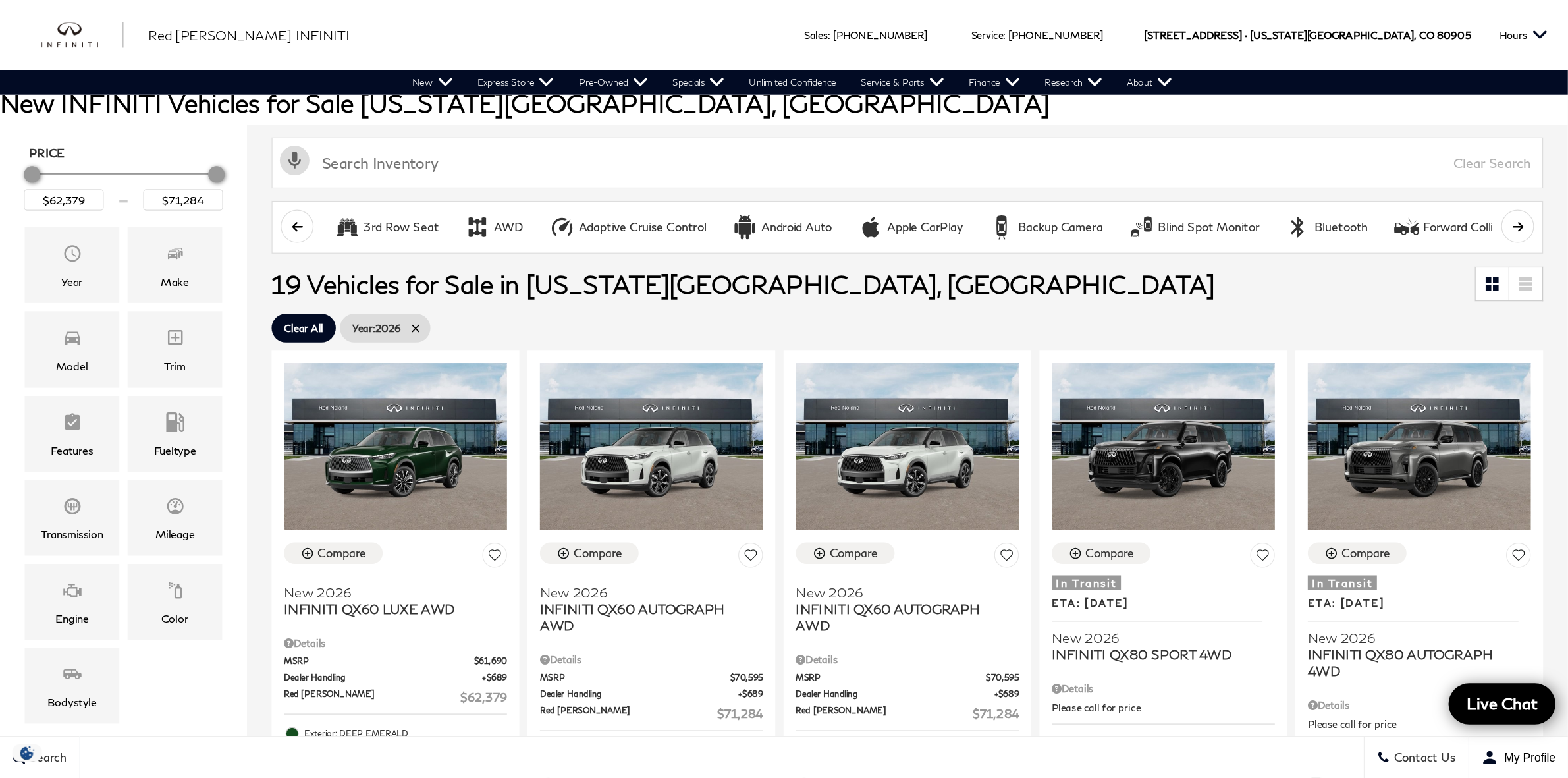
scroll to position [231, 0]
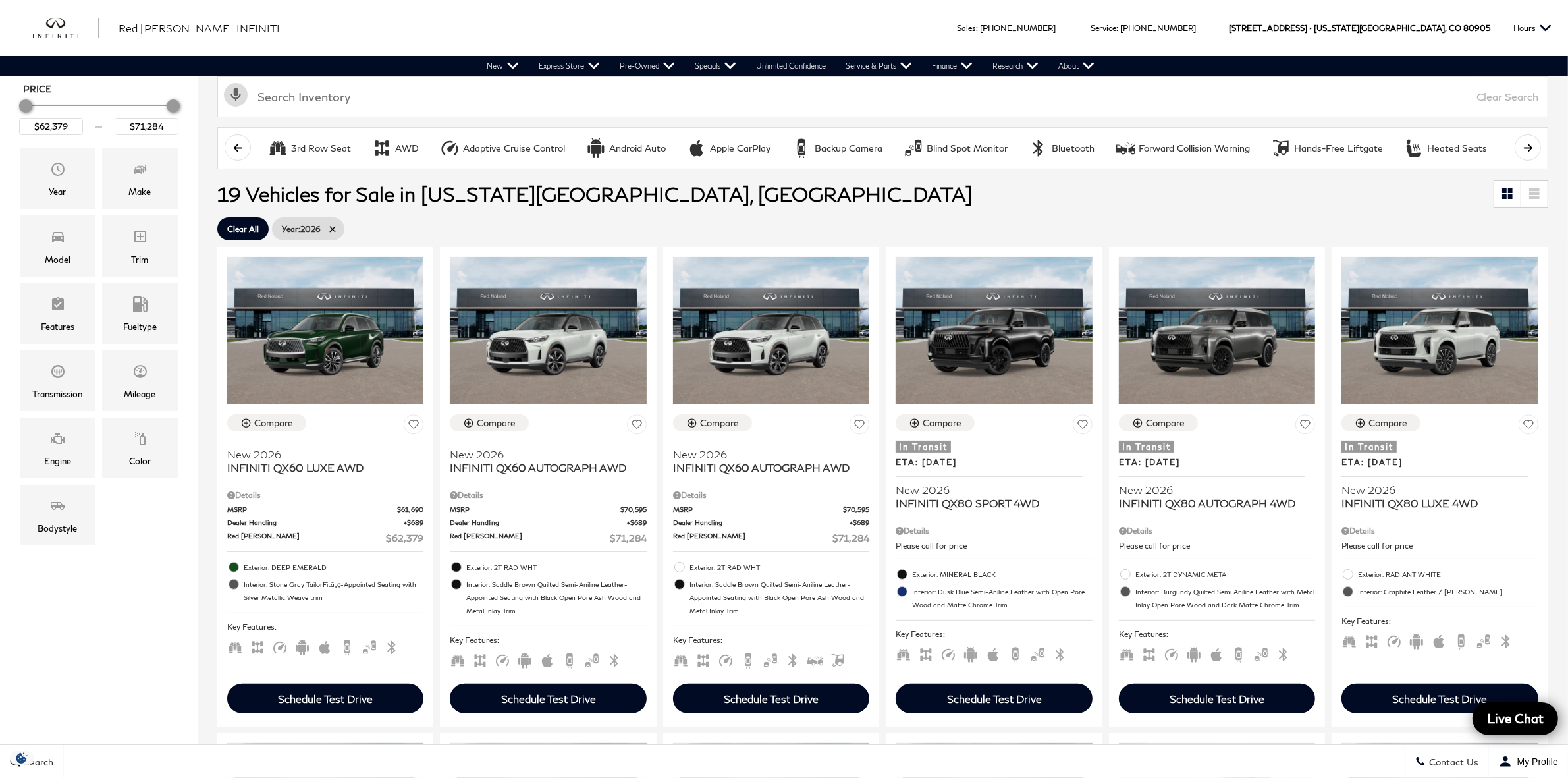
click at [1067, 215] on ul "Clear All Year : 2026" at bounding box center [883, 229] width 1331 height 30
click at [321, 467] on span "INFINITI QX60 LUXE AWD" at bounding box center [320, 467] width 186 height 13
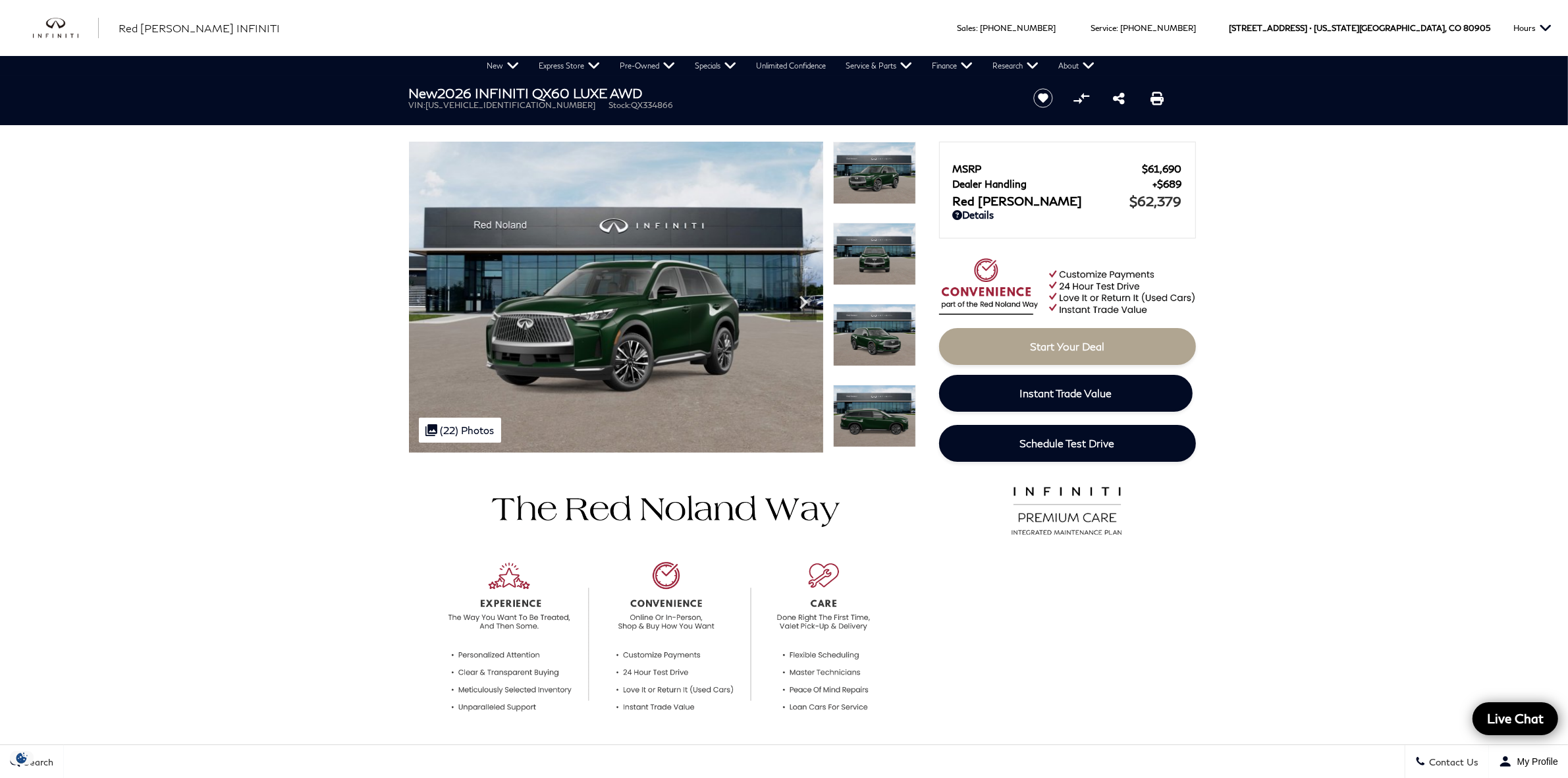
click at [461, 107] on span "5N1AL1FS8TC334866" at bounding box center [511, 105] width 170 height 10
copy span "5N1AL1FS8TC334866"
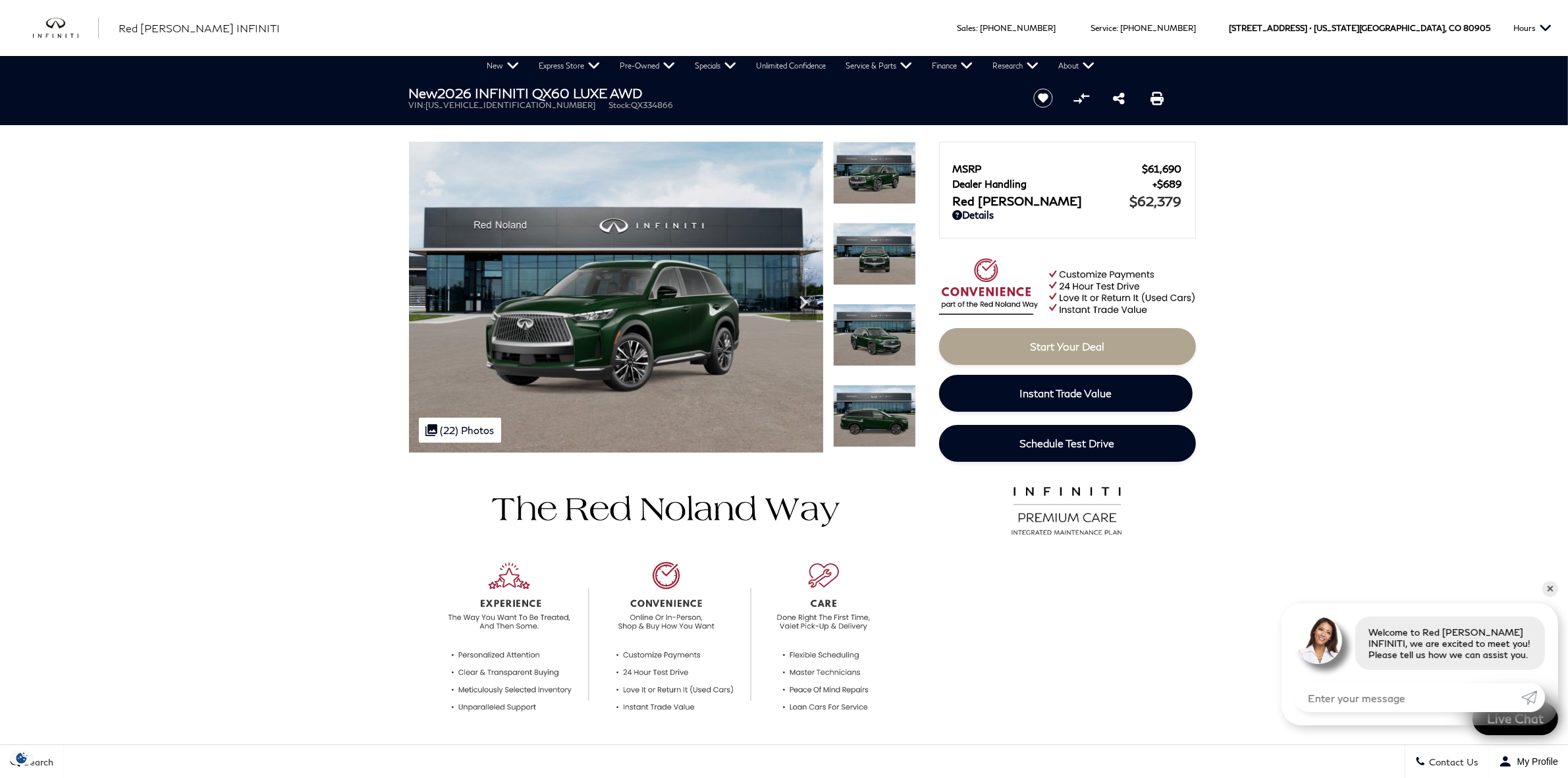
click at [1548, 591] on link "✕" at bounding box center [1550, 589] width 16 height 16
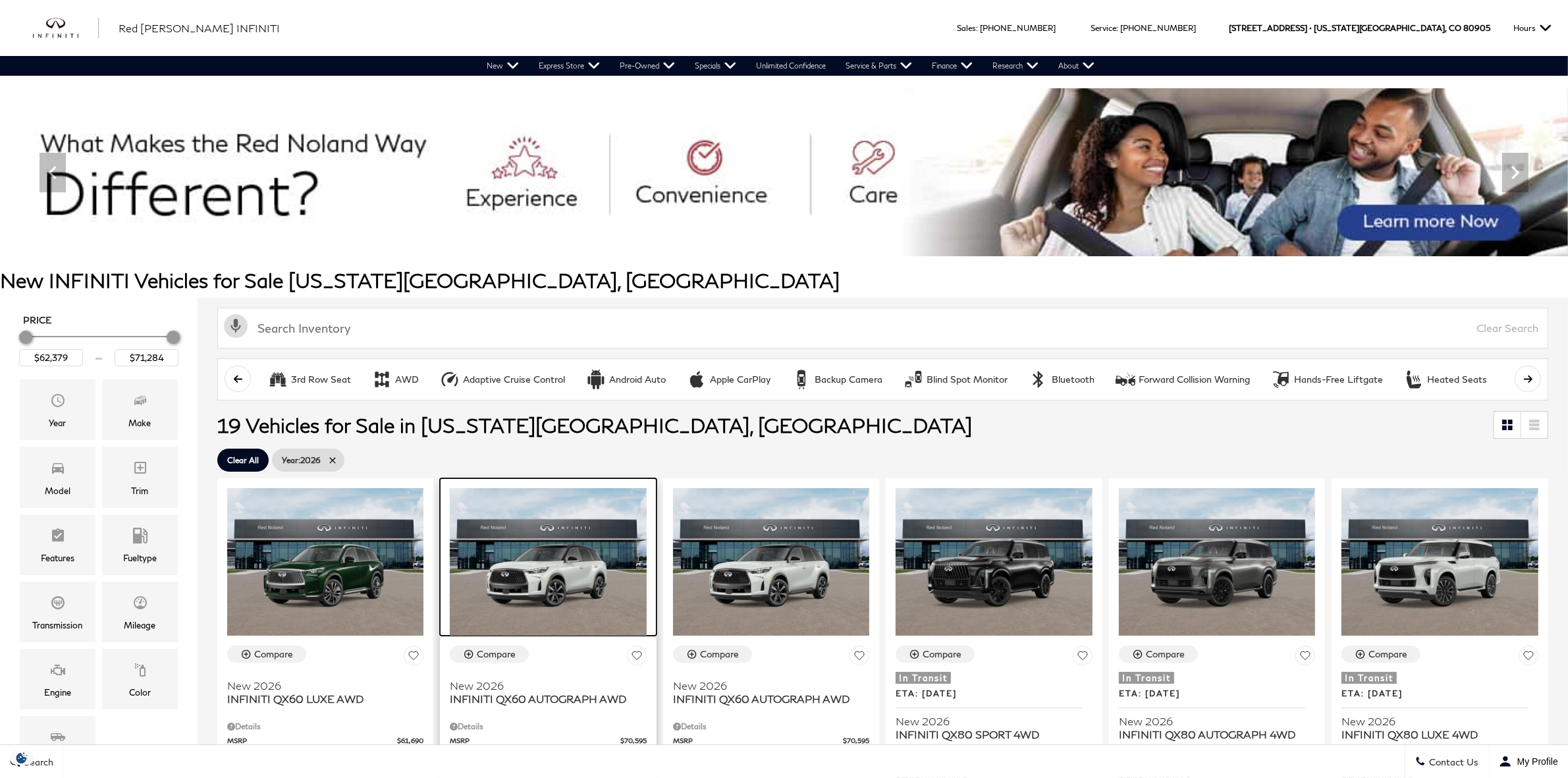
click at [590, 598] on img at bounding box center [547, 562] width 197 height 147
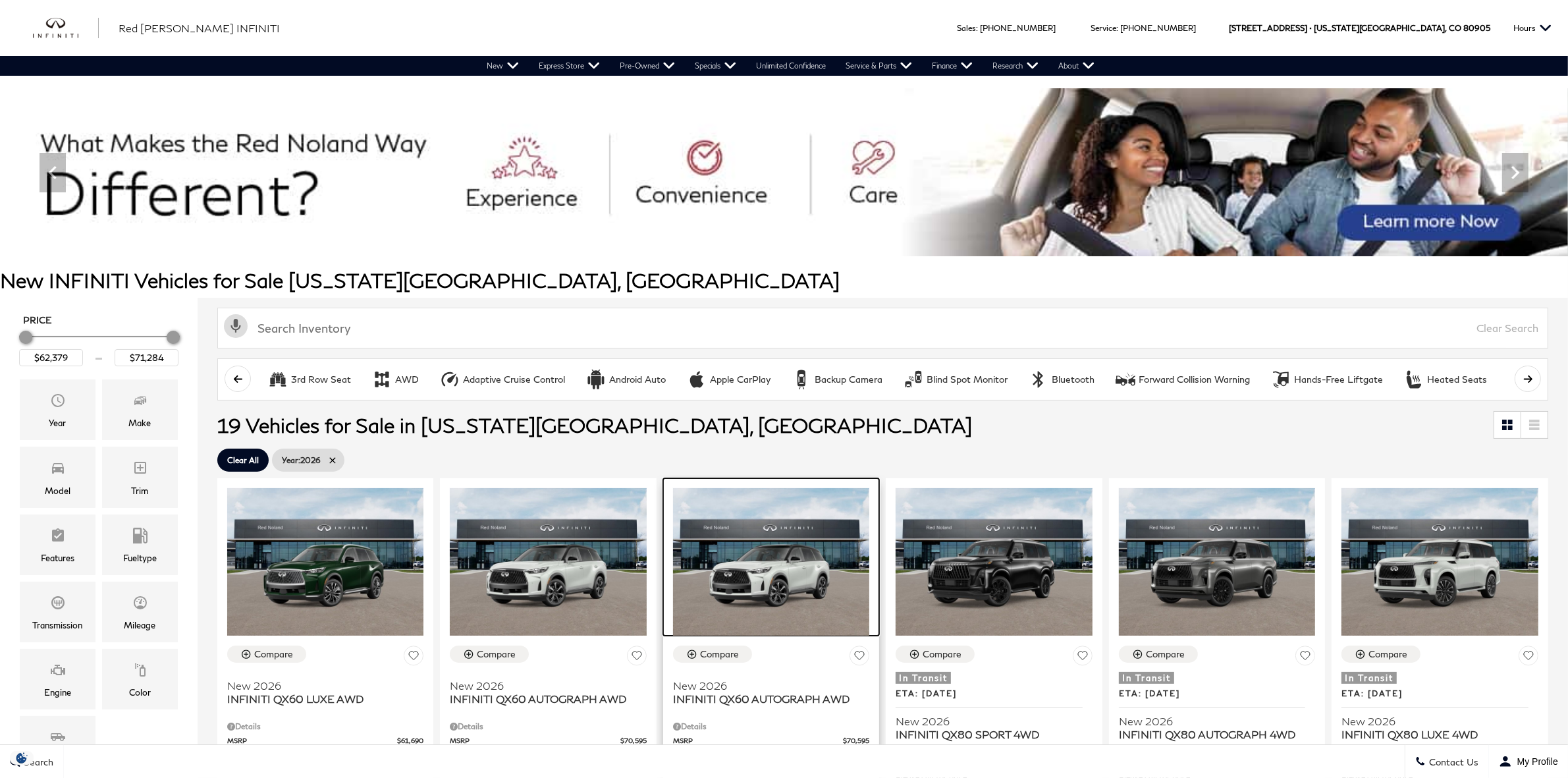
drag, startPoint x: 0, startPoint y: 0, endPoint x: 764, endPoint y: 581, distance: 959.8
click at [764, 581] on img at bounding box center [771, 562] width 197 height 147
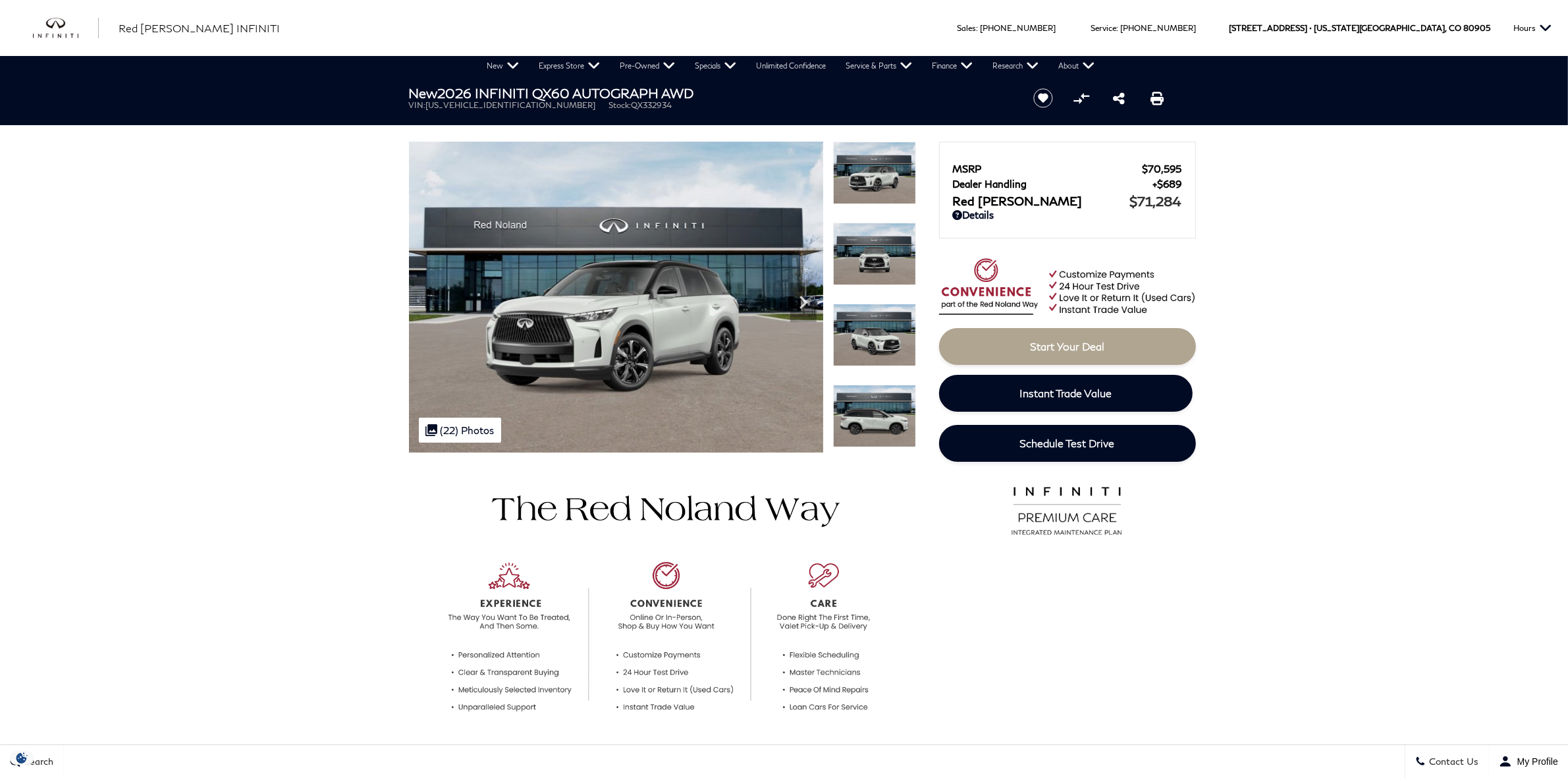
click at [477, 106] on span "5N1AL1HU2TC332934" at bounding box center [511, 105] width 170 height 10
click at [476, 106] on span "5N1AL1HU2TC332934" at bounding box center [511, 105] width 170 height 10
